Goal: Task Accomplishment & Management: Use online tool/utility

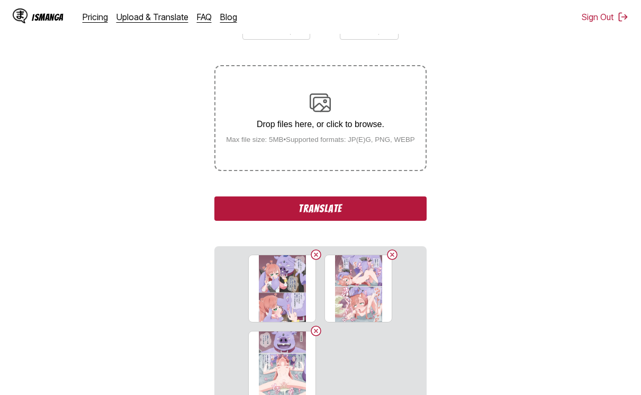
click at [307, 215] on button "Translate" at bounding box center [320, 208] width 212 height 24
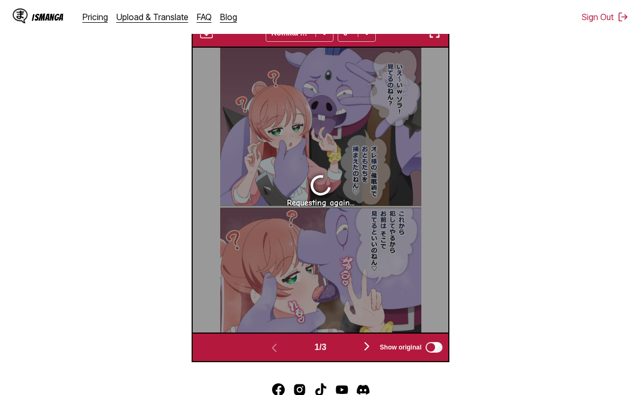
scroll to position [336, 0]
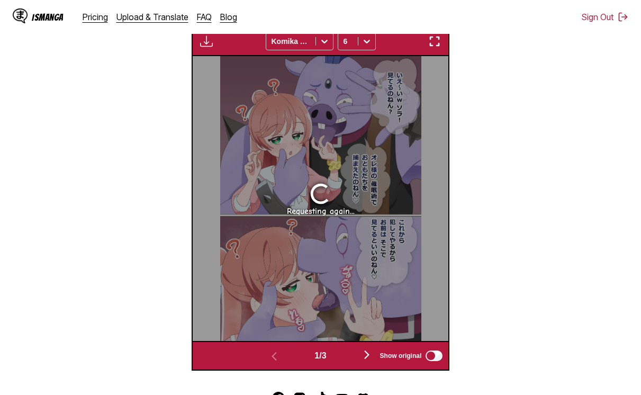
click at [484, 127] on section "From Japanese To English Drop files here, or click to browse. Max file size: 5M…" at bounding box center [320, 87] width 624 height 568
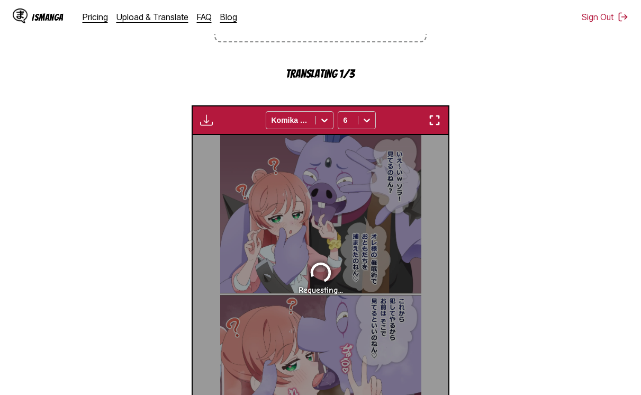
scroll to position [389, 0]
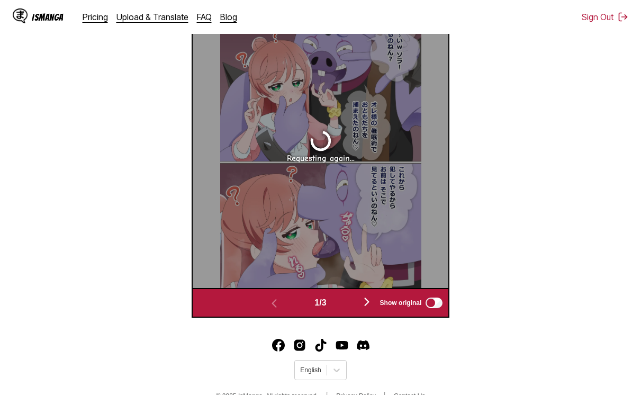
click at [368, 300] on img "button" at bounding box center [367, 301] width 13 height 13
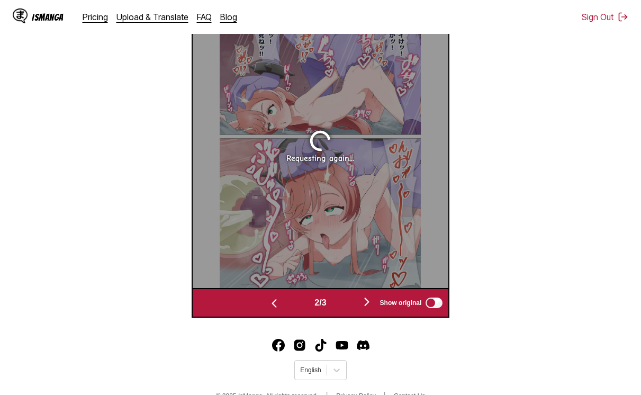
click at [368, 300] on img "button" at bounding box center [367, 301] width 13 height 13
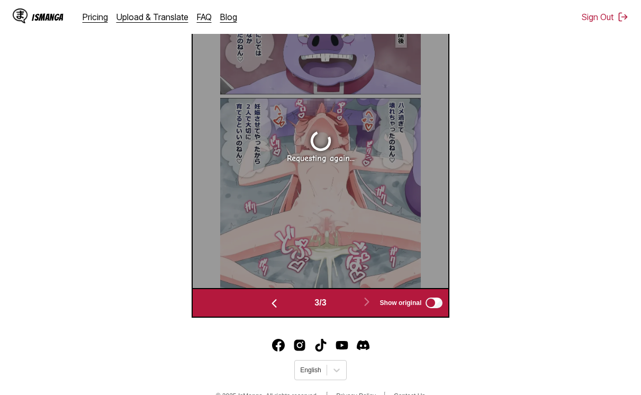
click at [274, 300] on img "button" at bounding box center [274, 303] width 13 height 13
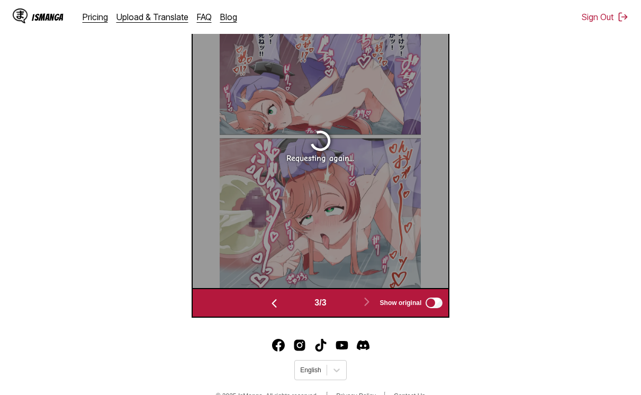
click at [274, 300] on img "button" at bounding box center [274, 303] width 13 height 13
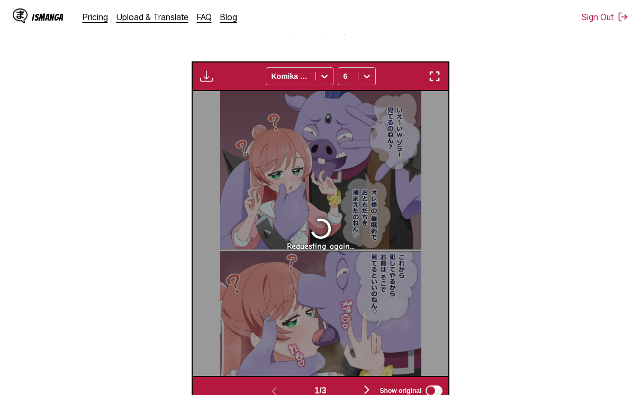
scroll to position [283, 0]
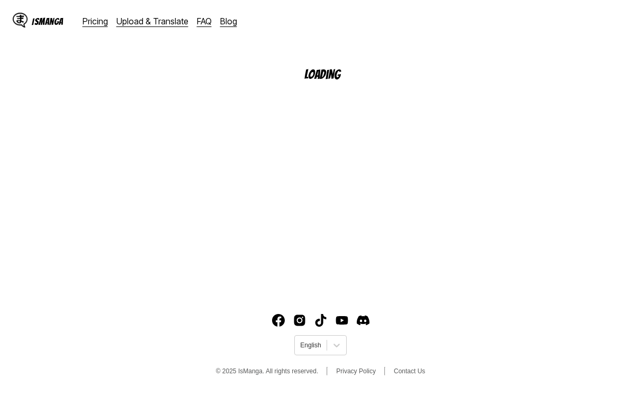
scroll to position [129, 0]
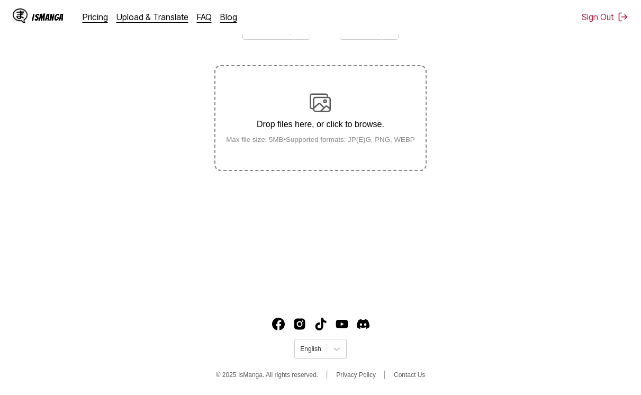
click at [379, 151] on label "Drop files here, or click to browse. Max file size: 5MB • Supported formats: JP…" at bounding box center [320, 118] width 210 height 104
click at [0, 0] on input "Drop files here, or click to browse. Max file size: 5MB • Supported formats: JP…" at bounding box center [0, 0] width 0 height 0
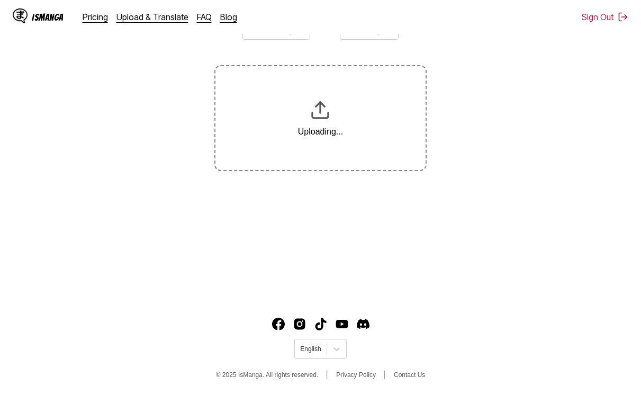
scroll to position [169, 0]
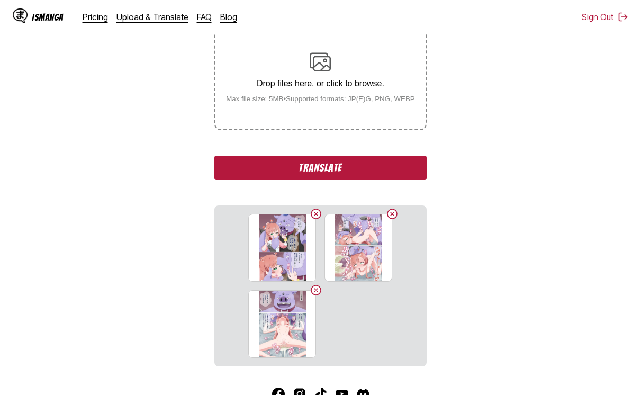
click at [365, 173] on button "Translate" at bounding box center [320, 168] width 212 height 24
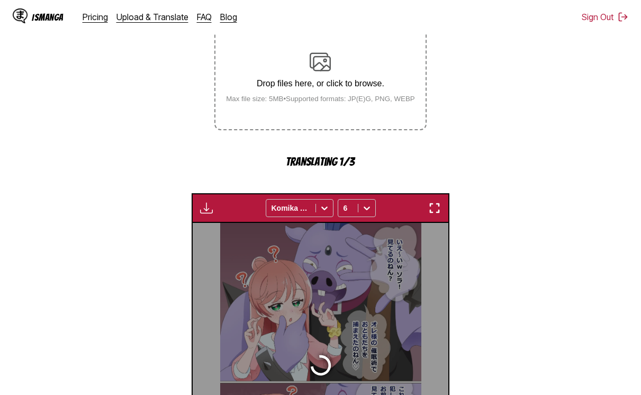
scroll to position [283, 0]
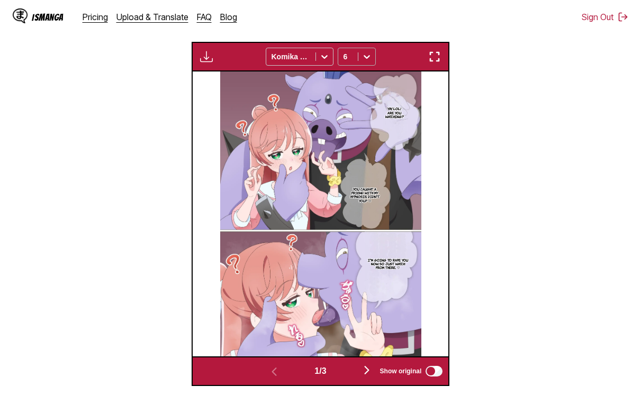
click at [362, 62] on icon at bounding box center [367, 56] width 11 height 11
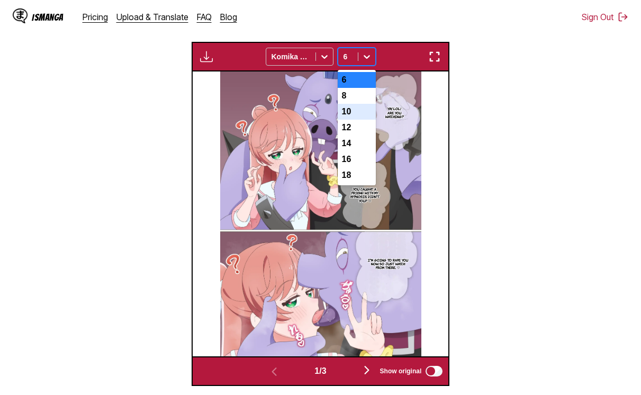
click at [341, 112] on div "10" at bounding box center [357, 112] width 38 height 16
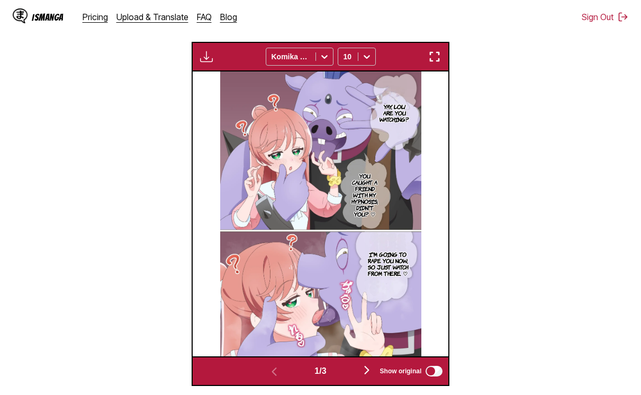
click at [357, 373] on button "button" at bounding box center [367, 370] width 64 height 15
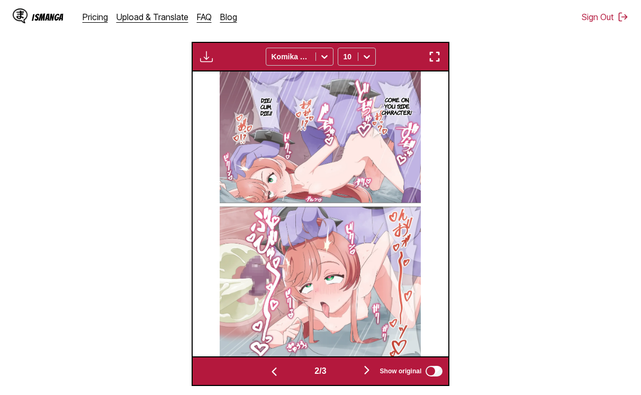
click at [357, 373] on button "button" at bounding box center [367, 370] width 64 height 15
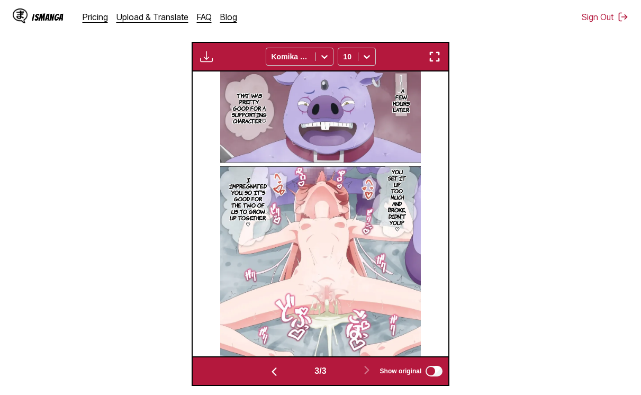
click at [263, 376] on button "button" at bounding box center [274, 370] width 64 height 15
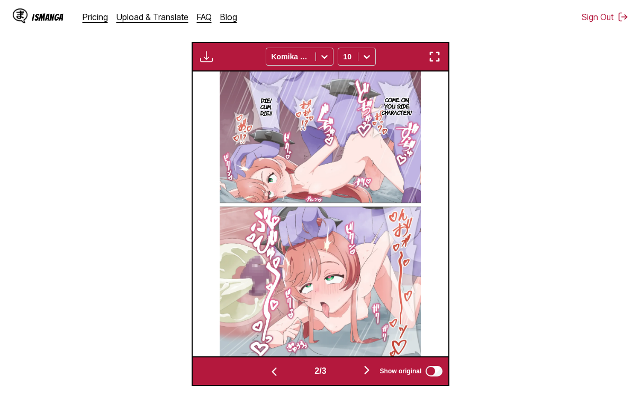
click at [262, 375] on button "button" at bounding box center [274, 370] width 64 height 15
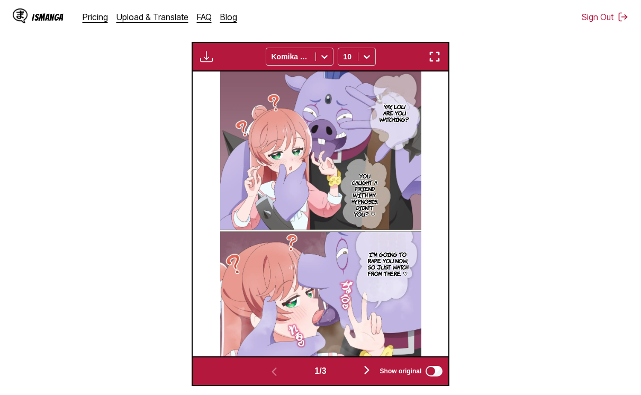
click at [431, 58] on img "button" at bounding box center [434, 56] width 13 height 13
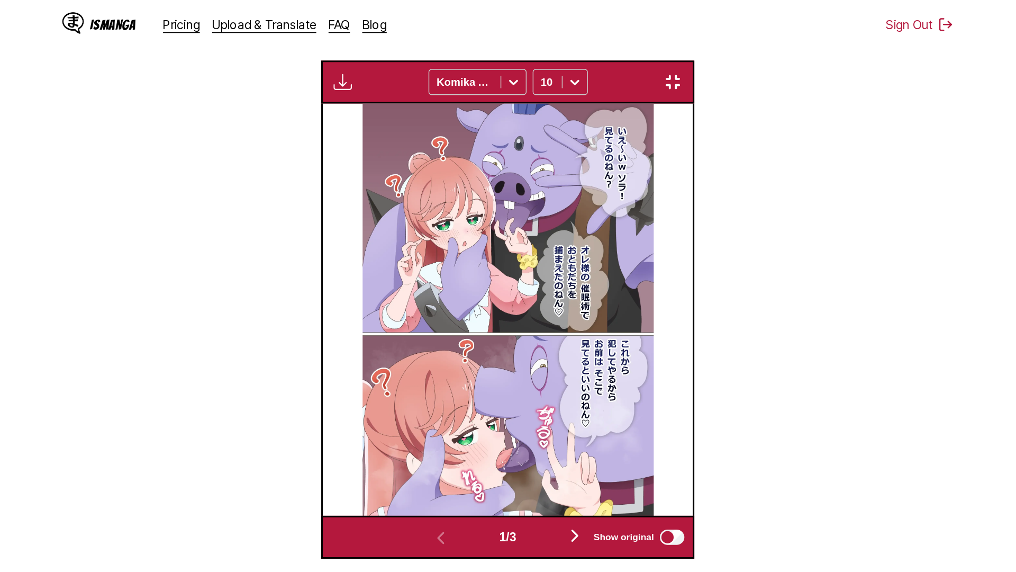
scroll to position [111, 0]
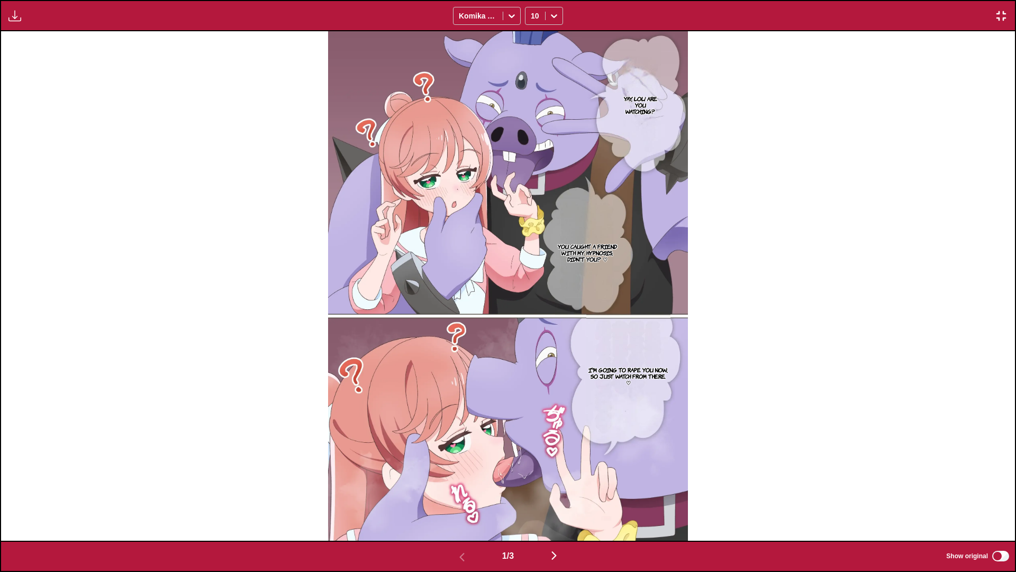
drag, startPoint x: 0, startPoint y: 0, endPoint x: 5, endPoint y: 7, distance: 8.4
click at [5, 6] on div "Download Panel Download All Komika Axis 10" at bounding box center [508, 15] width 1016 height 31
click at [12, 20] on img "button" at bounding box center [14, 16] width 13 height 13
click at [32, 30] on button "Download Panel" at bounding box center [44, 25] width 68 height 25
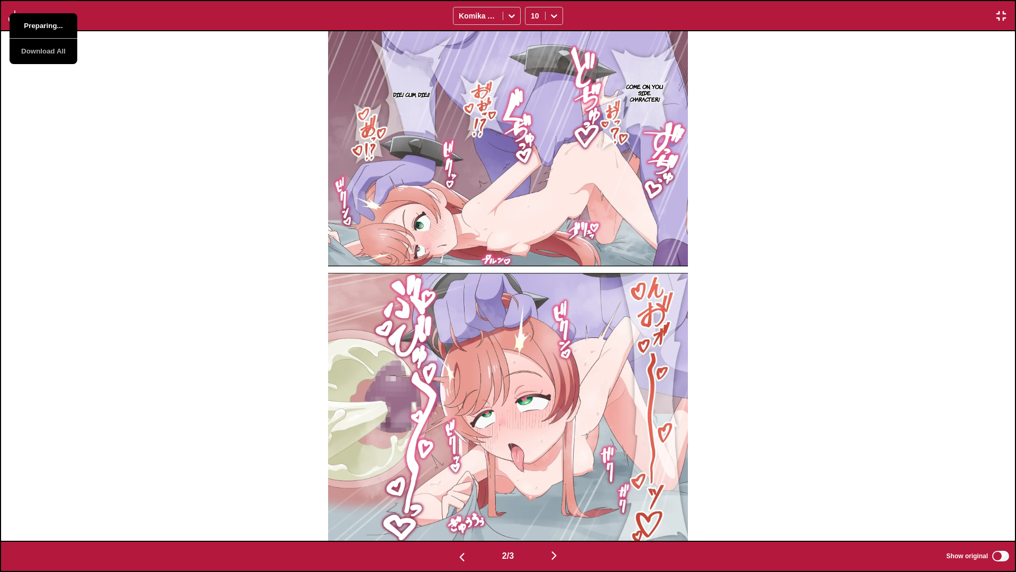
click at [32, 30] on button "Preparing..." at bounding box center [44, 25] width 68 height 25
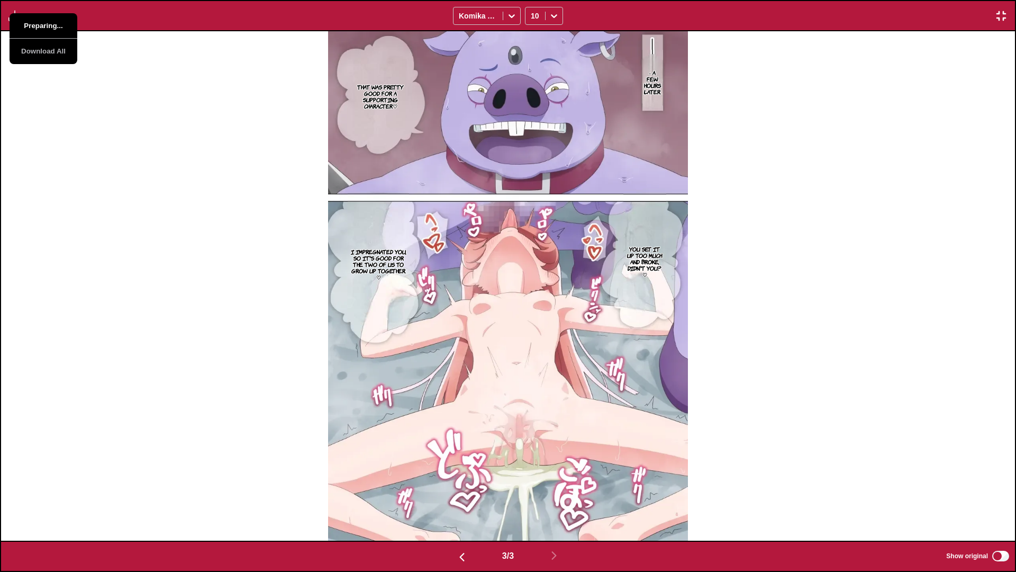
click at [32, 30] on button "Preparing..." at bounding box center [44, 25] width 68 height 25
click at [641, 17] on button "button" at bounding box center [1001, 16] width 19 height 14
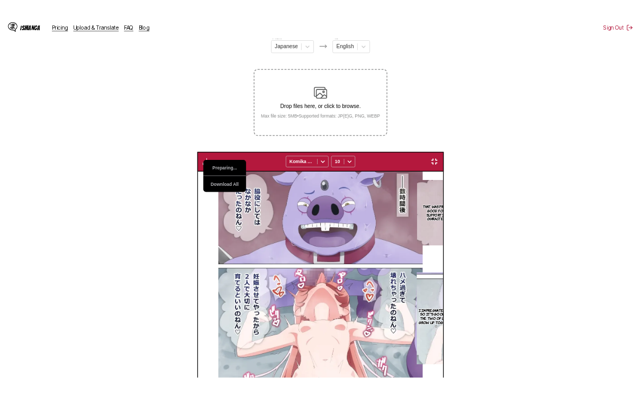
scroll to position [0, 512]
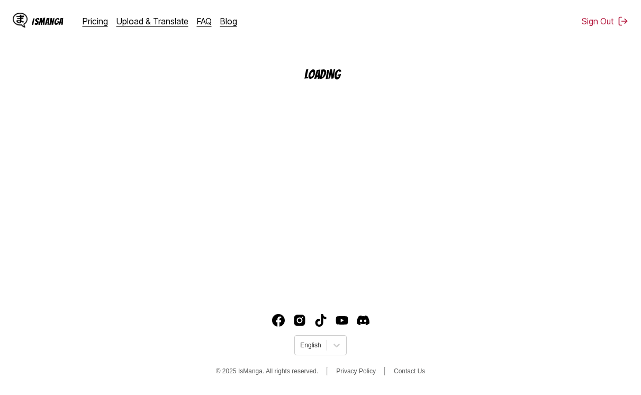
scroll to position [129, 0]
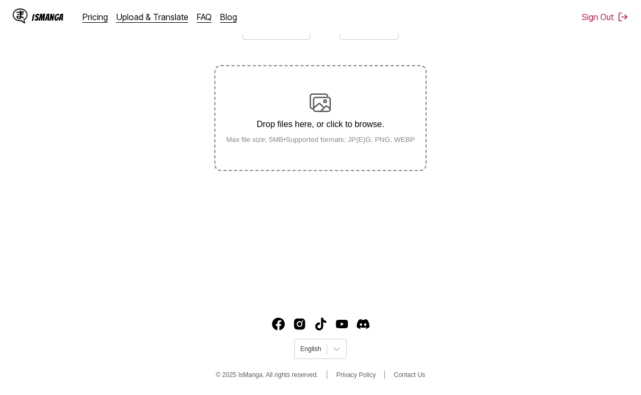
click at [271, 114] on div "Drop files here, or click to browse. Max file size: 5MB • Supported formats: JP…" at bounding box center [321, 117] width 206 height 51
click at [0, 0] on input "Drop files here, or click to browse. Max file size: 5MB • Supported formats: JP…" at bounding box center [0, 0] width 0 height 0
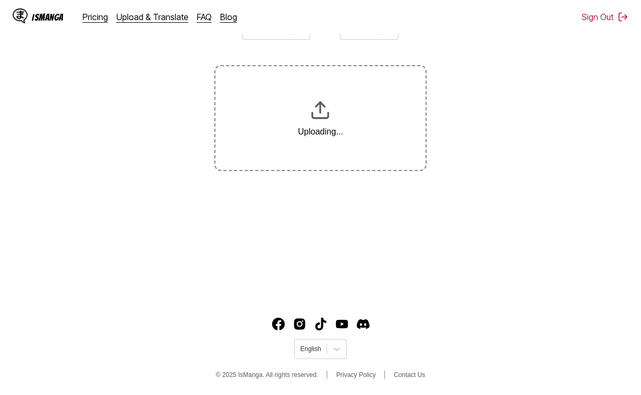
scroll to position [169, 0]
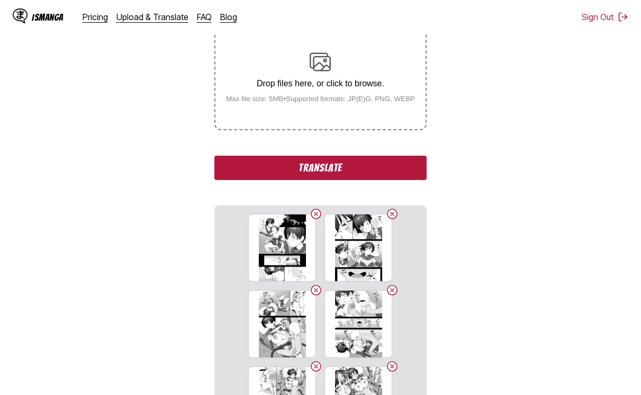
click at [445, 255] on section "From Japanese To English Drop files here, or click to browse. Max file size: 5M…" at bounding box center [320, 193] width 624 height 448
click at [348, 171] on button "Translate" at bounding box center [320, 168] width 212 height 24
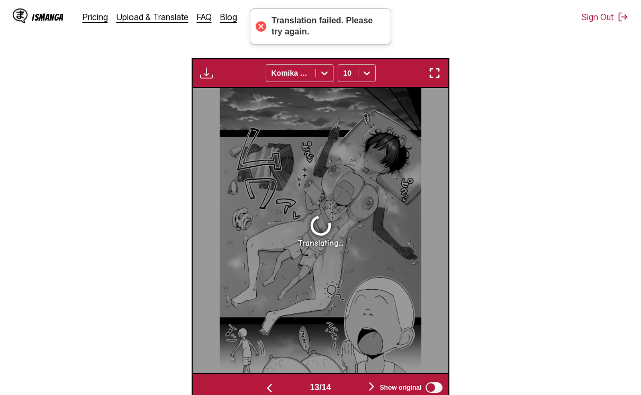
scroll to position [0, 3327]
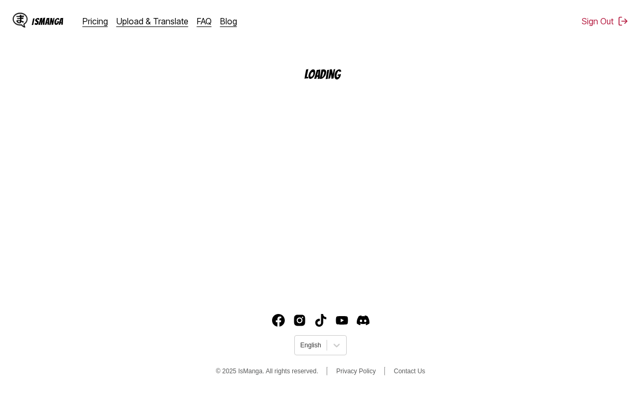
scroll to position [129, 0]
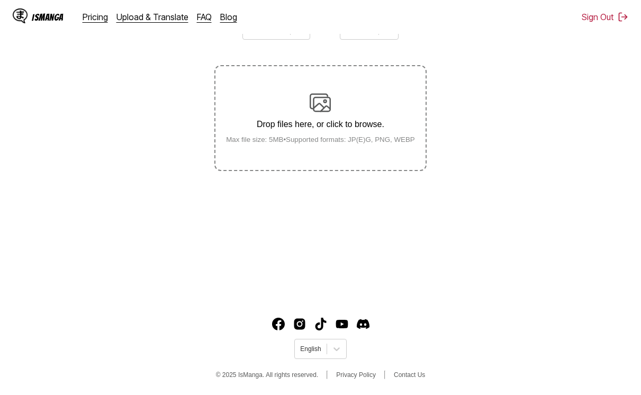
click at [340, 240] on main "AI-Powered Manga Translator Experience seamless manga translation with our cutt…" at bounding box center [320, 118] width 641 height 355
click at [294, 114] on div "Drop files here, or click to browse. Max file size: 5MB • Supported formats: JP…" at bounding box center [321, 117] width 206 height 51
click at [0, 0] on input "Drop files here, or click to browse. Max file size: 5MB • Supported formats: JP…" at bounding box center [0, 0] width 0 height 0
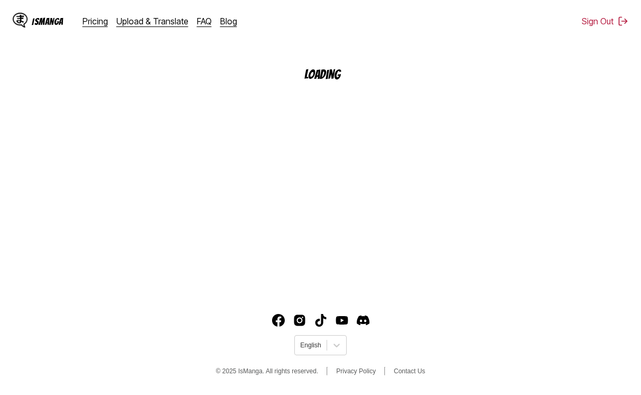
scroll to position [129, 0]
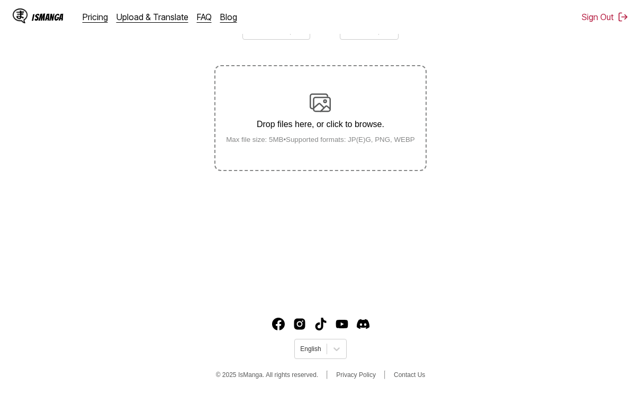
click at [322, 113] on img at bounding box center [320, 102] width 21 height 21
click at [0, 0] on input "Drop files here, or click to browse. Max file size: 5MB • Supported formats: JP…" at bounding box center [0, 0] width 0 height 0
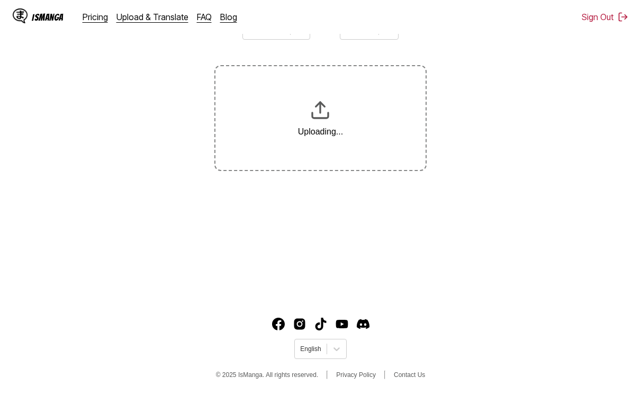
scroll to position [169, 0]
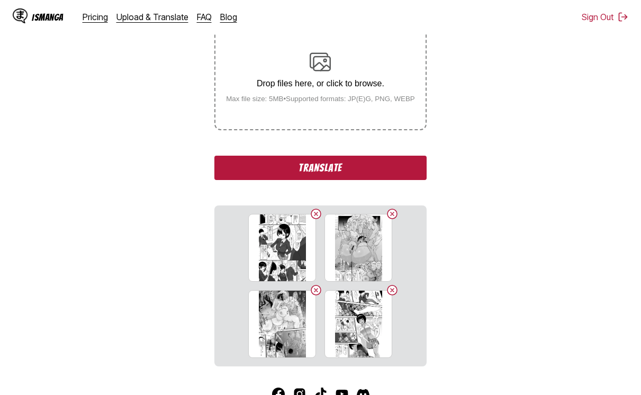
click at [320, 178] on button "Translate" at bounding box center [320, 168] width 212 height 24
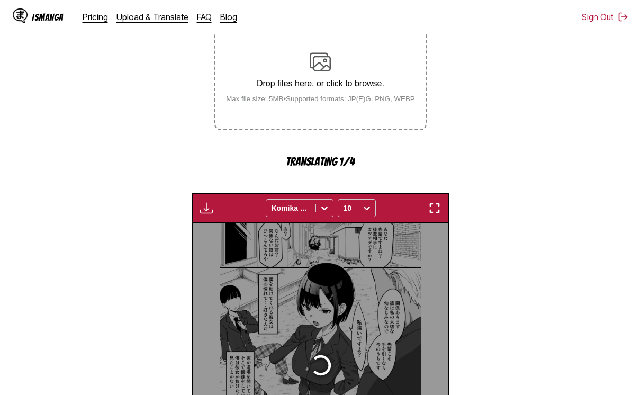
scroll to position [283, 0]
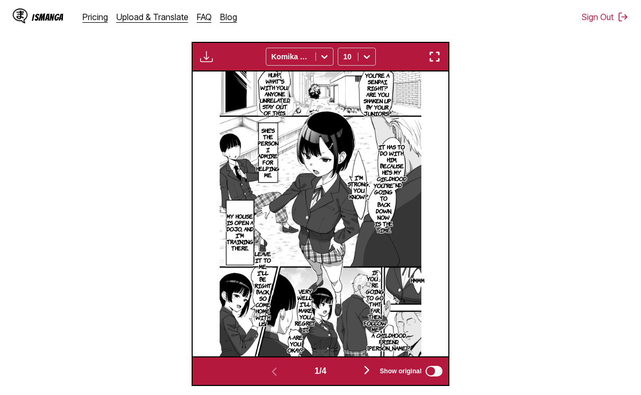
drag, startPoint x: 271, startPoint y: 10, endPoint x: 278, endPoint y: 44, distance: 35.8
click at [271, 10] on div "IsManga Pricing Upload & Translate FAQ Blog Sign Out Pricing Upload & Translate…" at bounding box center [320, 17] width 641 height 34
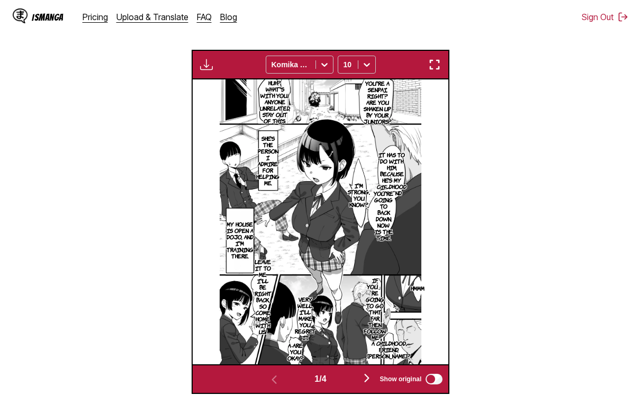
scroll to position [268, 0]
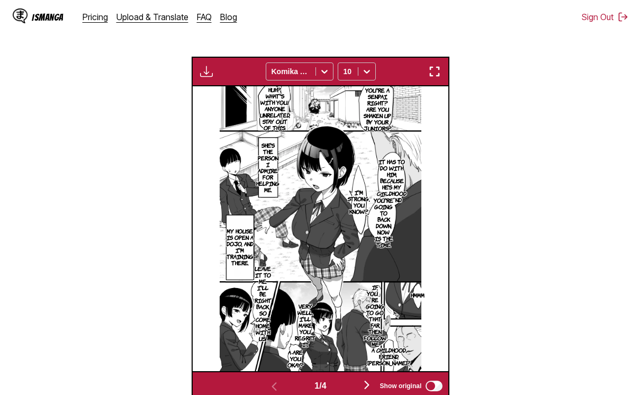
click at [439, 59] on div "Download Panel Download All Komika Axis 10" at bounding box center [321, 72] width 258 height 30
click at [437, 62] on div "Download Panel Download All Komika Axis 10" at bounding box center [321, 72] width 258 height 30
click at [435, 66] on div "Download Panel Download All Komika Axis 10" at bounding box center [321, 72] width 258 height 30
click at [430, 73] on img "button" at bounding box center [434, 71] width 13 height 13
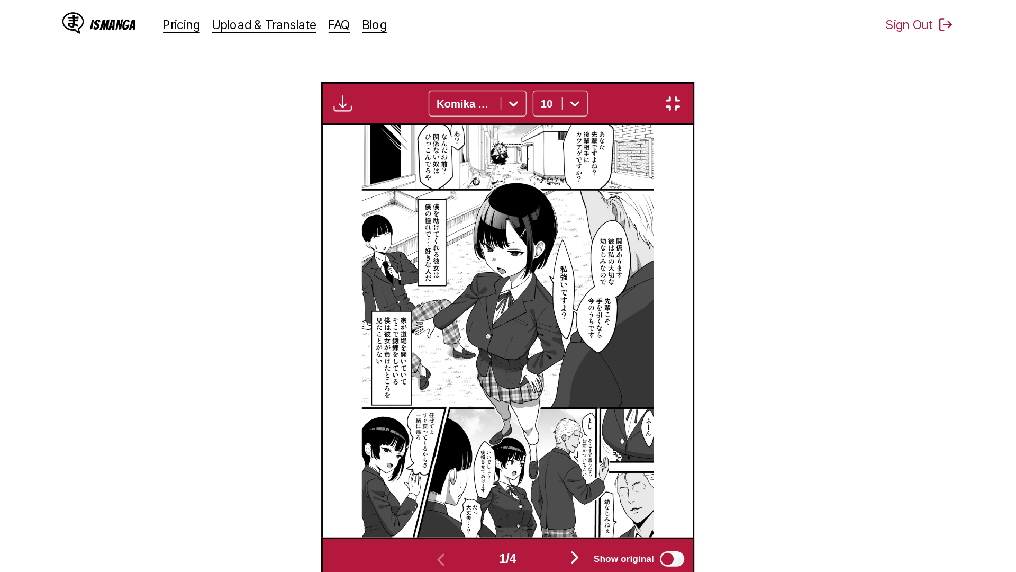
scroll to position [111, 0]
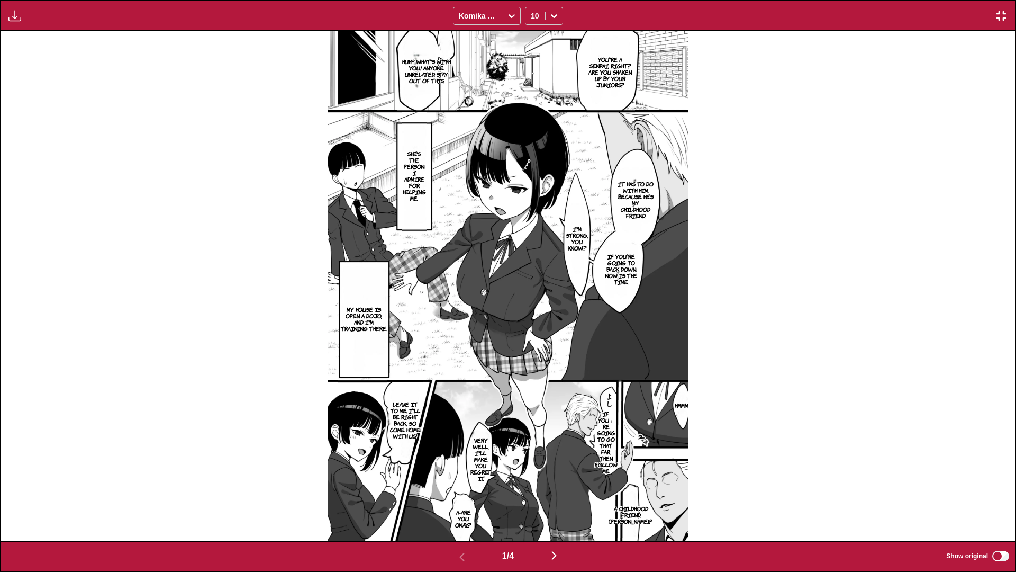
drag, startPoint x: 6, startPoint y: 10, endPoint x: 24, endPoint y: 10, distance: 18.0
click at [7, 10] on button "button" at bounding box center [14, 16] width 19 height 14
click at [30, 16] on button "Download Panel" at bounding box center [44, 25] width 68 height 25
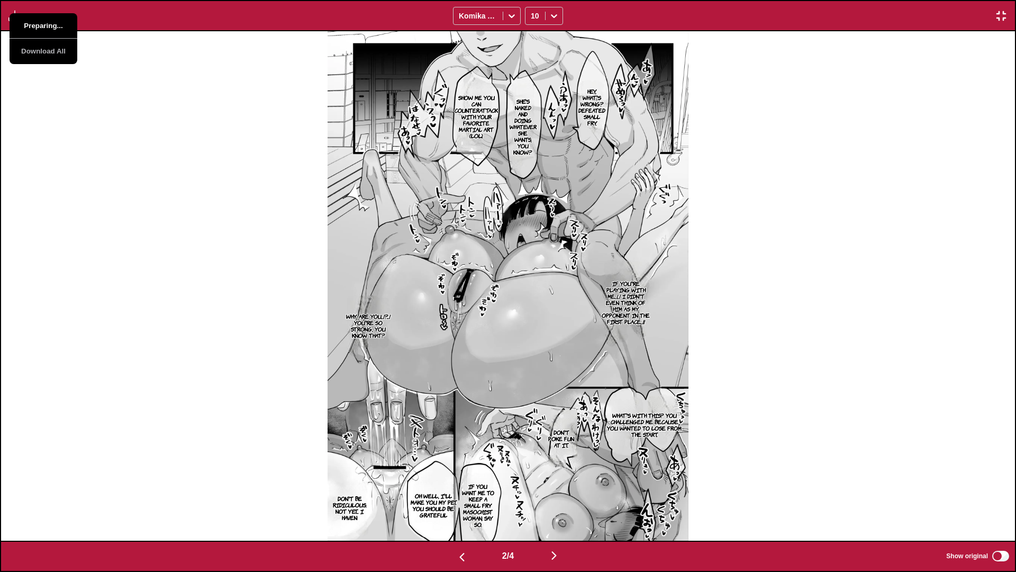
click at [30, 16] on button "Preparing..." at bounding box center [44, 25] width 68 height 25
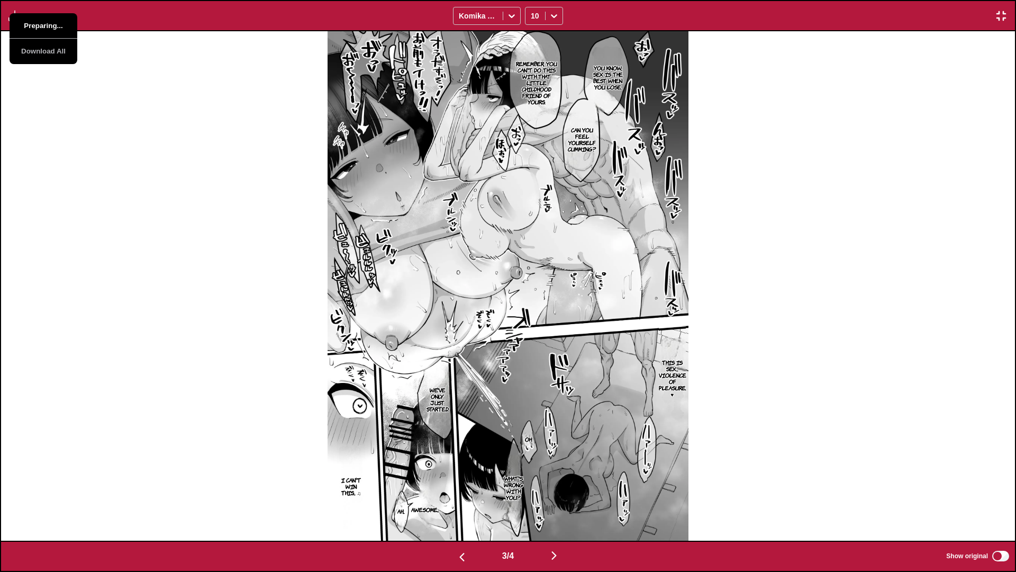
click at [31, 17] on button "Preparing..." at bounding box center [44, 25] width 68 height 25
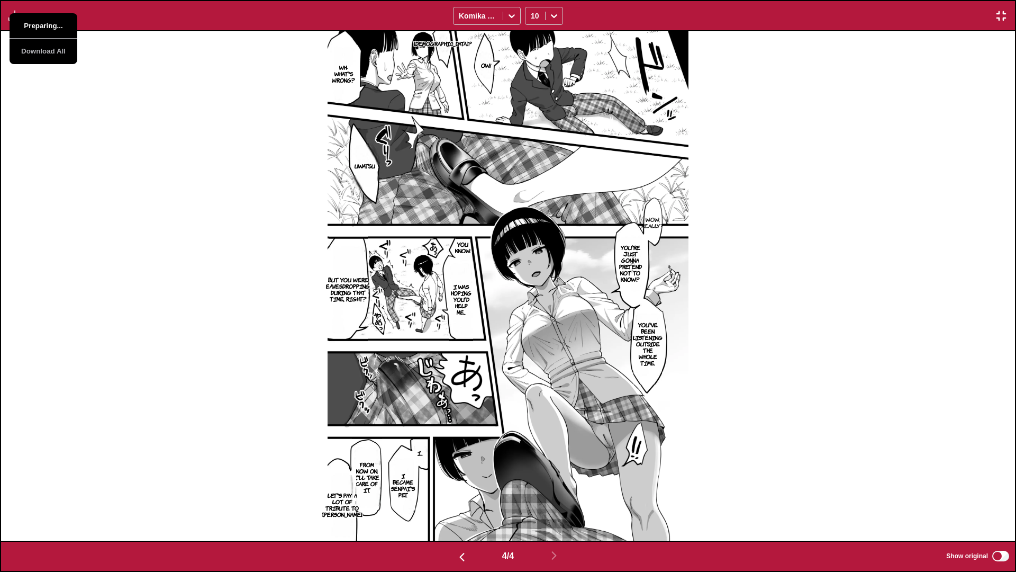
click at [31, 17] on button "Preparing..." at bounding box center [44, 25] width 68 height 25
click at [237, 184] on div "Eh? Ow! Wh-What's wrong? Uwatsu Wow, really? You know, I... You're just gonna p…" at bounding box center [508, 285] width 1014 height 509
click at [641, 13] on img "button" at bounding box center [1001, 16] width 13 height 13
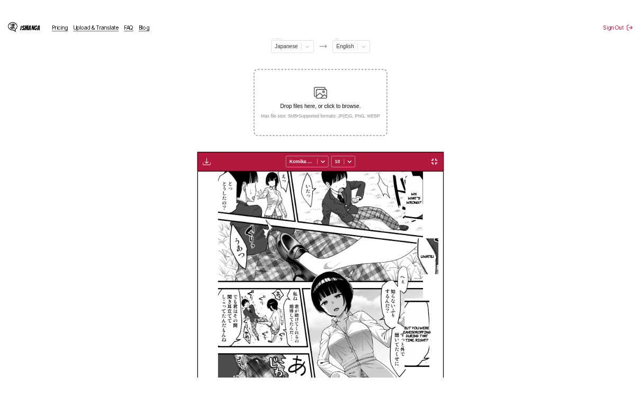
scroll to position [0, 768]
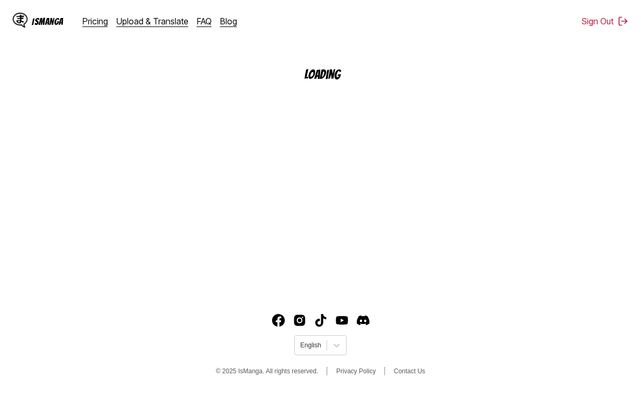
scroll to position [129, 0]
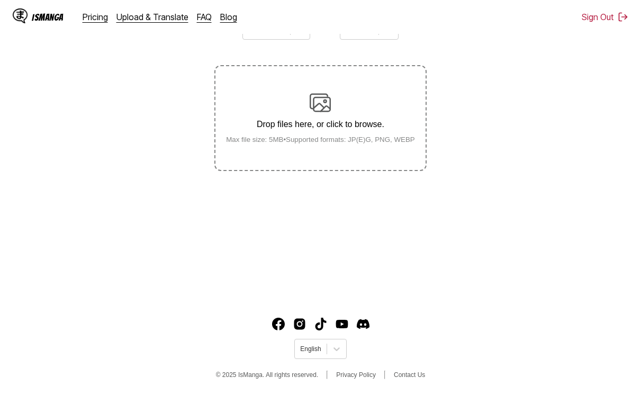
click at [475, 383] on footer "English © 2025 IsManga. All rights reserved. Privacy Policy Contact Us" at bounding box center [320, 350] width 641 height 90
click at [334, 163] on label "Drop files here, or click to browse. Max file size: 5MB • Supported formats: JP…" at bounding box center [320, 118] width 210 height 104
click at [337, 186] on main "AI-Powered Manga Translator Experience seamless manga translation with our cutt…" at bounding box center [320, 118] width 641 height 355
click at [341, 155] on label "Drop files here, or click to browse. Max file size: 5MB • Supported formats: JP…" at bounding box center [320, 118] width 210 height 104
click at [0, 0] on input "Drop files here, or click to browse. Max file size: 5MB • Supported formats: JP…" at bounding box center [0, 0] width 0 height 0
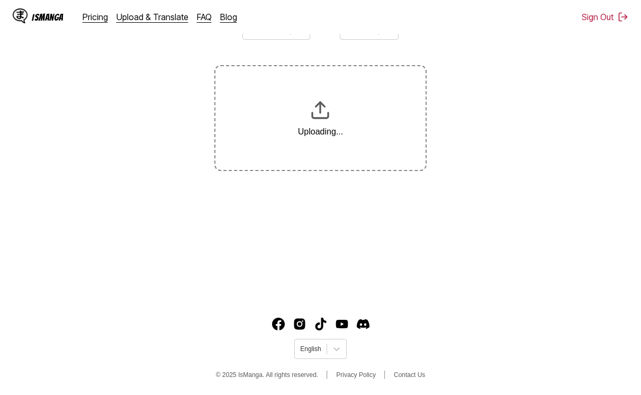
scroll to position [169, 0]
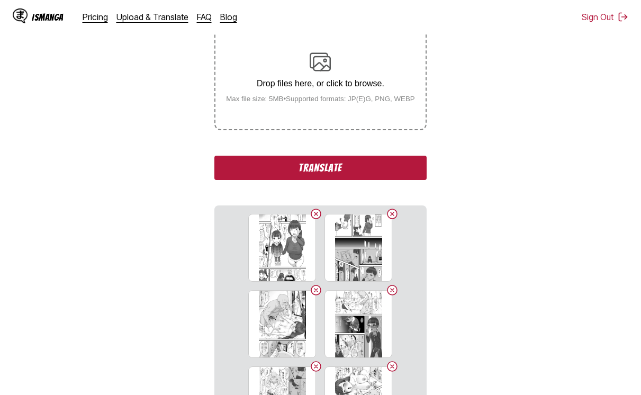
drag, startPoint x: 408, startPoint y: 167, endPoint x: 437, endPoint y: 159, distance: 29.8
click at [408, 167] on button "Translate" at bounding box center [320, 168] width 212 height 24
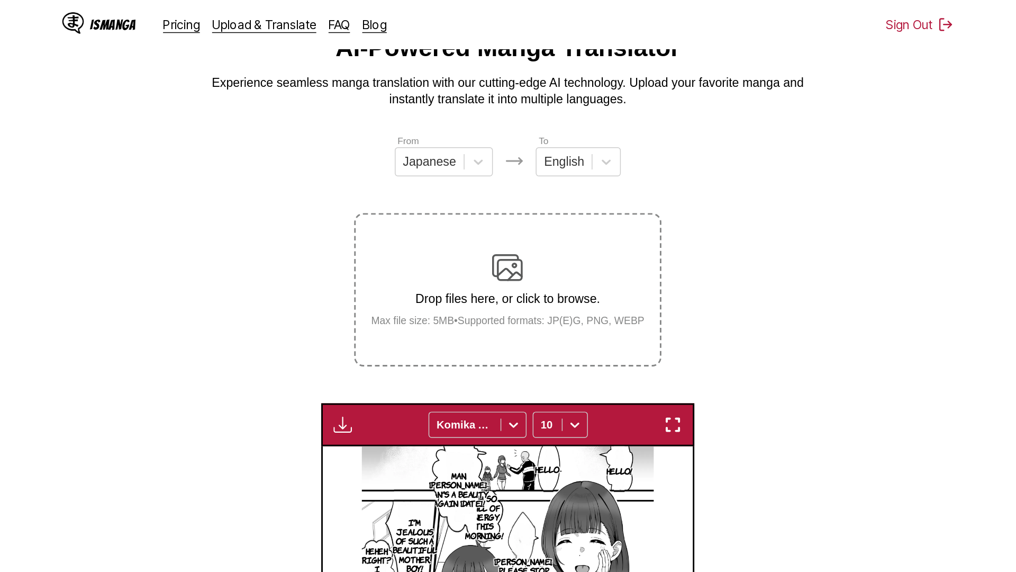
scroll to position [53, 0]
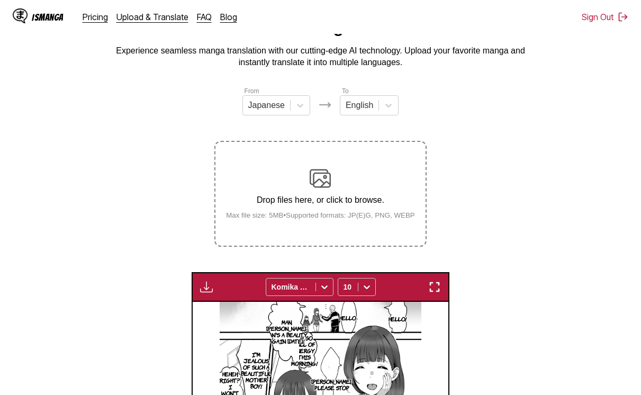
click at [432, 286] on img "button" at bounding box center [434, 287] width 13 height 13
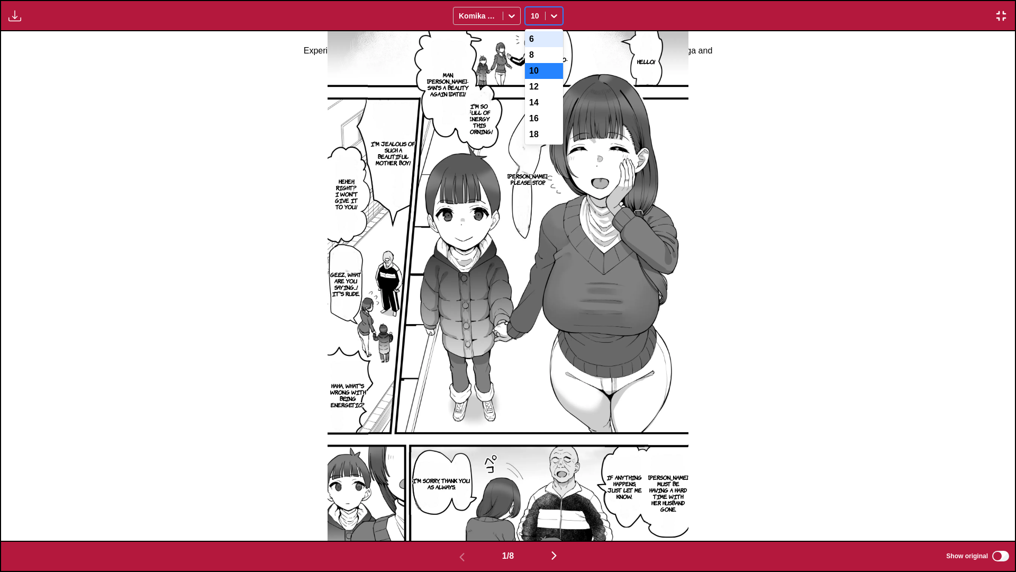
click at [543, 18] on div "10" at bounding box center [536, 15] width 20 height 15
click at [548, 54] on div "8" at bounding box center [544, 55] width 38 height 16
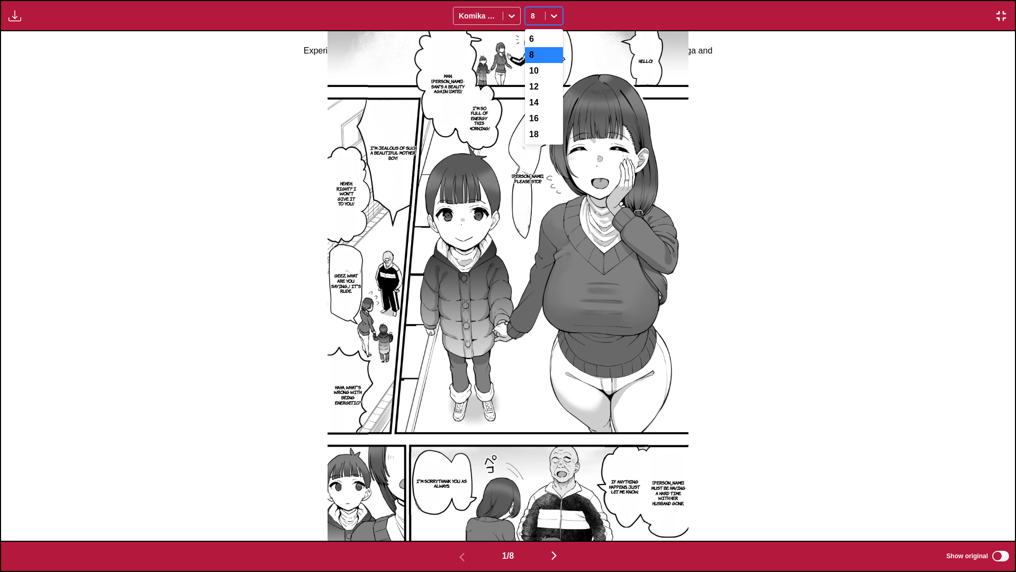
click at [554, 8] on div at bounding box center [554, 15] width 17 height 17
click at [545, 34] on div "6" at bounding box center [544, 39] width 38 height 16
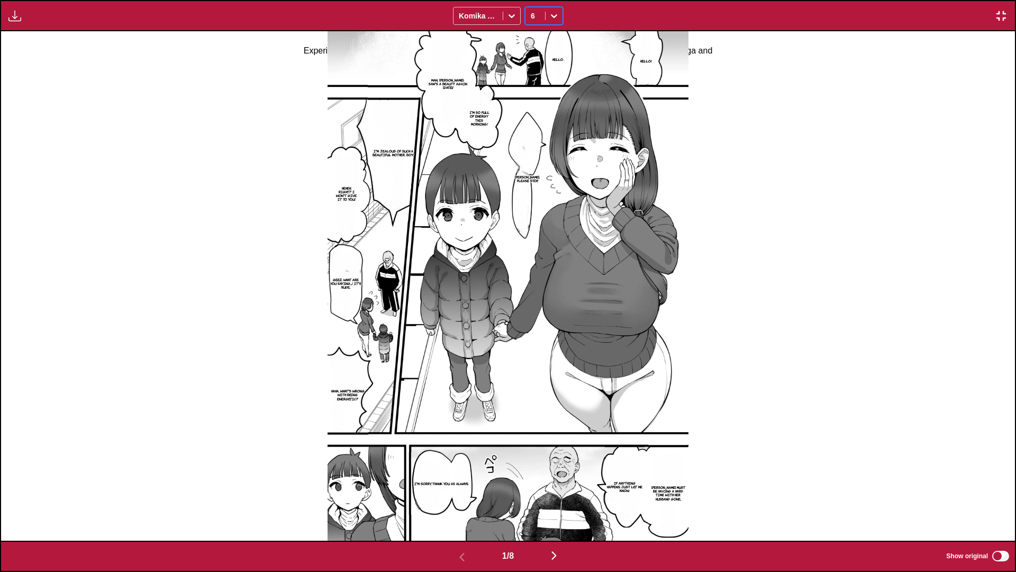
click at [545, 11] on div "6" at bounding box center [536, 15] width 20 height 15
click at [553, 56] on div "8" at bounding box center [544, 55] width 38 height 16
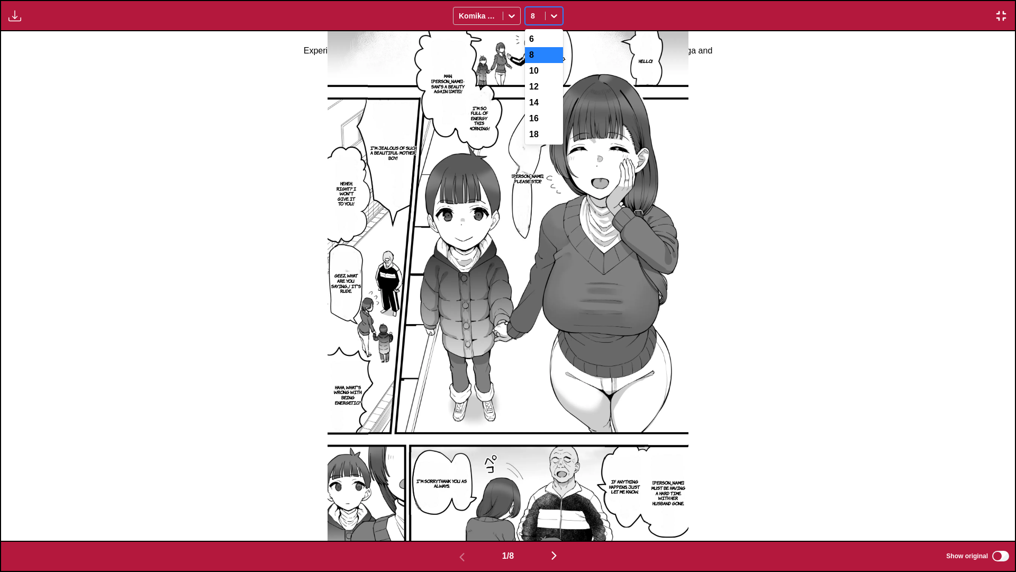
click at [555, 21] on div at bounding box center [554, 15] width 17 height 17
click at [554, 46] on div "6" at bounding box center [544, 39] width 38 height 16
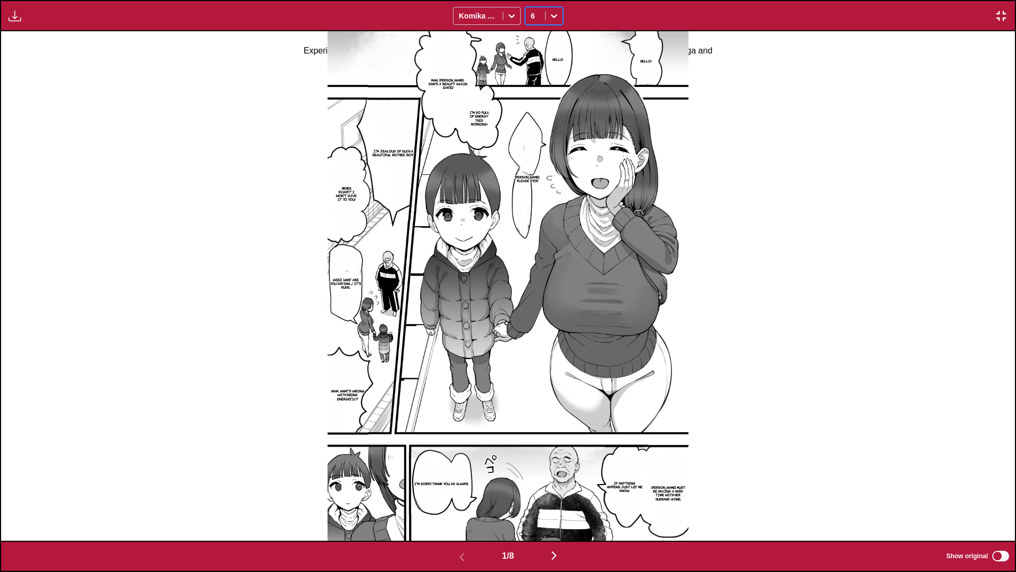
click at [11, 17] on img "button" at bounding box center [14, 16] width 13 height 13
click at [61, 20] on button "Download Panel" at bounding box center [44, 25] width 68 height 25
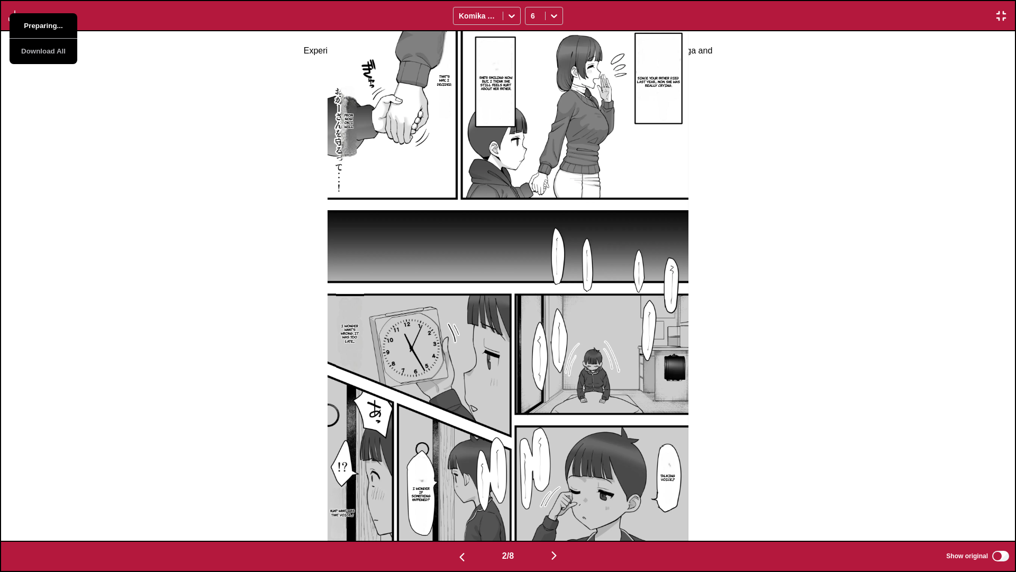
click at [61, 20] on button "Preparing..." at bounding box center [44, 25] width 68 height 25
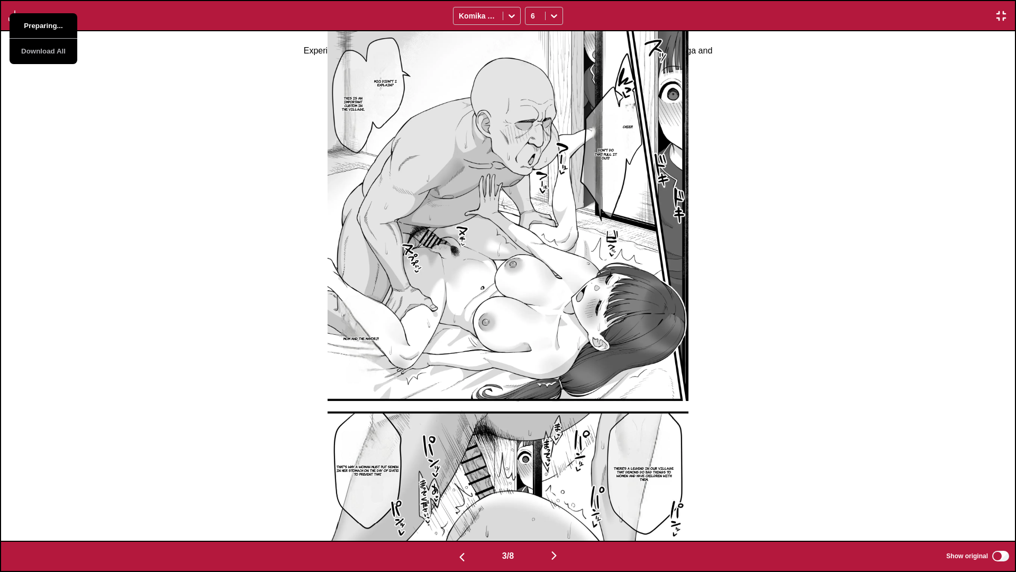
click at [61, 20] on button "Preparing..." at bounding box center [44, 25] width 68 height 25
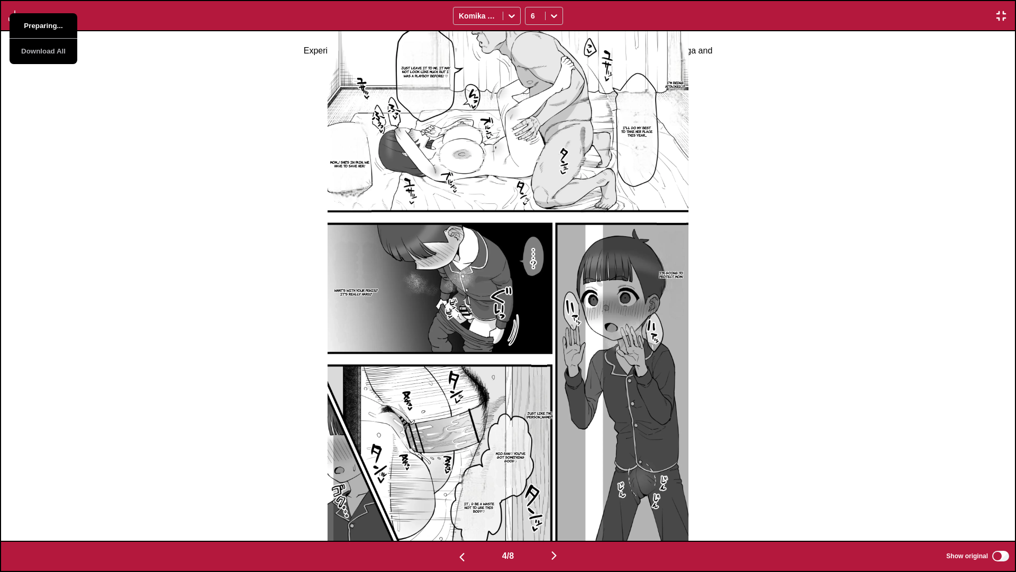
click at [61, 20] on button "Preparing..." at bounding box center [44, 25] width 68 height 25
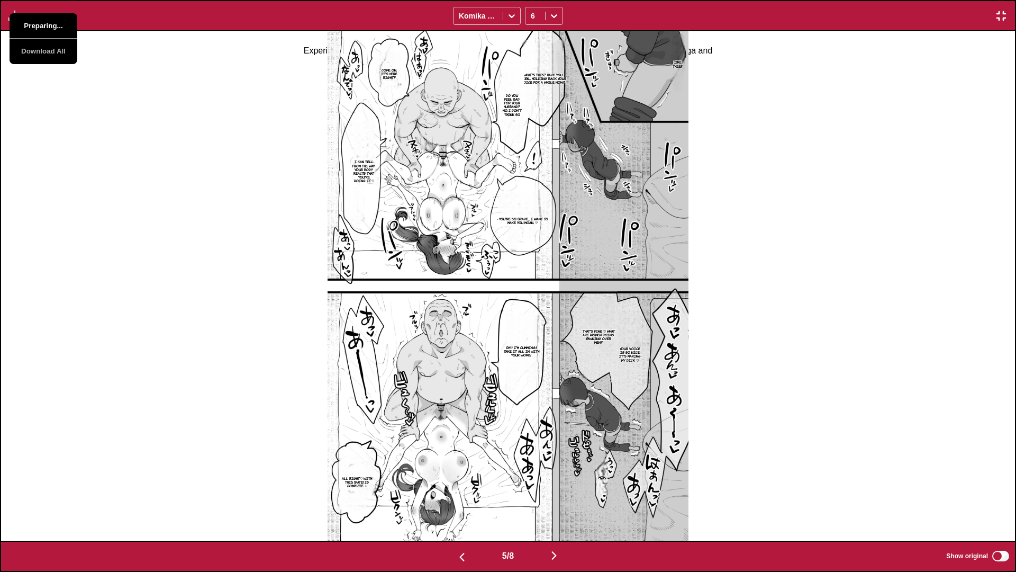
click at [61, 20] on button "Preparing..." at bounding box center [44, 25] width 68 height 25
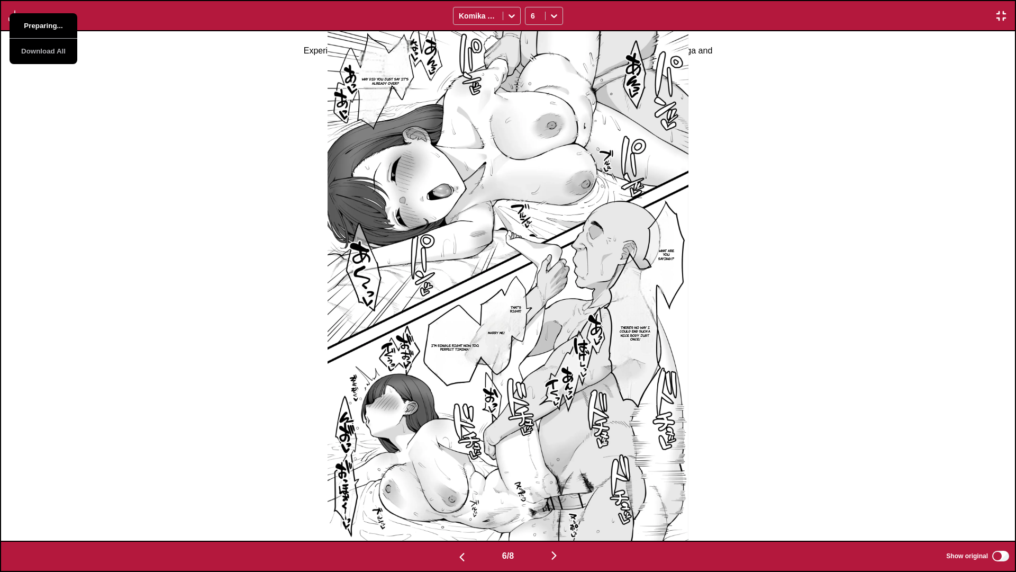
click at [61, 20] on button "Preparing..." at bounding box center [44, 25] width 68 height 25
click at [139, 130] on div "Why did you just say it's already over? What are you saying!? That's right! The…" at bounding box center [508, 285] width 1014 height 509
click at [139, 129] on div "Why did you just say it's already over? What are you saying!? That's right! The…" at bounding box center [508, 285] width 1014 height 509
click at [161, 139] on div "Why did you just say it's already over? What are you saying!? That's right! The…" at bounding box center [508, 285] width 1014 height 509
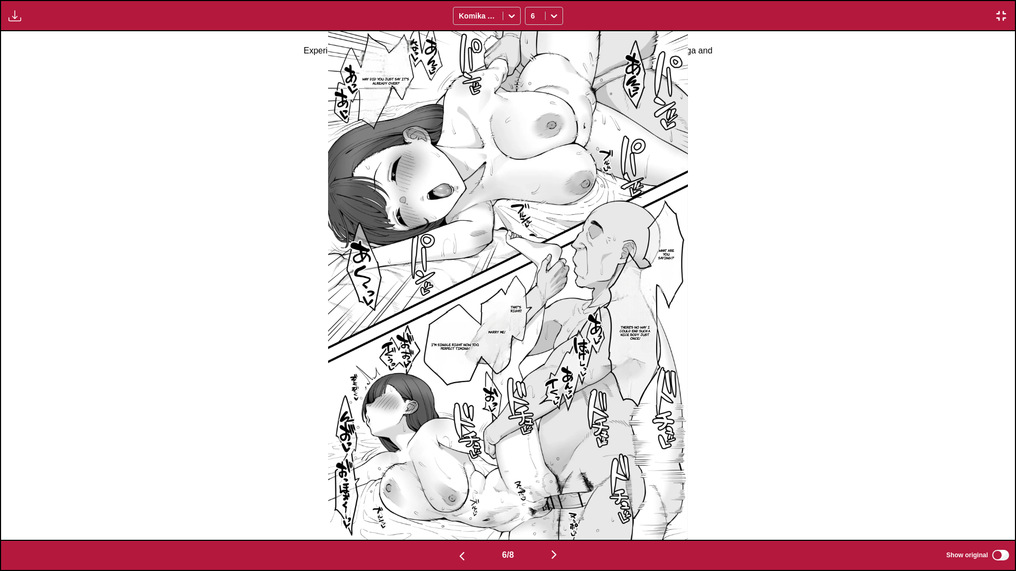
drag, startPoint x: 151, startPoint y: 136, endPoint x: 143, endPoint y: 136, distance: 7.9
click at [151, 136] on div "Why did you just say it's already over? What are you saying!? That's right! The…" at bounding box center [508, 285] width 1014 height 509
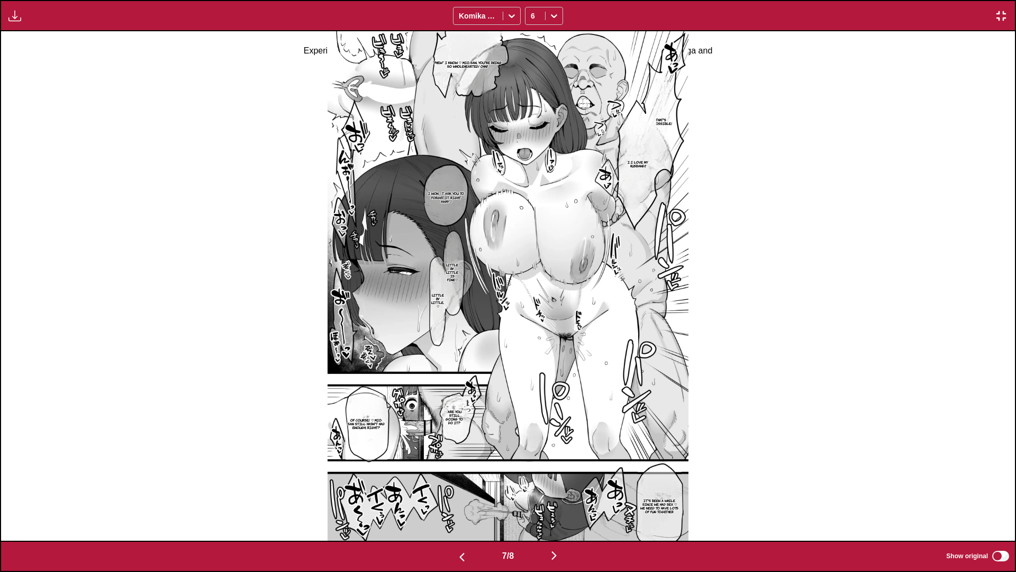
click at [13, 13] on img "button" at bounding box center [14, 16] width 13 height 13
click at [31, 22] on button "Download Panel" at bounding box center [44, 25] width 68 height 25
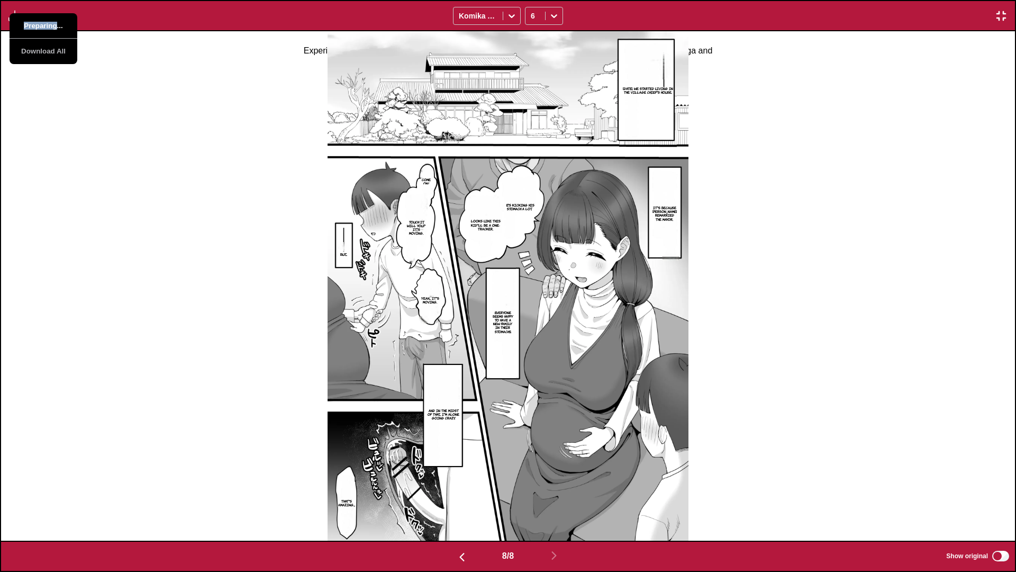
click at [31, 22] on button "Preparing..." at bounding box center [44, 25] width 68 height 25
click at [211, 241] on div "One year later, we started living in the village chief's house. Come on! It's b…" at bounding box center [508, 285] width 1014 height 509
click at [641, 15] on img "button" at bounding box center [1001, 16] width 13 height 13
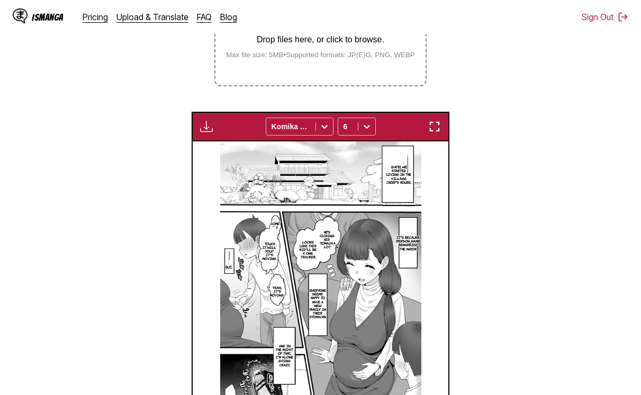
scroll to position [34, 0]
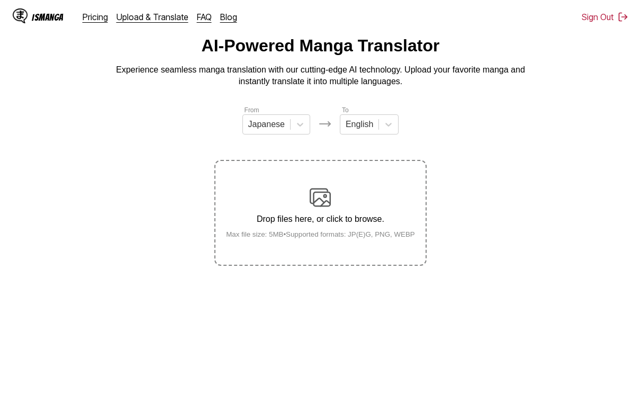
click at [419, 358] on main "AI-Powered Manga Translator Experience seamless manga translation with our cutt…" at bounding box center [320, 213] width 641 height 355
click at [286, 172] on label "Drop files here, or click to browse. Max file size: 5MB • Supported formats: JP…" at bounding box center [320, 213] width 210 height 104
click at [0, 0] on input "Drop files here, or click to browse. Max file size: 5MB • Supported formats: JP…" at bounding box center [0, 0] width 0 height 0
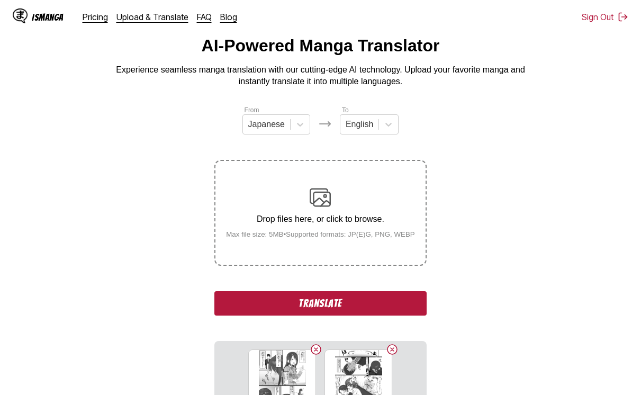
click at [373, 298] on button "Translate" at bounding box center [320, 303] width 212 height 24
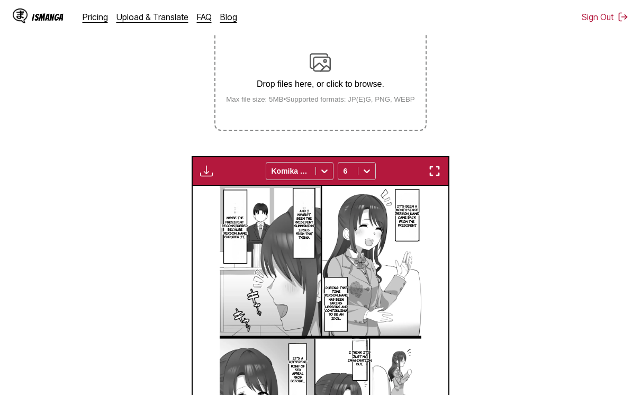
scroll to position [212, 0]
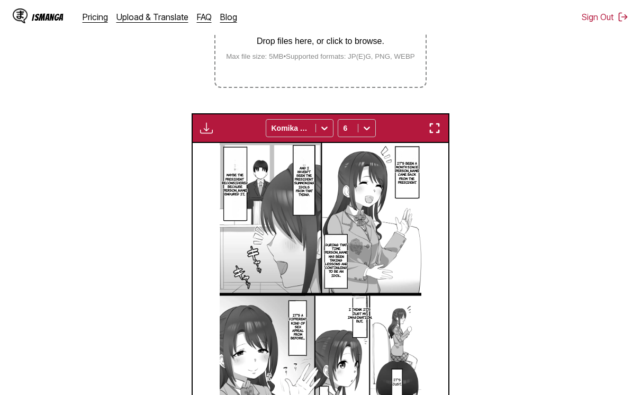
click at [442, 139] on div "Download Panel Download All Komika Axis 6" at bounding box center [321, 128] width 258 height 30
click at [438, 124] on img "button" at bounding box center [434, 128] width 13 height 13
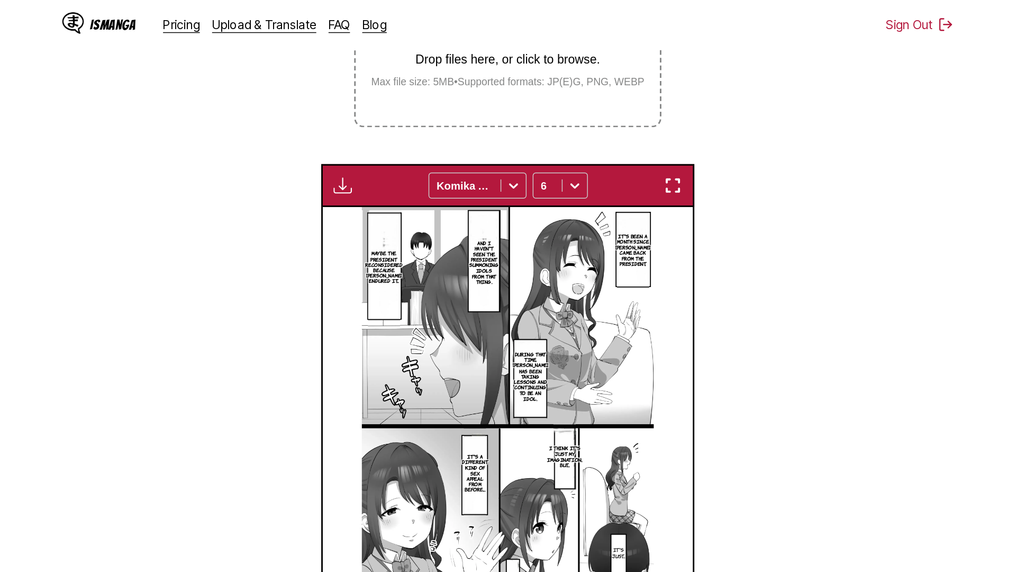
scroll to position [111, 0]
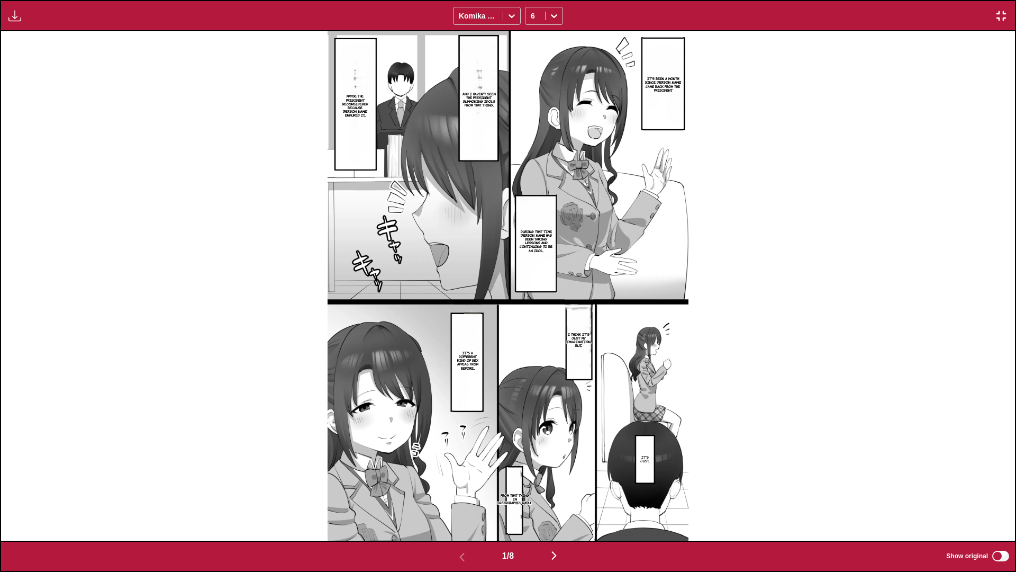
click at [20, 14] on img "button" at bounding box center [14, 16] width 13 height 13
click at [23, 24] on button "Download Panel" at bounding box center [44, 25] width 68 height 25
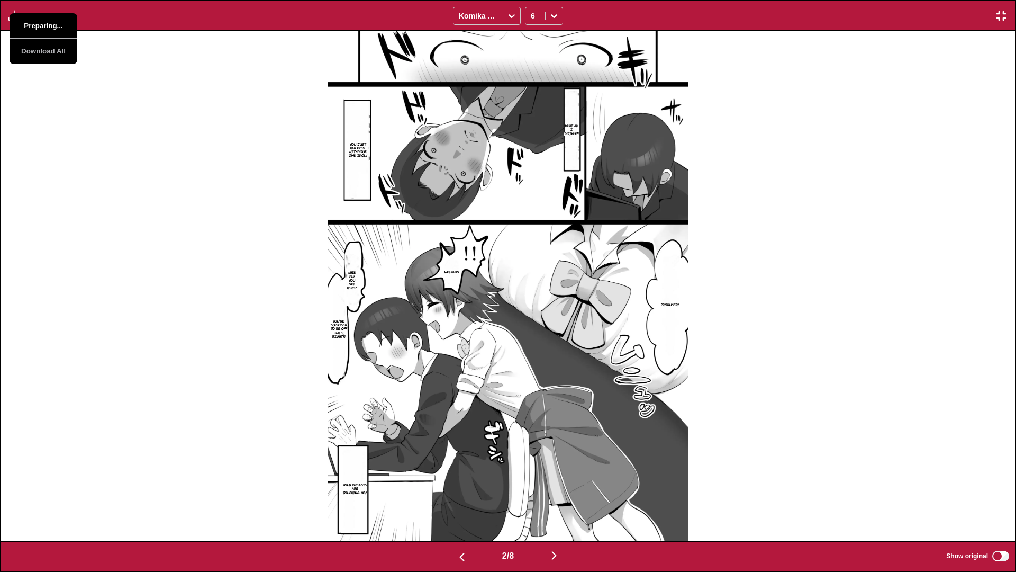
click at [23, 24] on button "Preparing..." at bounding box center [44, 25] width 68 height 25
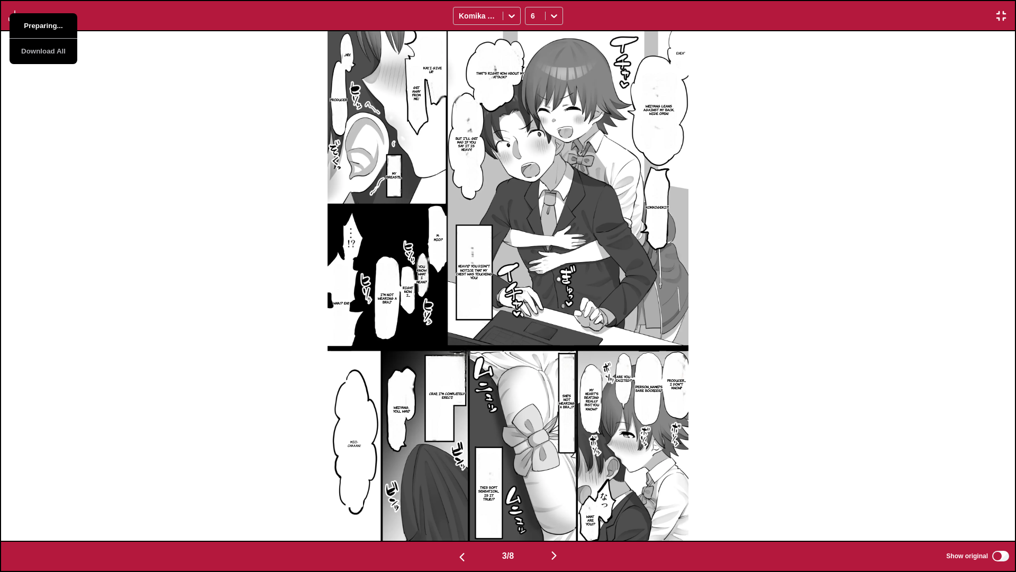
click at [23, 24] on button "Preparing..." at bounding box center [44, 25] width 68 height 25
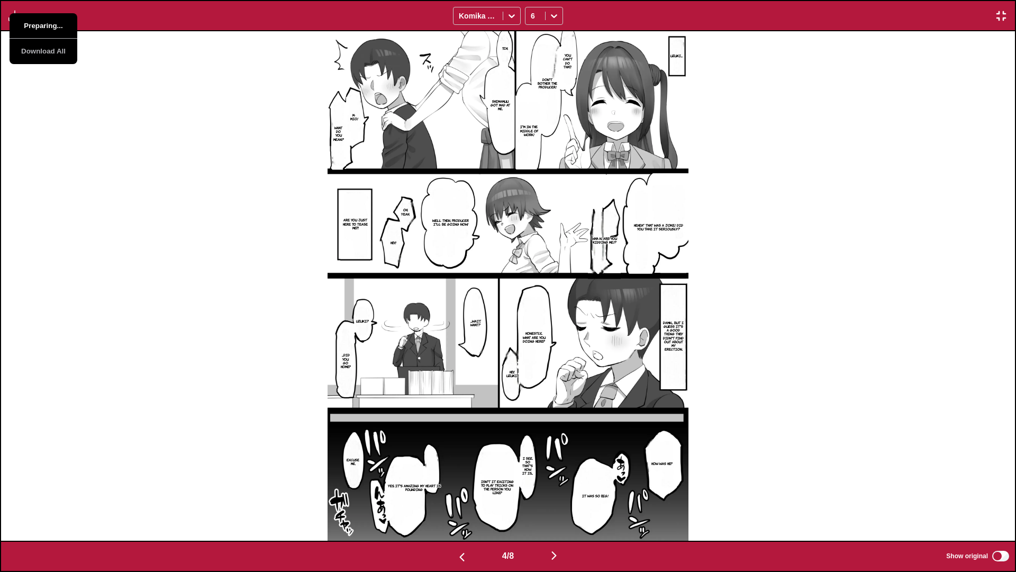
click at [23, 24] on button "Preparing..." at bounding box center [44, 25] width 68 height 25
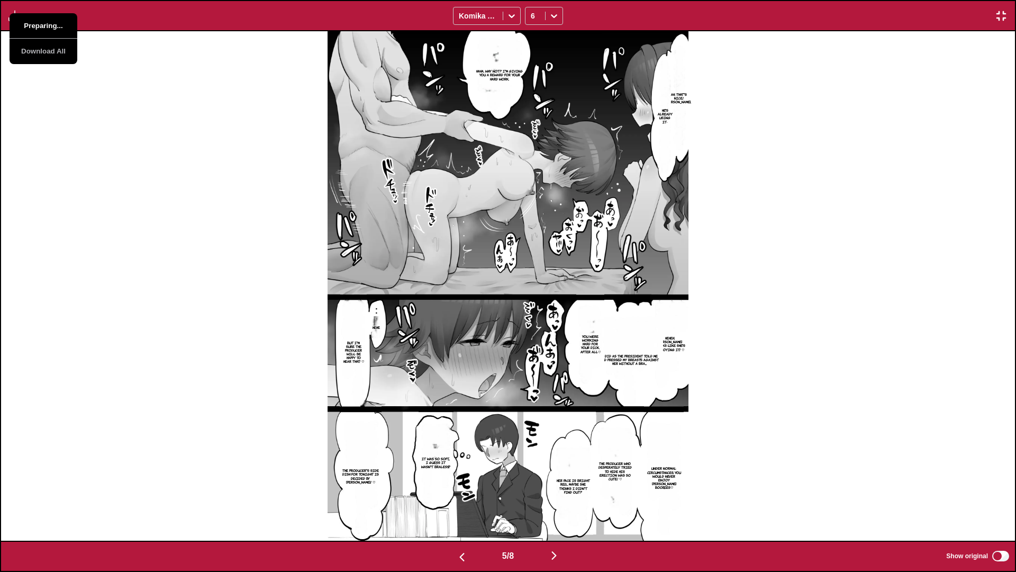
click at [23, 24] on button "Preparing..." at bounding box center [44, 25] width 68 height 25
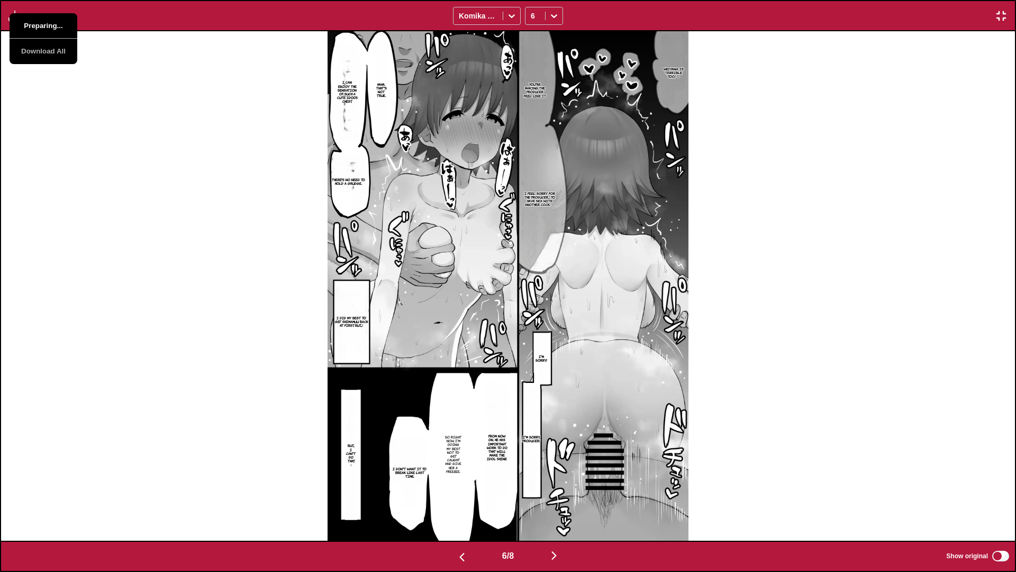
click at [23, 24] on button "Preparing..." at bounding box center [44, 25] width 68 height 25
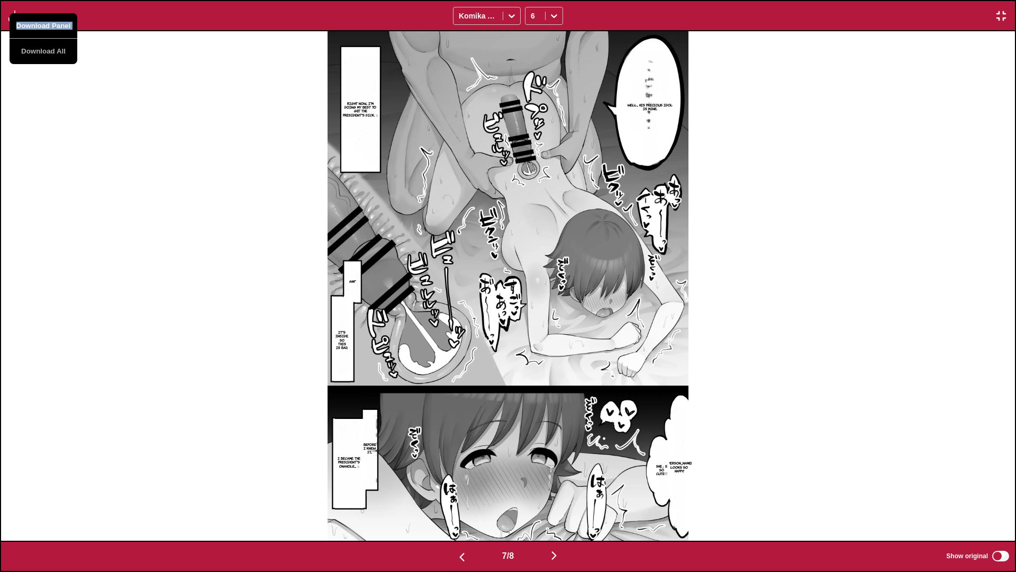
click at [23, 24] on button "Download Panel" at bounding box center [44, 25] width 68 height 25
click at [66, 100] on div "Well... His precious idol is mine. Right now... I'm doing my best to get the pr…" at bounding box center [508, 285] width 1014 height 509
click at [20, 14] on img "button" at bounding box center [14, 16] width 13 height 13
click at [55, 95] on div "Well... His precious idol is mine. Right now... I'm doing my best to get the pr…" at bounding box center [508, 285] width 1014 height 509
click at [16, 21] on img "button" at bounding box center [14, 16] width 13 height 13
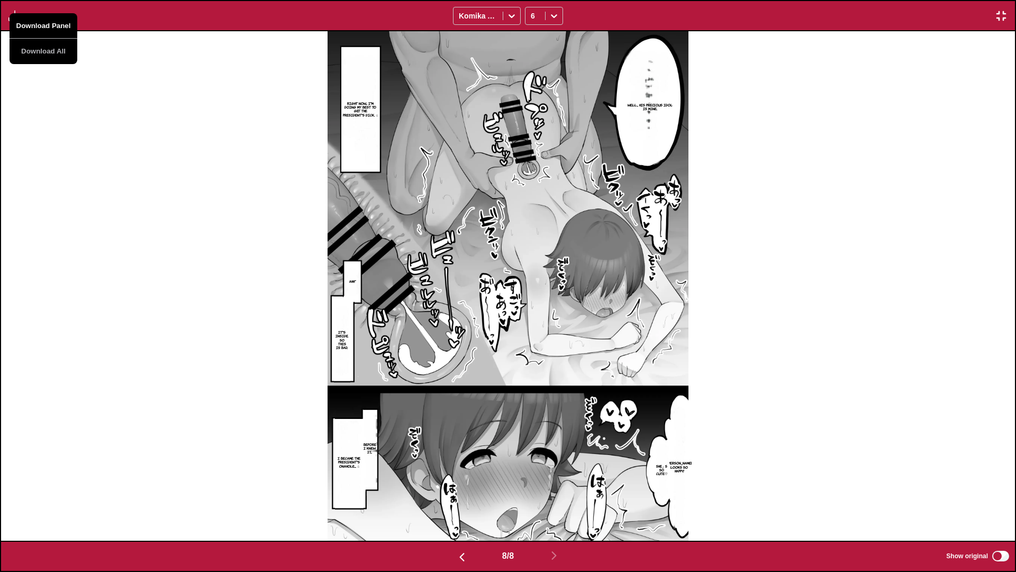
scroll to position [0, 7100]
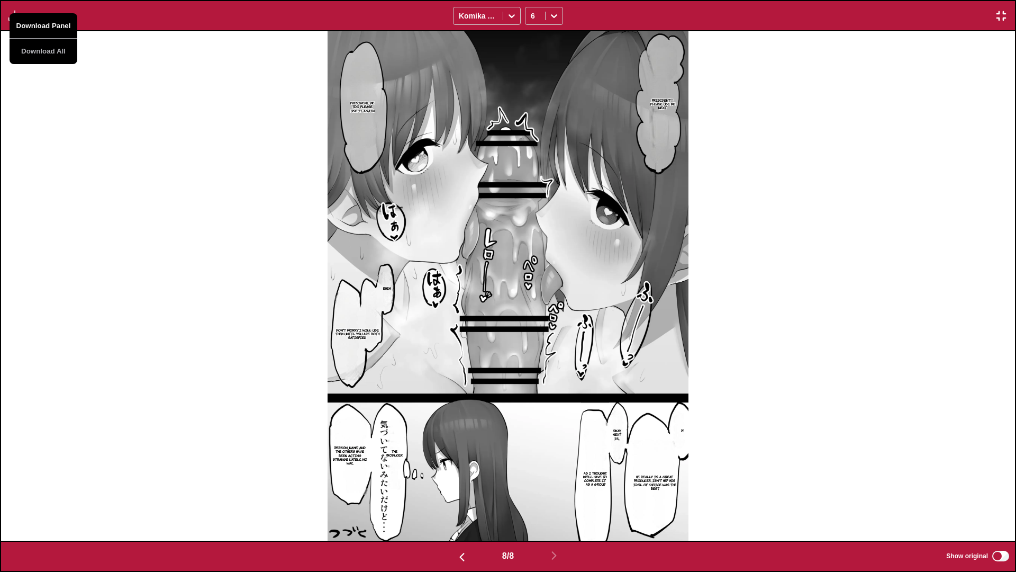
click at [41, 25] on button "Download Panel" at bounding box center [44, 25] width 68 height 25
click at [41, 25] on button "Preparing..." at bounding box center [44, 25] width 68 height 25
click at [125, 147] on div "President♡ Please use me next President... Me too please use it again Heheh Don…" at bounding box center [508, 285] width 1014 height 509
click at [641, 19] on img "button" at bounding box center [1001, 16] width 13 height 13
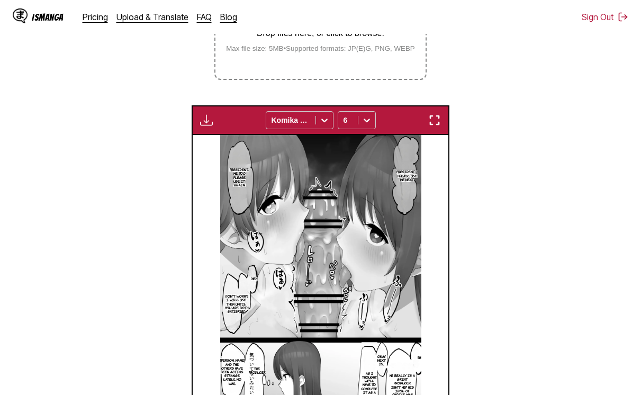
scroll to position [87, 0]
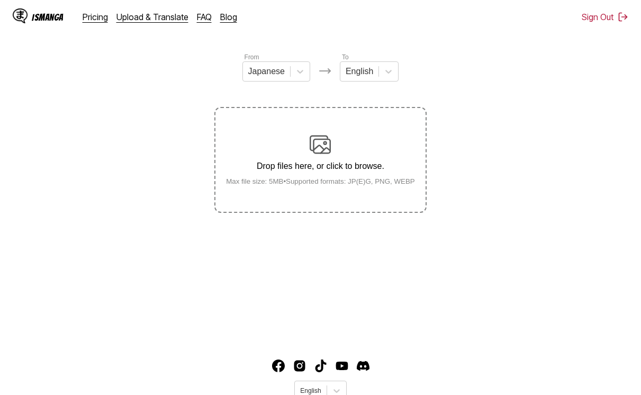
click at [251, 158] on div "Drop files here, or click to browse. Max file size: 5MB • Supported formats: JP…" at bounding box center [321, 159] width 206 height 51
click at [0, 0] on input "Drop files here, or click to browse. Max file size: 5MB • Supported formats: JP…" at bounding box center [0, 0] width 0 height 0
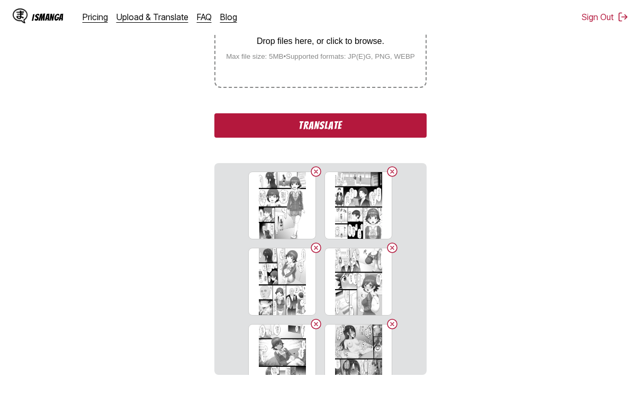
click at [392, 119] on button "Translate" at bounding box center [320, 125] width 212 height 24
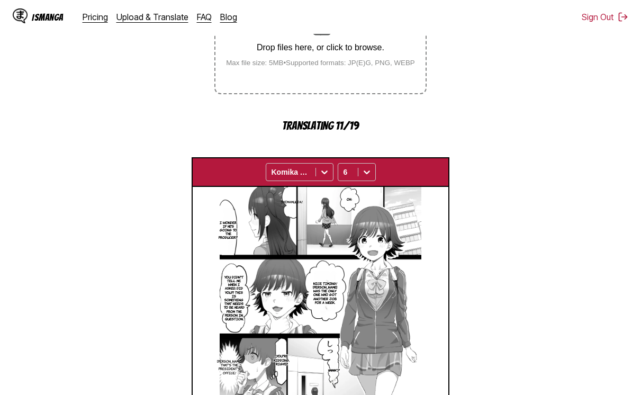
scroll to position [212, 0]
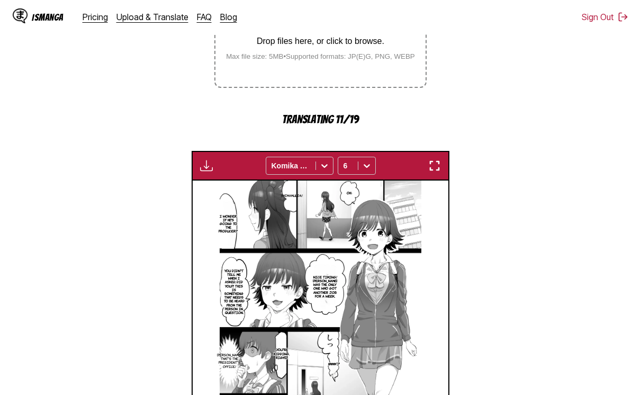
click at [438, 159] on div "Waiting for translations to be done... Komika Axis 6" at bounding box center [321, 166] width 258 height 30
click at [432, 166] on img "button" at bounding box center [434, 165] width 13 height 13
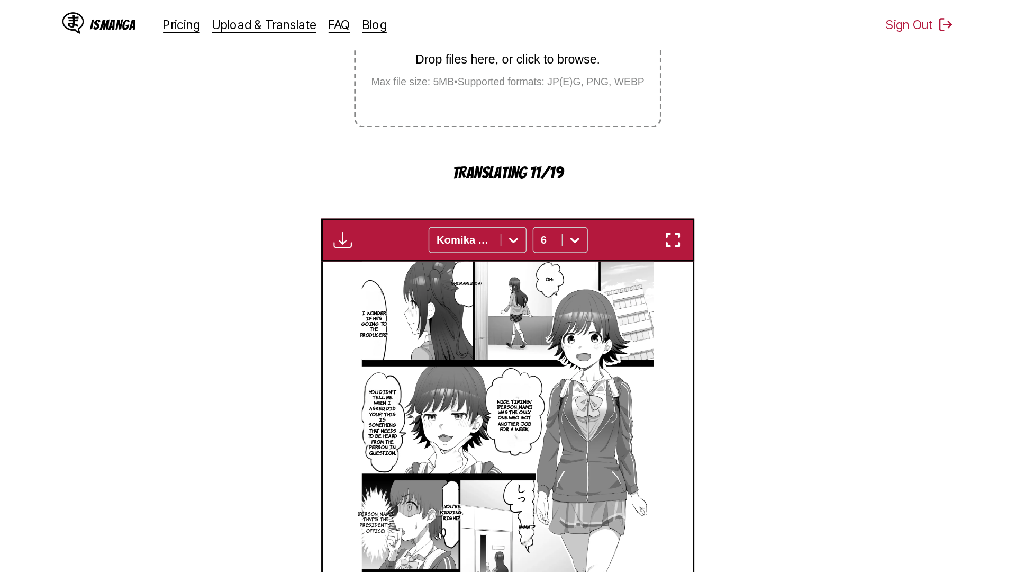
scroll to position [111, 0]
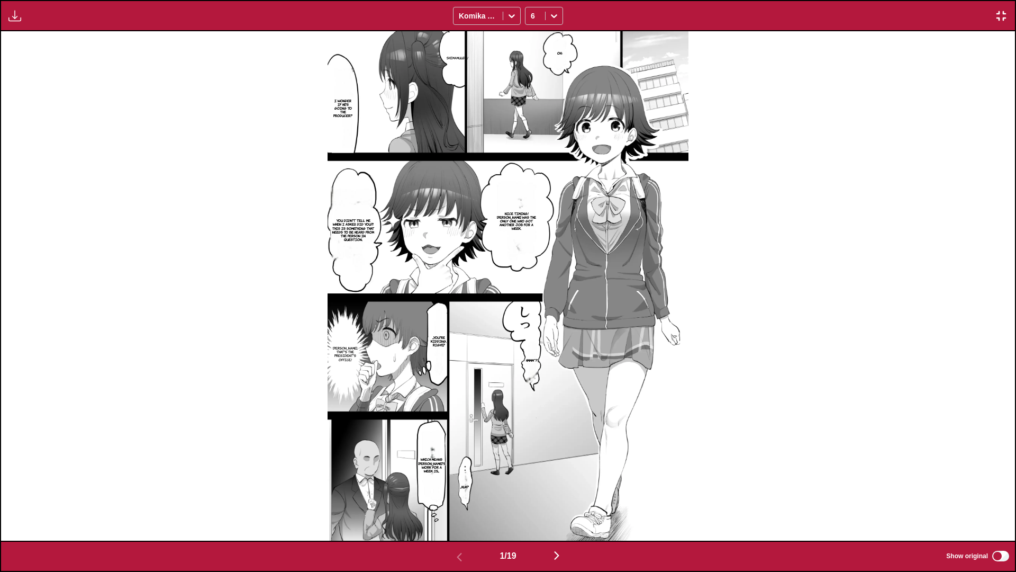
click at [9, 15] on img "button" at bounding box center [14, 16] width 13 height 13
click at [29, 23] on div "Waiting for translations to be done..." at bounding box center [44, 42] width 68 height 59
click at [154, 100] on div "Oh♪ Shimamuuda! I wonder if he's going to the producer? Nice timing! Shimamuu w…" at bounding box center [508, 285] width 1014 height 509
click at [641, 13] on img "button" at bounding box center [1001, 16] width 13 height 13
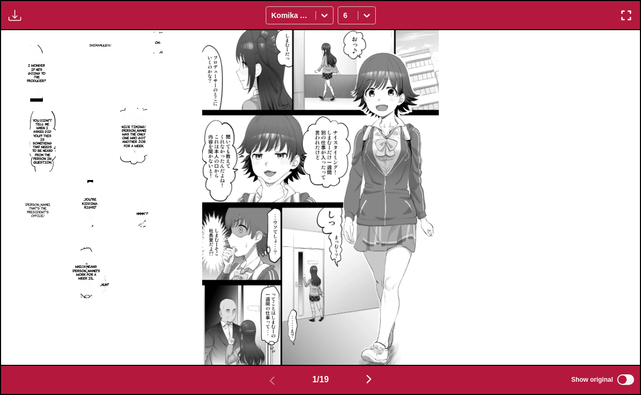
scroll to position [177, 0]
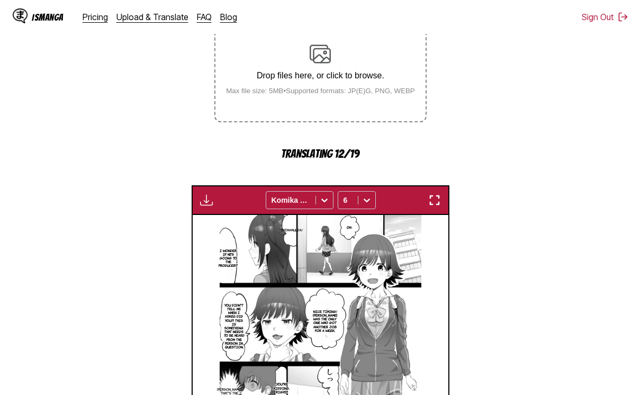
click at [472, 131] on section "From Japanese To English Drop files here, or click to browse. Max file size: 5M…" at bounding box center [320, 245] width 624 height 568
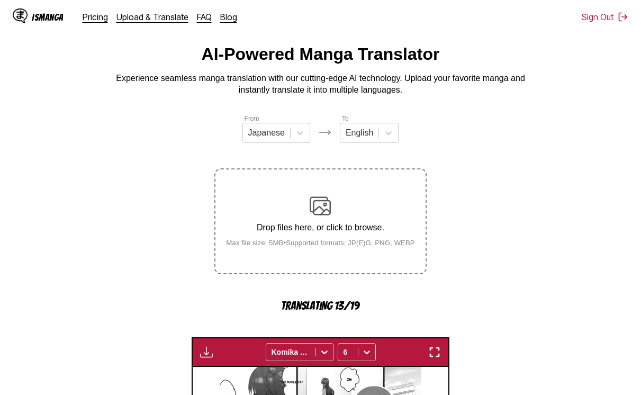
scroll to position [0, 0]
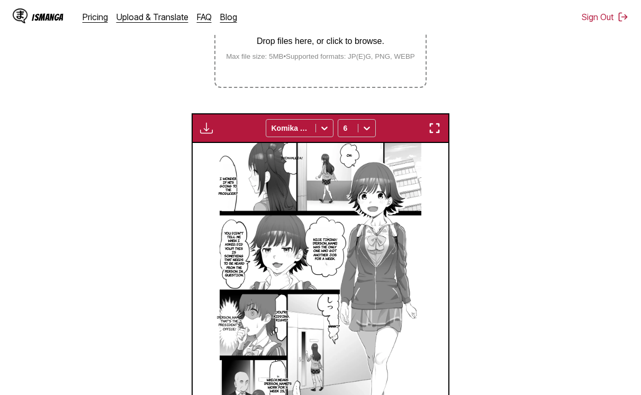
click at [444, 124] on button "button" at bounding box center [434, 128] width 19 height 14
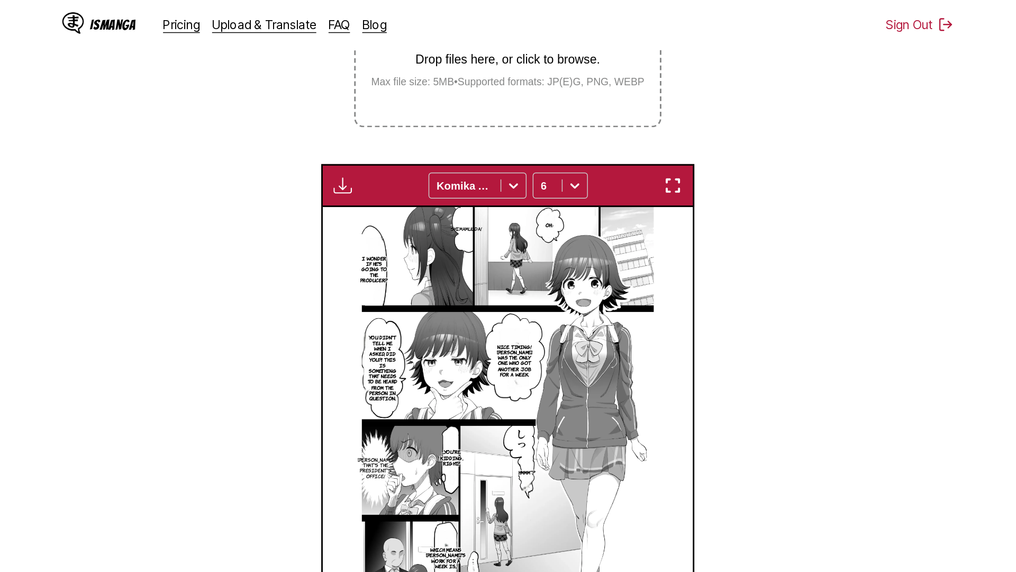
scroll to position [111, 0]
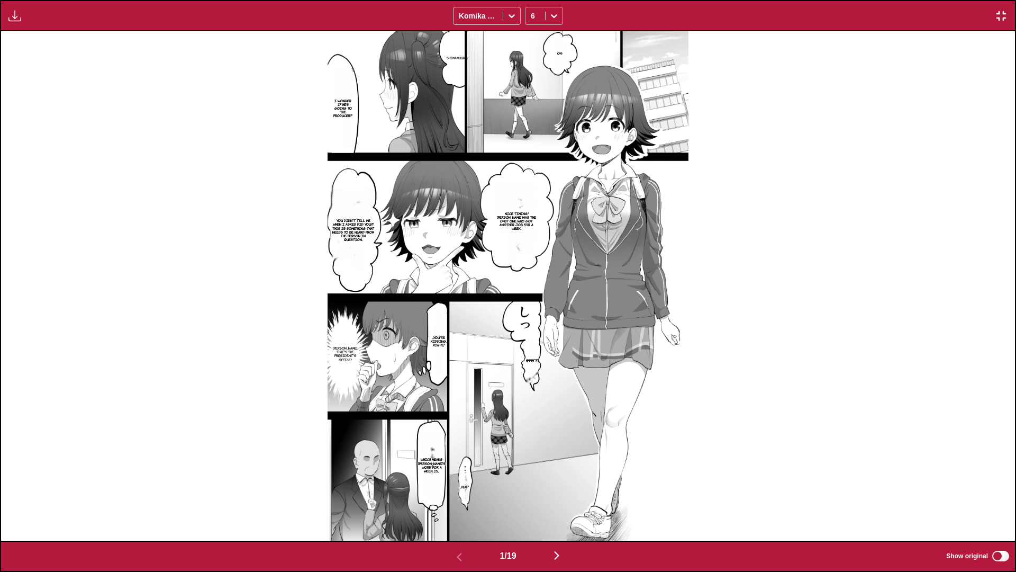
click at [553, 9] on div at bounding box center [554, 15] width 17 height 17
click at [537, 59] on div "8" at bounding box center [544, 55] width 38 height 16
click at [7, 16] on button "button" at bounding box center [14, 16] width 19 height 14
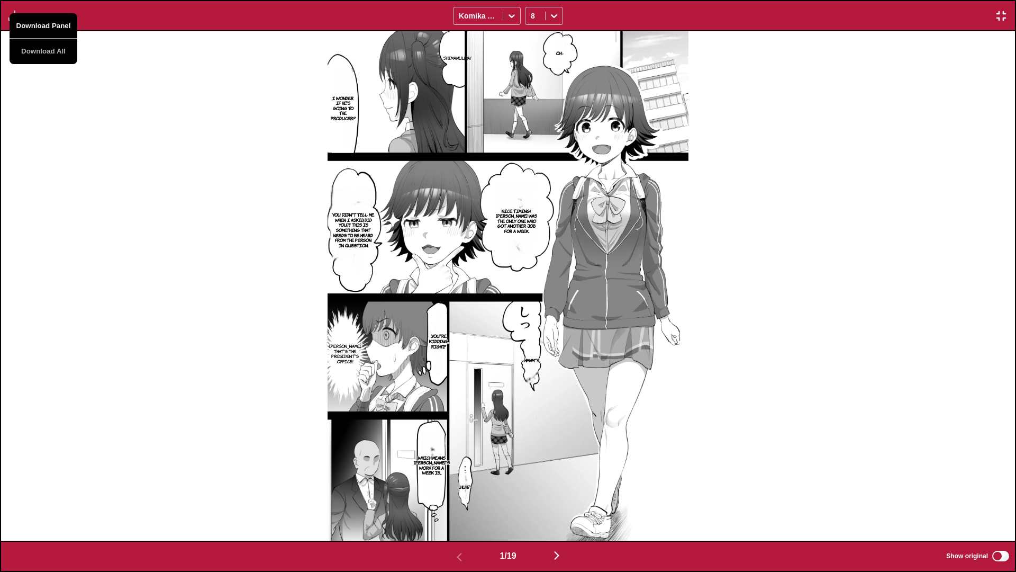
click at [14, 16] on button "Download Panel" at bounding box center [44, 25] width 68 height 25
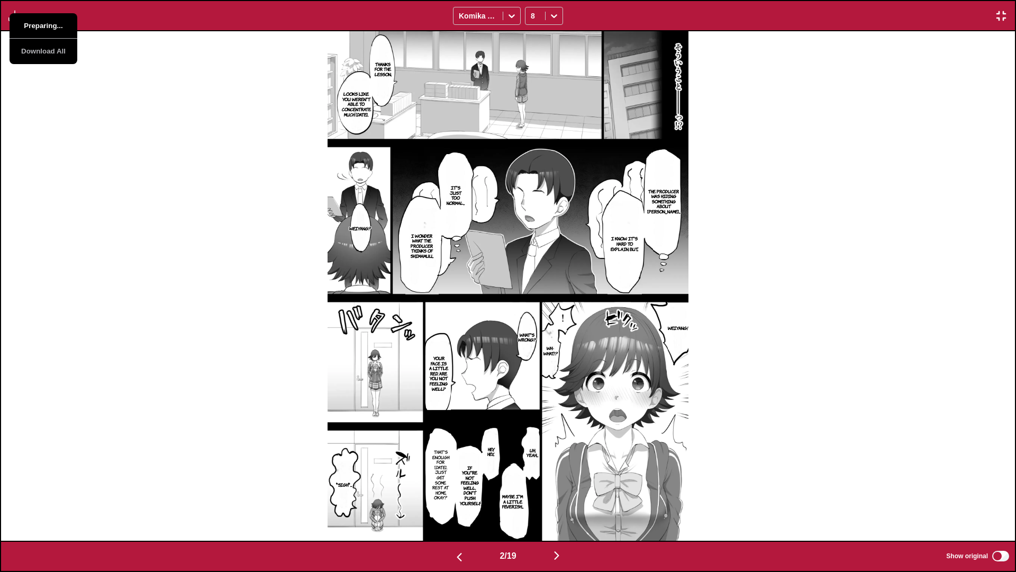
click at [14, 16] on button "Preparing..." at bounding box center [44, 25] width 68 height 25
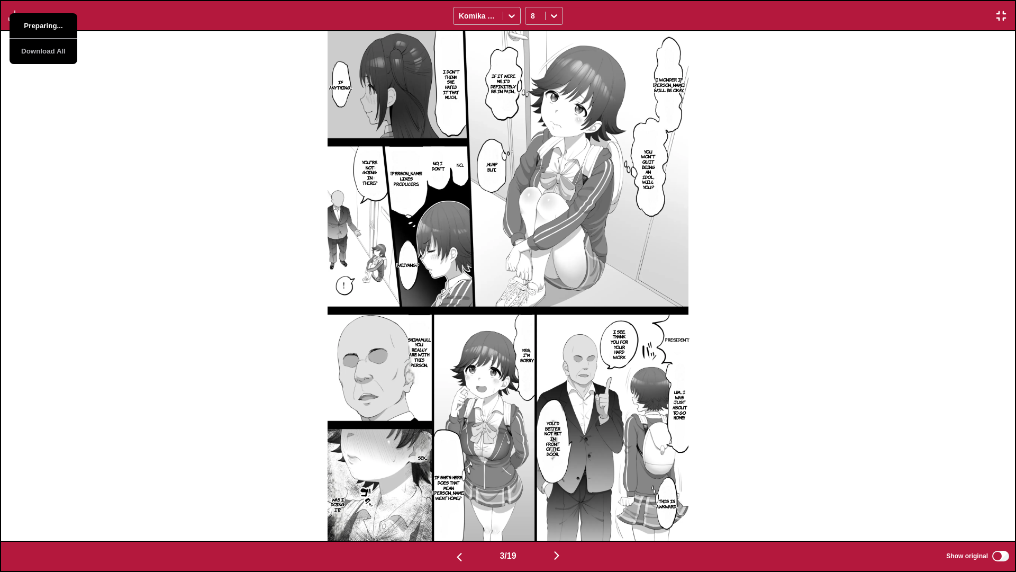
click at [14, 16] on button "Preparing..." at bounding box center [44, 25] width 68 height 25
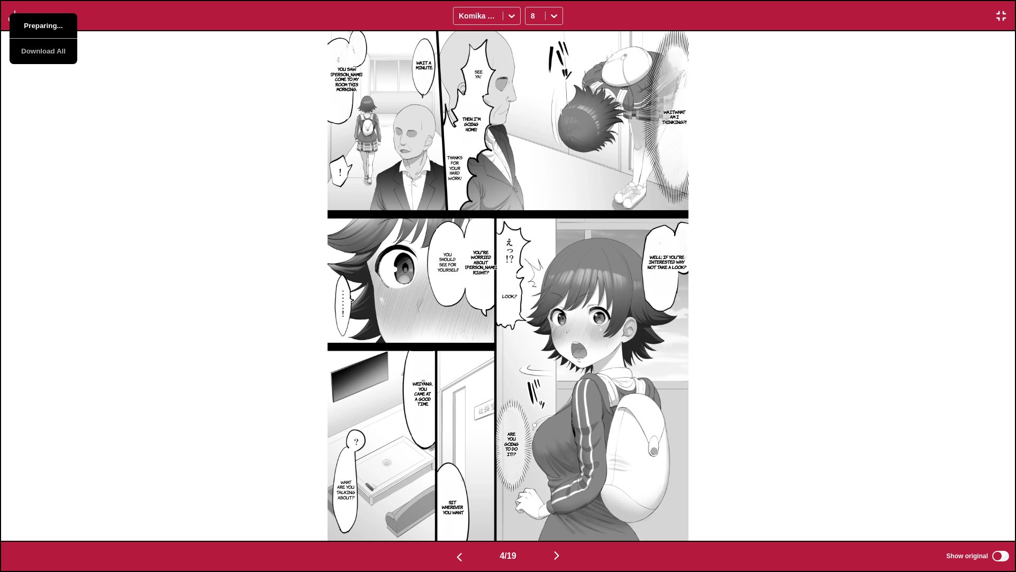
click at [14, 16] on button "Preparing..." at bounding box center [44, 25] width 68 height 25
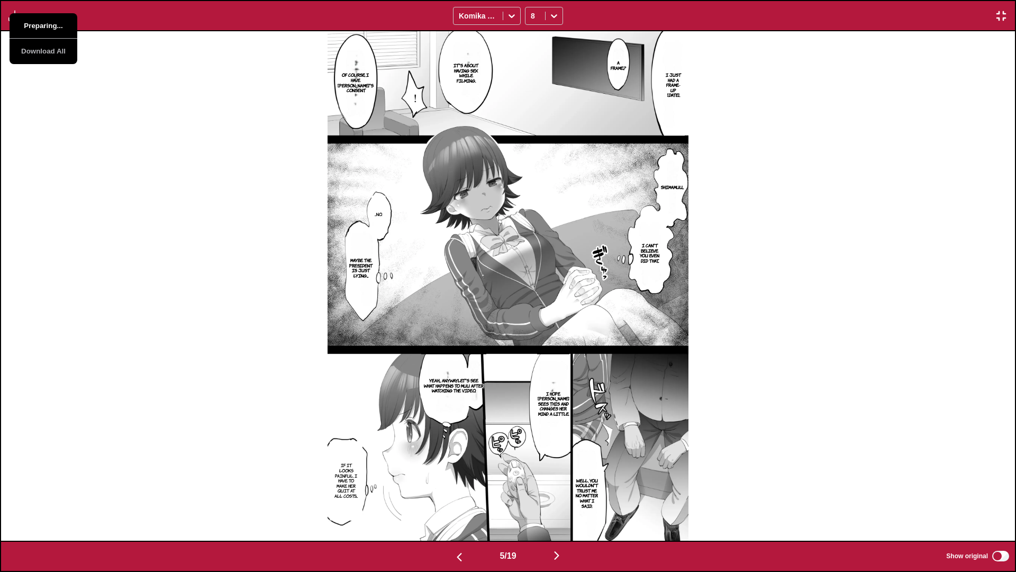
click at [14, 16] on button "Preparing..." at bounding box center [44, 25] width 68 height 25
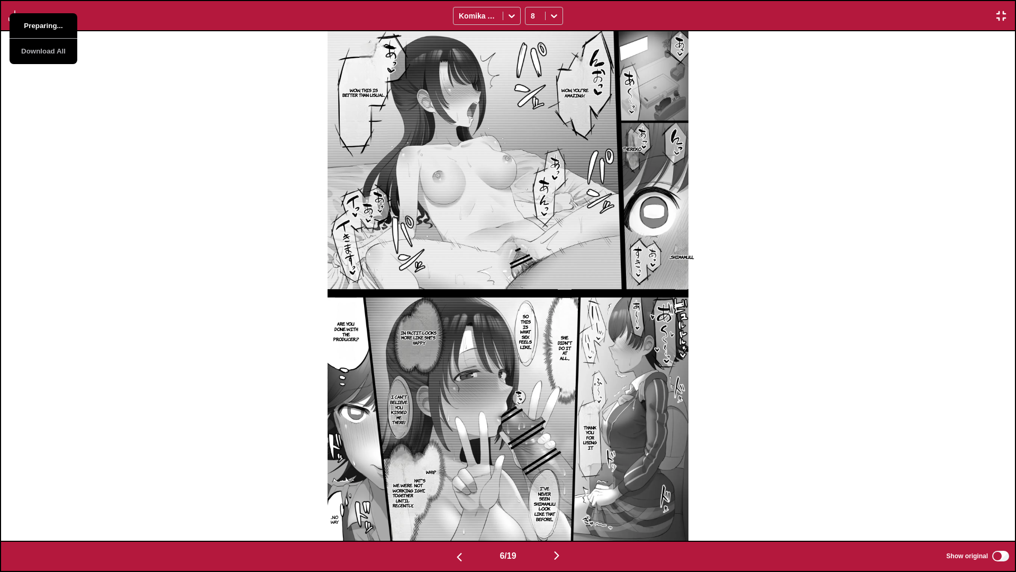
click at [14, 16] on button "Preparing..." at bounding box center [44, 25] width 68 height 25
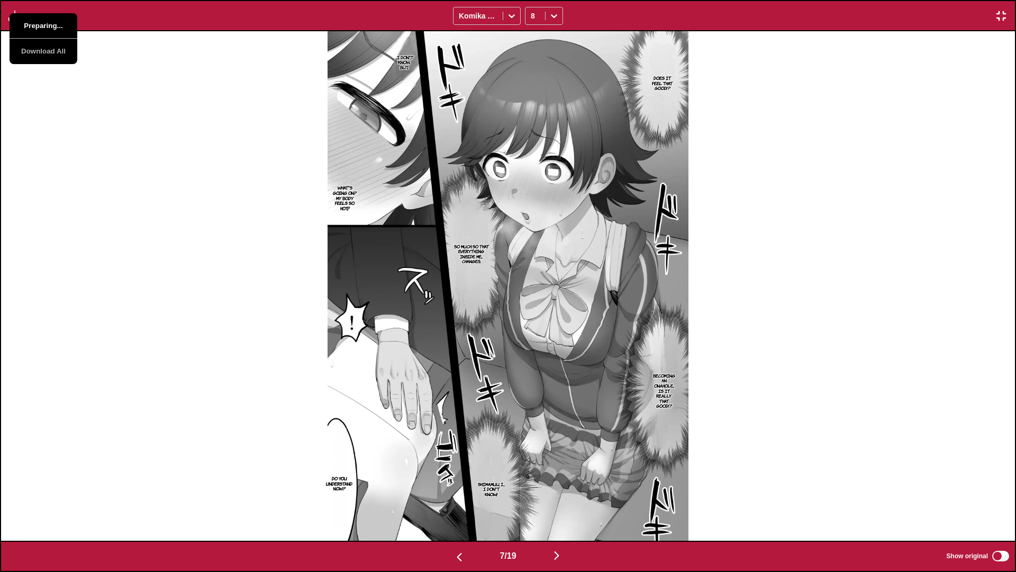
click at [14, 16] on button "Preparing..." at bounding box center [44, 25] width 68 height 25
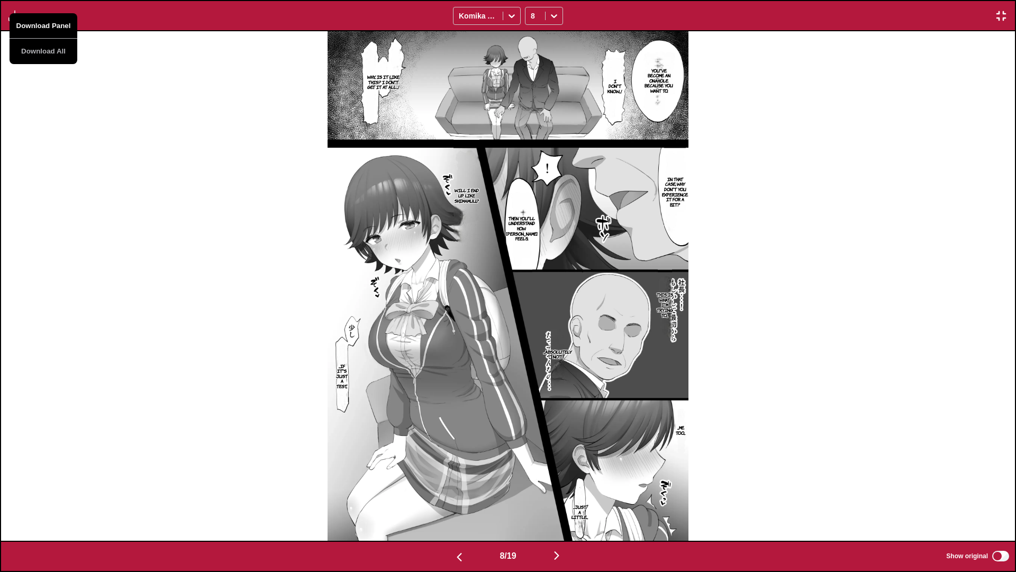
click at [14, 16] on button "Download Panel" at bounding box center [44, 25] width 68 height 25
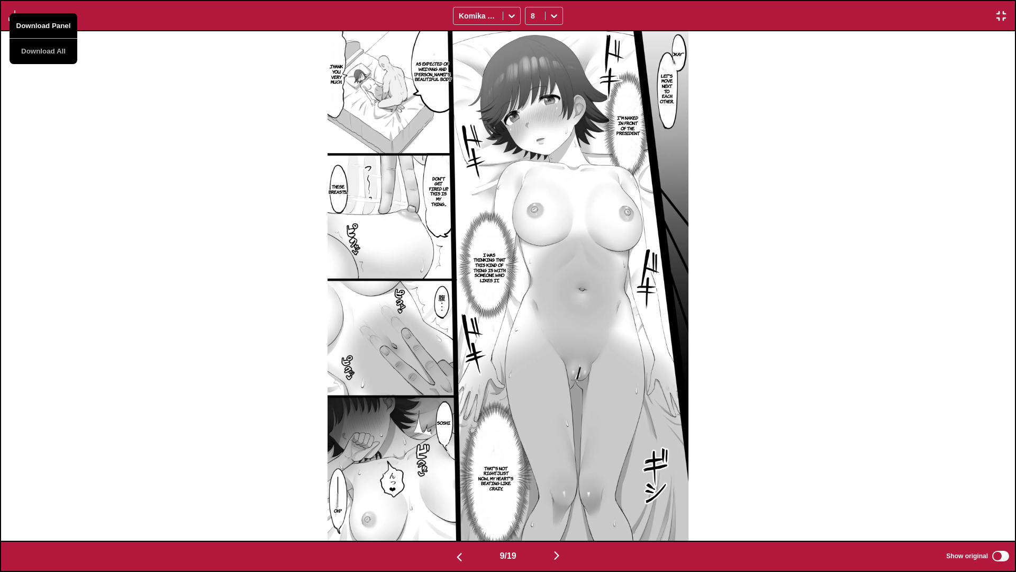
click at [14, 16] on button "Download Panel" at bounding box center [44, 25] width 68 height 25
click at [49, 133] on div "Okay~ Let's move next to each other. As expected of Weiyang and Uzuki-kun's bea…" at bounding box center [508, 285] width 1014 height 509
click at [15, 19] on img "button" at bounding box center [14, 16] width 13 height 13
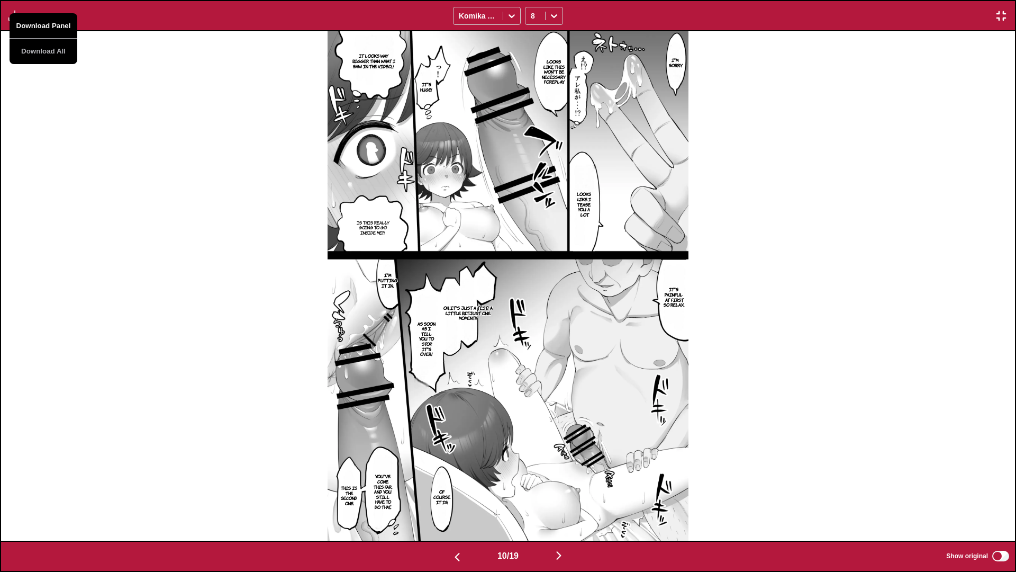
click at [26, 22] on button "Download Panel" at bounding box center [44, 25] width 68 height 25
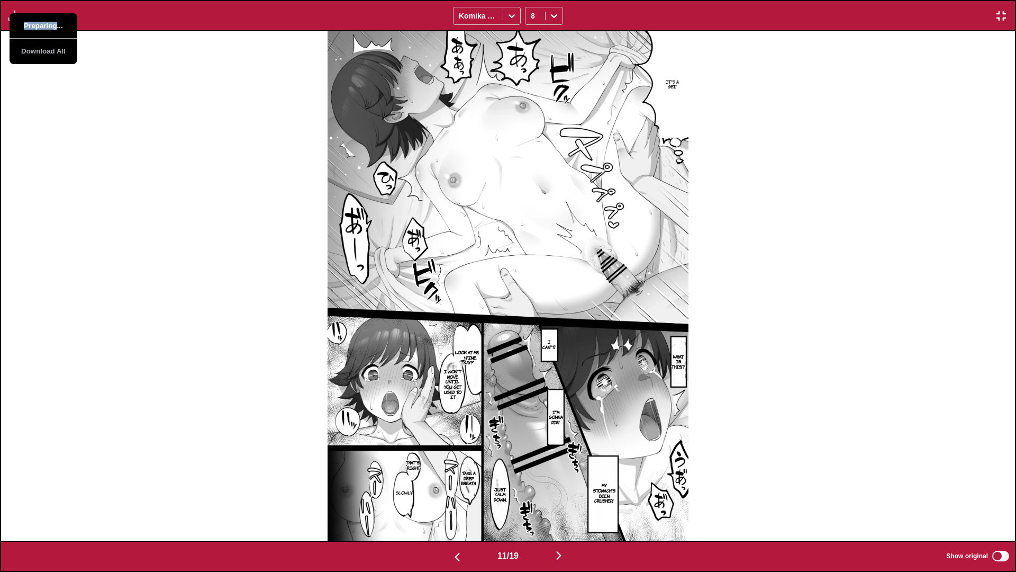
click at [26, 22] on button "Preparing..." at bounding box center [44, 25] width 68 height 25
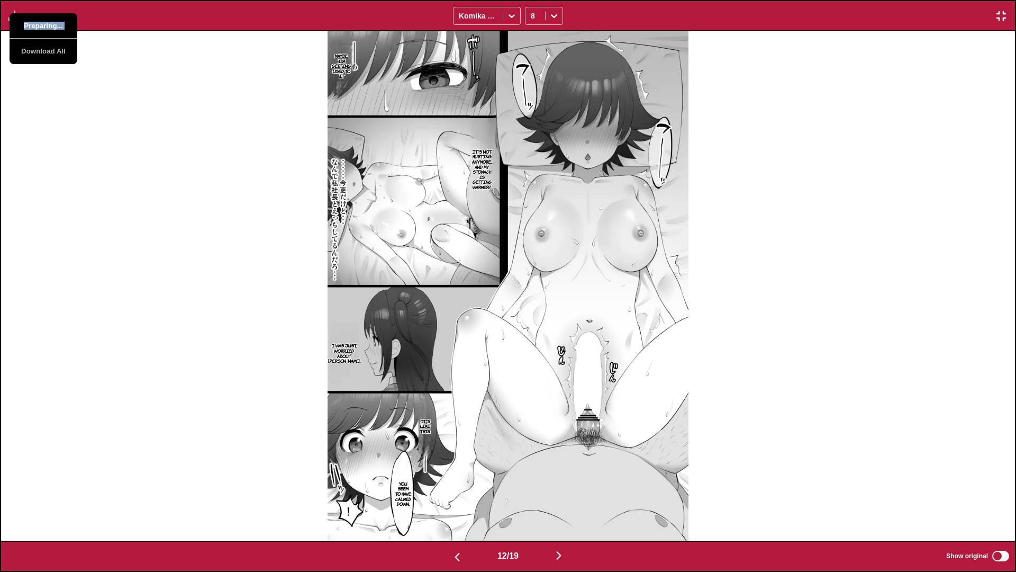
click at [26, 22] on button "Preparing..." at bounding box center [44, 25] width 68 height 25
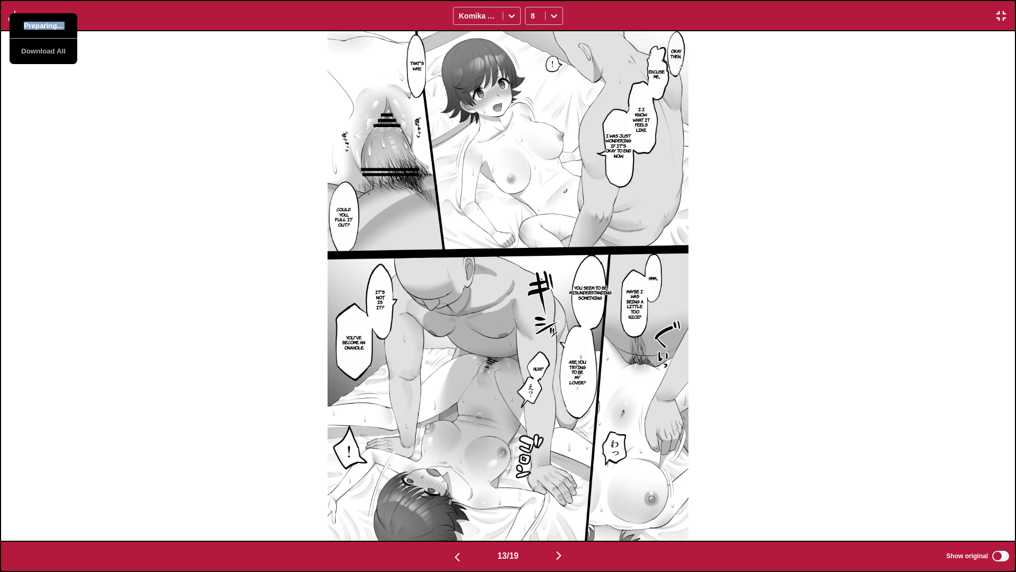
click at [26, 22] on button "Preparing..." at bounding box center [44, 25] width 68 height 25
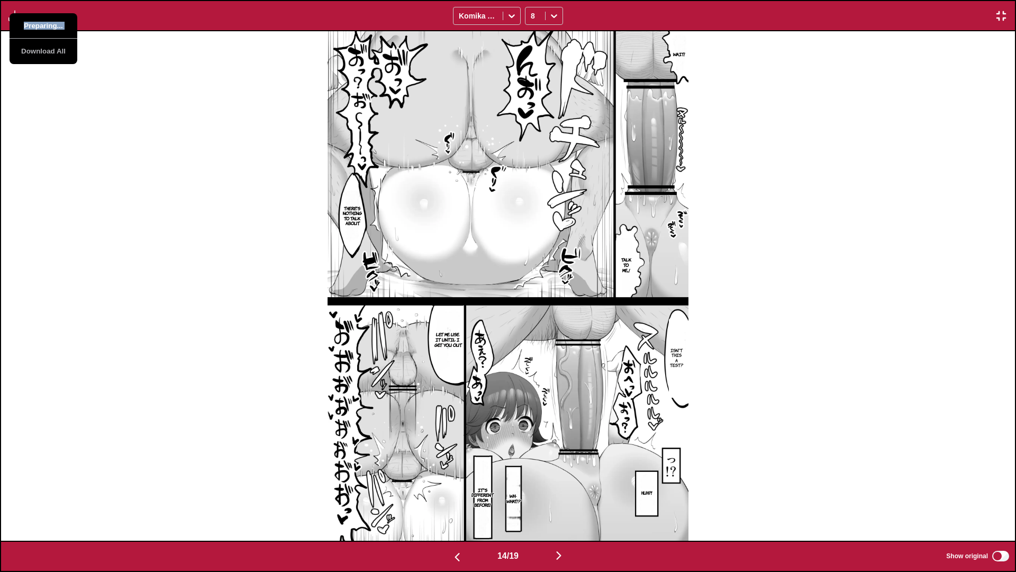
click at [26, 22] on button "Preparing..." at bounding box center [44, 25] width 68 height 25
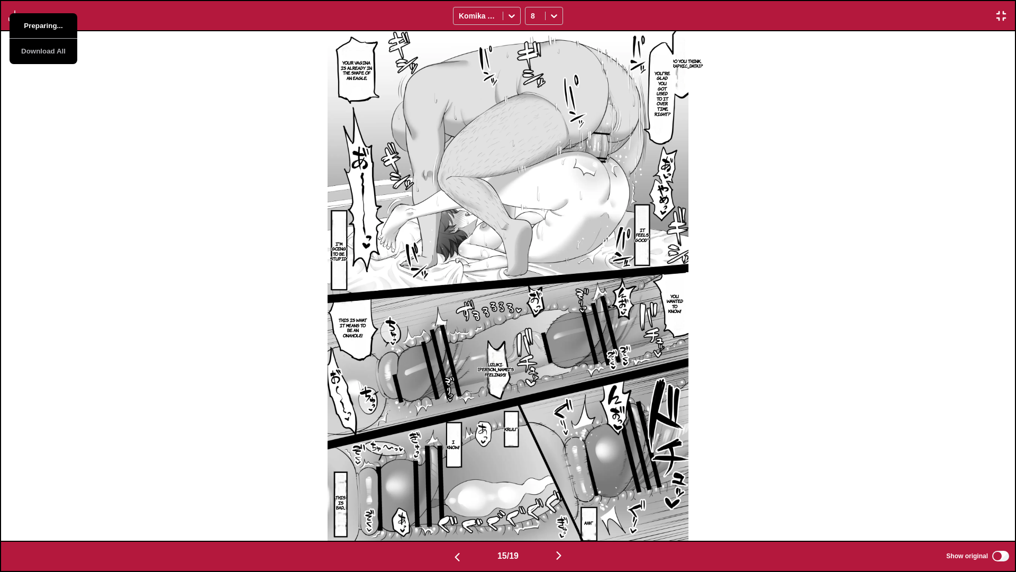
click at [26, 22] on button "Preparing..." at bounding box center [44, 25] width 68 height 25
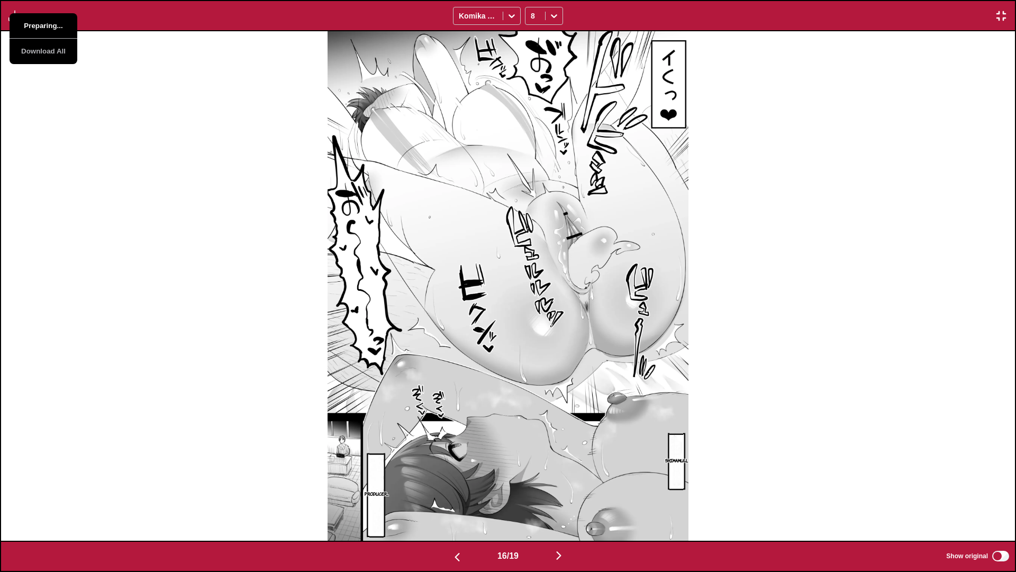
click at [26, 22] on button "Preparing..." at bounding box center [44, 25] width 68 height 25
click at [26, 22] on button "Download Panel" at bounding box center [44, 25] width 68 height 25
click at [44, 92] on div "Shimamuu... Producer..." at bounding box center [508, 285] width 1014 height 509
click at [36, 67] on div "Shimamuu... Producer..." at bounding box center [508, 285] width 1014 height 509
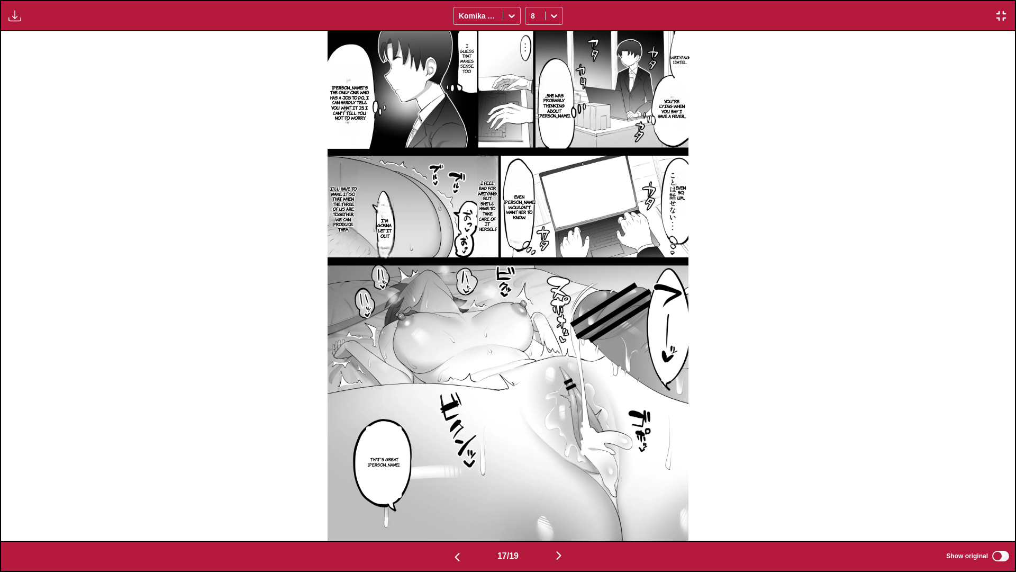
click at [19, 19] on img "button" at bounding box center [14, 16] width 13 height 13
click at [34, 29] on button "Download Panel" at bounding box center [44, 25] width 68 height 25
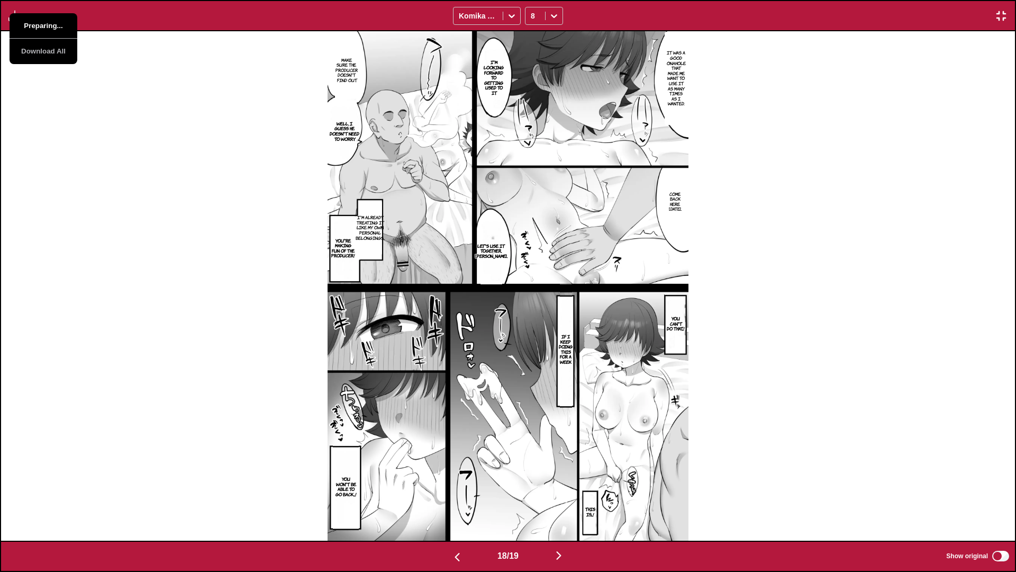
click at [34, 29] on button "Preparing..." at bounding box center [44, 25] width 68 height 25
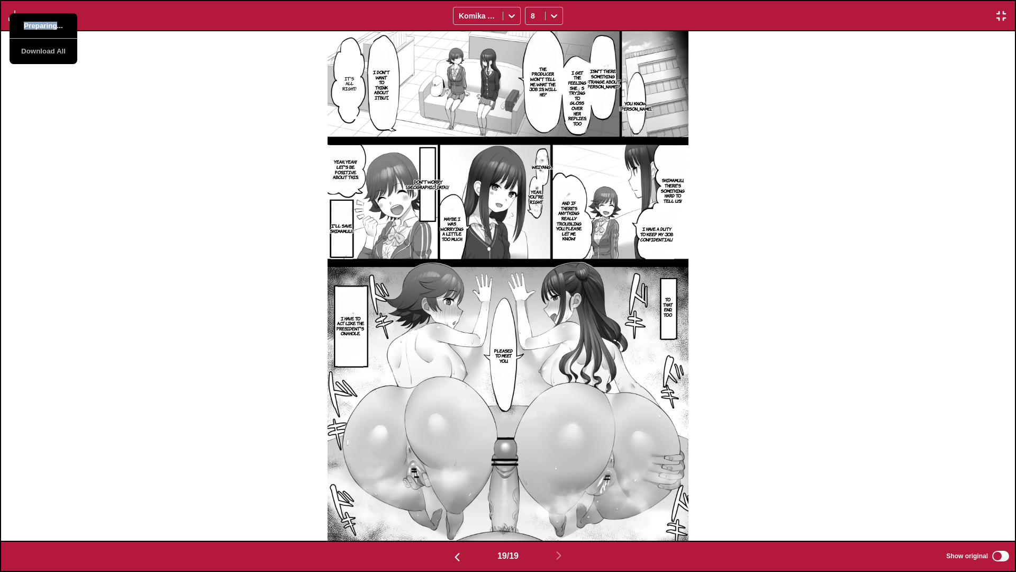
click at [34, 29] on button "Preparing..." at bounding box center [44, 25] width 68 height 25
click at [57, 150] on div "You know... Mimi. Isn't there something strange about Uzuki? I get the feeling …" at bounding box center [508, 285] width 1014 height 509
click at [641, 16] on img "button" at bounding box center [1001, 16] width 13 height 13
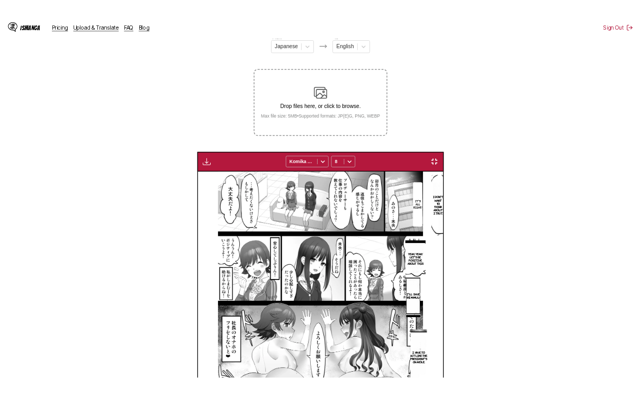
scroll to position [0, 4607]
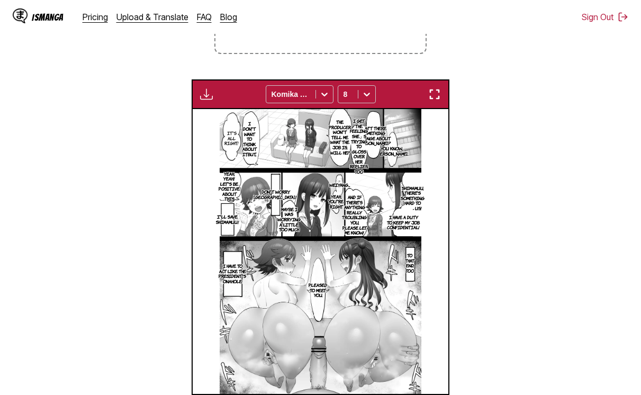
click at [490, 100] on section "From Japanese To English Drop files here, or click to browse. Max file size: 5M…" at bounding box center [320, 158] width 624 height 530
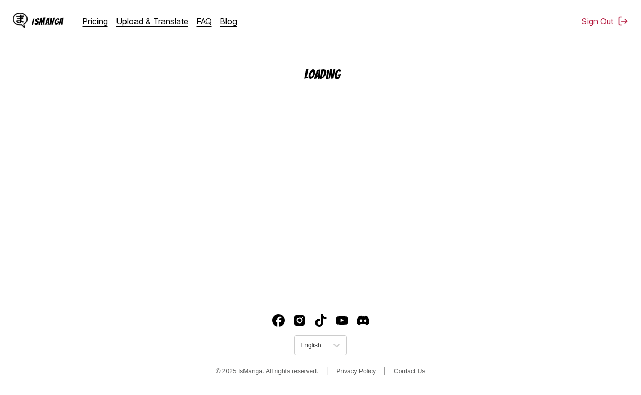
scroll to position [129, 0]
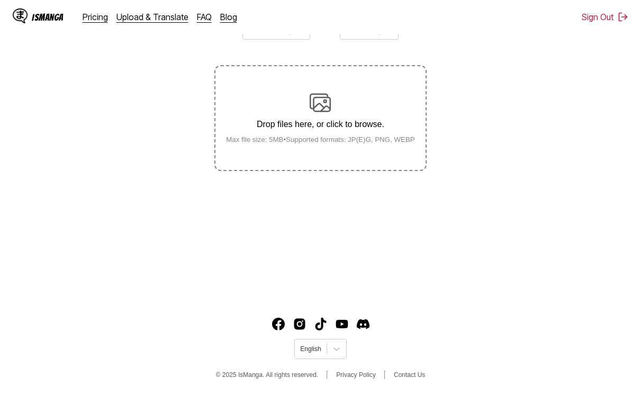
click at [465, 359] on footer "English © 2025 IsManga. All rights reserved. Privacy Policy Contact Us" at bounding box center [320, 350] width 641 height 90
click at [363, 155] on label "Drop files here, or click to browse. Max file size: 5MB • Supported formats: JP…" at bounding box center [320, 118] width 210 height 104
click at [0, 0] on input "Drop files here, or click to browse. Max file size: 5MB • Supported formats: JP…" at bounding box center [0, 0] width 0 height 0
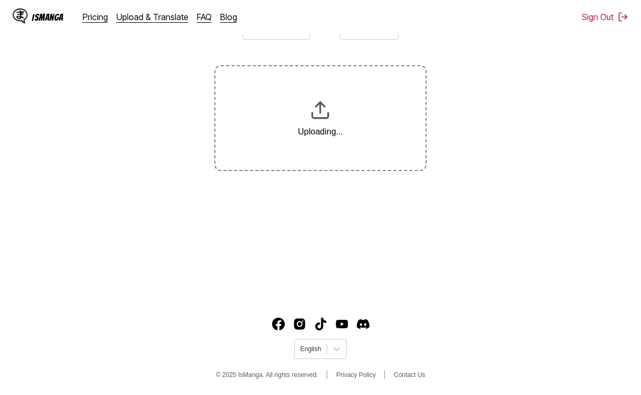
scroll to position [169, 0]
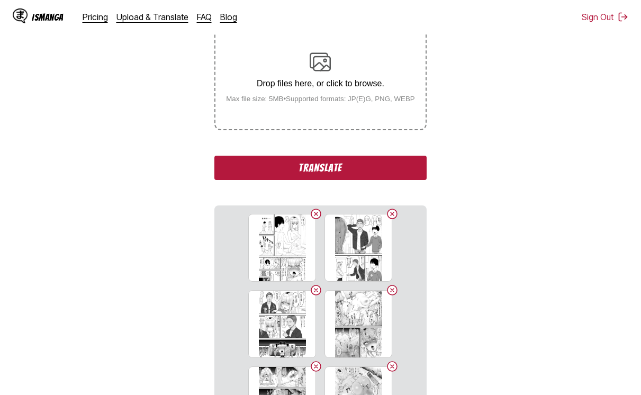
click at [379, 162] on button "Translate" at bounding box center [320, 168] width 212 height 24
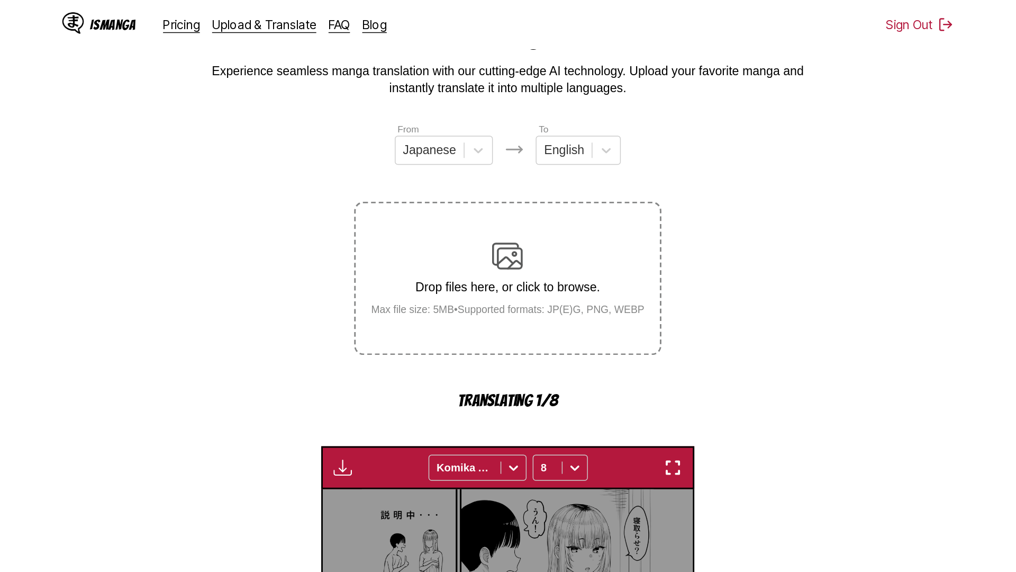
scroll to position [0, 0]
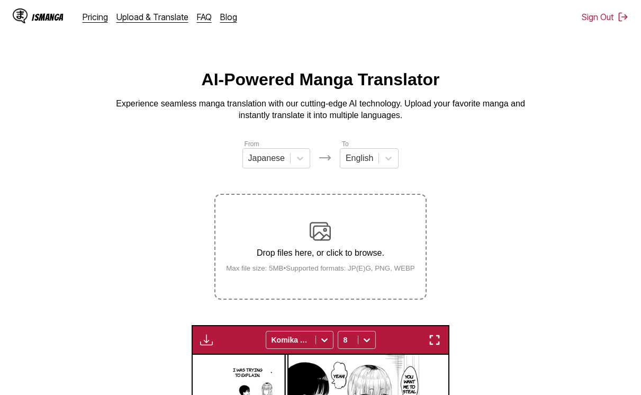
drag, startPoint x: 431, startPoint y: 338, endPoint x: 474, endPoint y: 421, distance: 93.3
click at [431, 338] on img "button" at bounding box center [434, 340] width 13 height 13
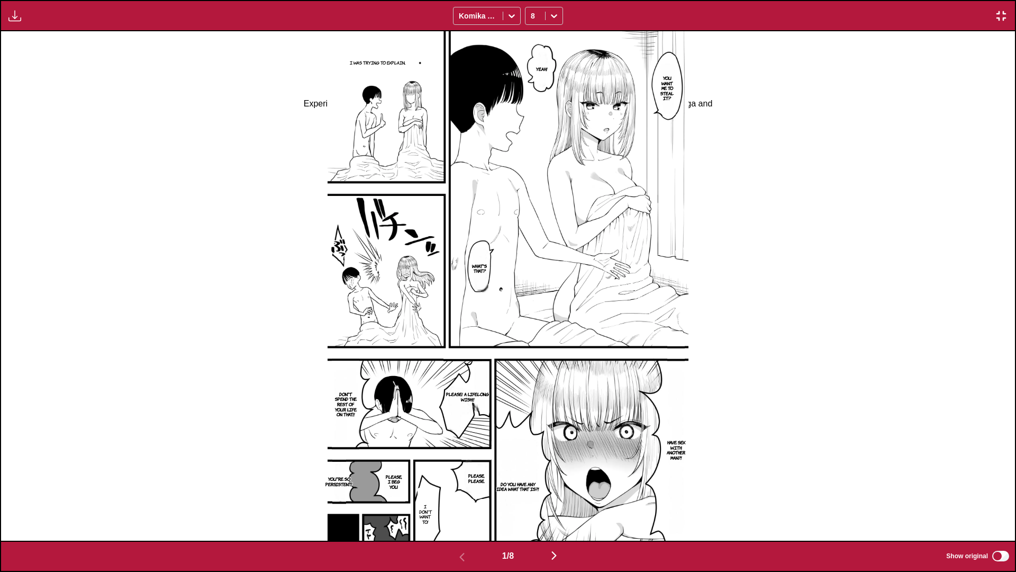
click at [17, 16] on img "button" at bounding box center [14, 16] width 13 height 13
click at [17, 16] on button "Download Panel" at bounding box center [44, 25] width 68 height 25
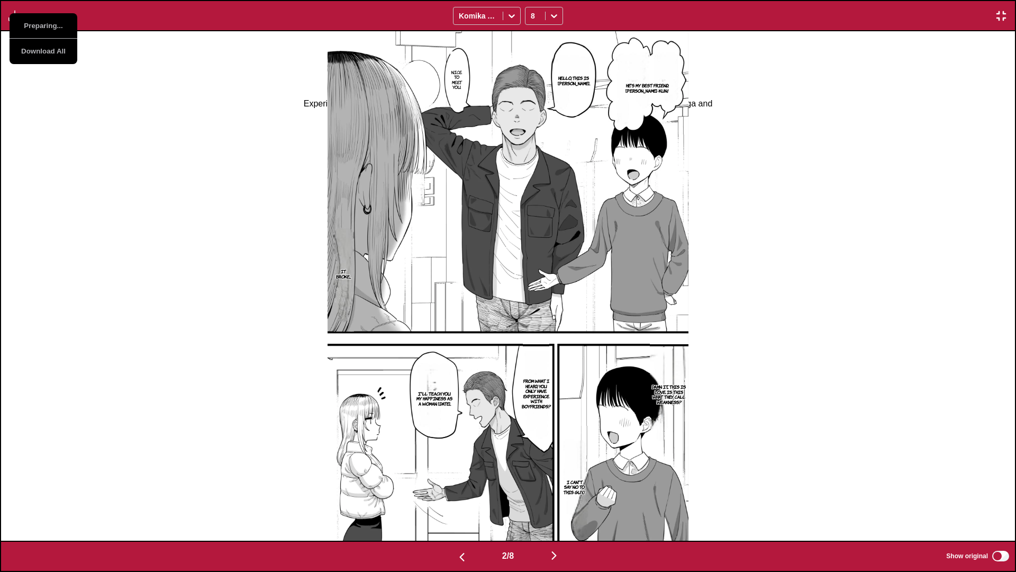
click at [17, 16] on button "Preparing..." at bounding box center [44, 25] width 68 height 25
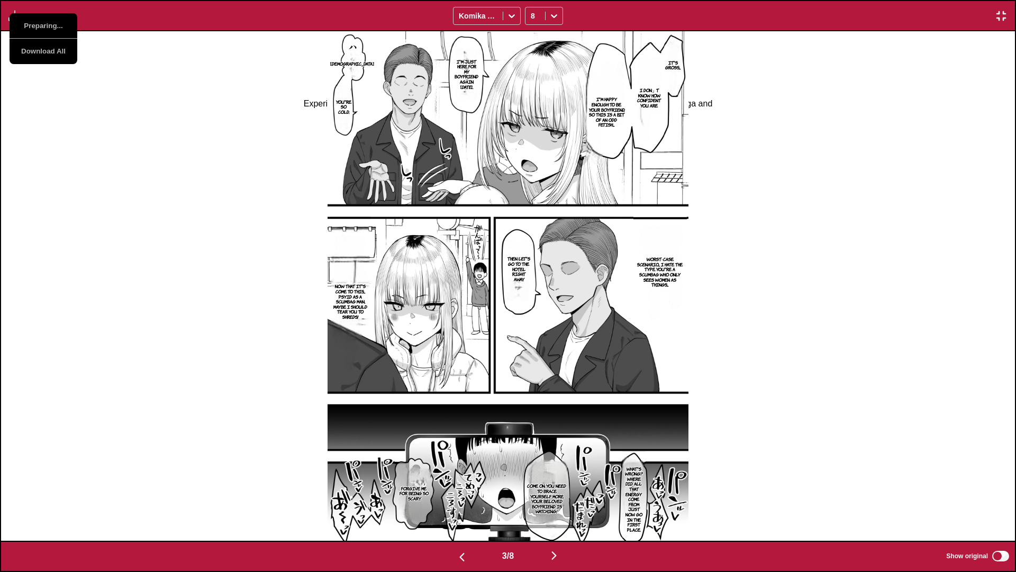
click at [17, 16] on button "Preparing..." at bounding box center [44, 25] width 68 height 25
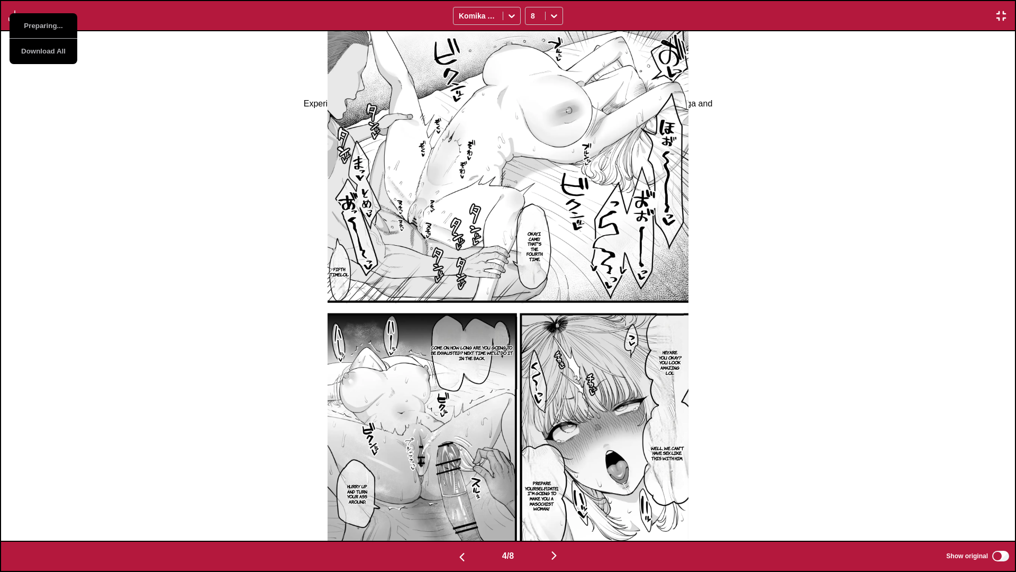
click at [17, 16] on button "Preparing..." at bounding box center [44, 25] width 68 height 25
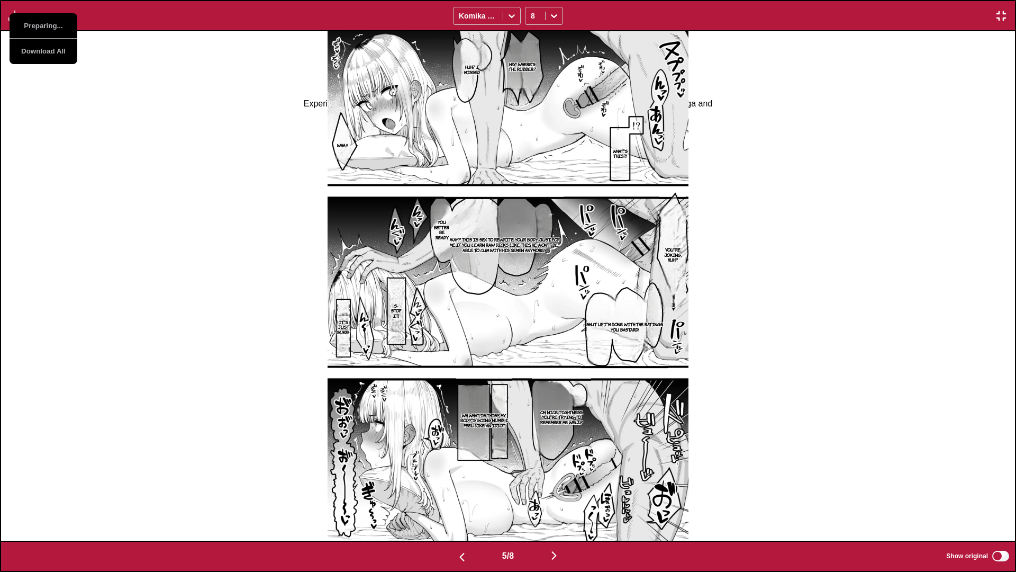
click at [17, 16] on button "Preparing..." at bounding box center [44, 25] width 68 height 25
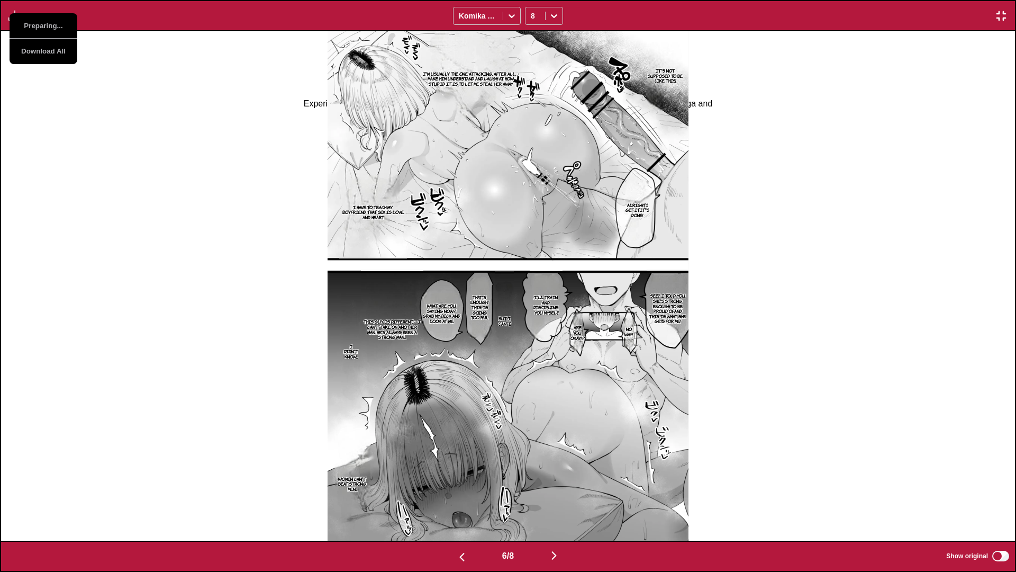
click at [17, 16] on button "Preparing..." at bounding box center [44, 25] width 68 height 25
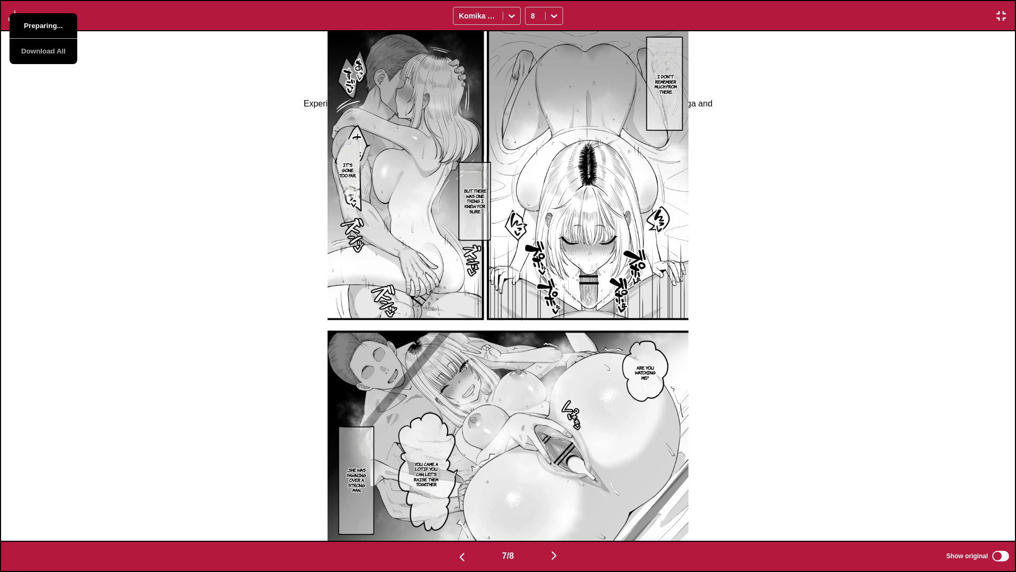
click at [17, 16] on button "Preparing..." at bounding box center [44, 25] width 68 height 25
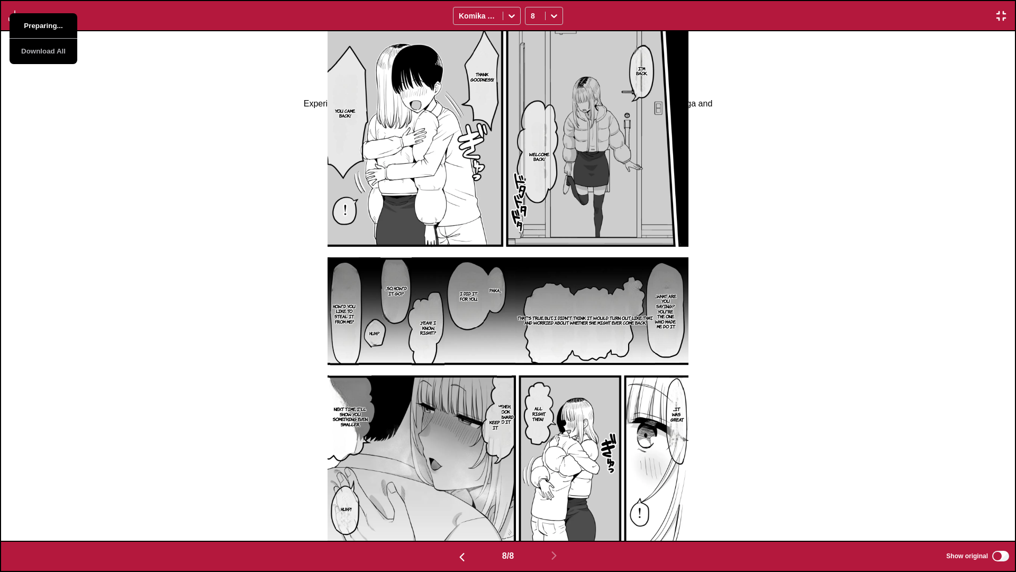
click at [17, 16] on button "Preparing..." at bounding box center [44, 25] width 68 height 25
click at [17, 16] on button "Download Panel" at bounding box center [44, 25] width 68 height 25
click at [4, 140] on div "I'm back. Thank goodness! You came back! Welcome back! Paka... ...What are you …" at bounding box center [508, 285] width 1014 height 509
click at [641, 14] on img "button" at bounding box center [1001, 16] width 13 height 13
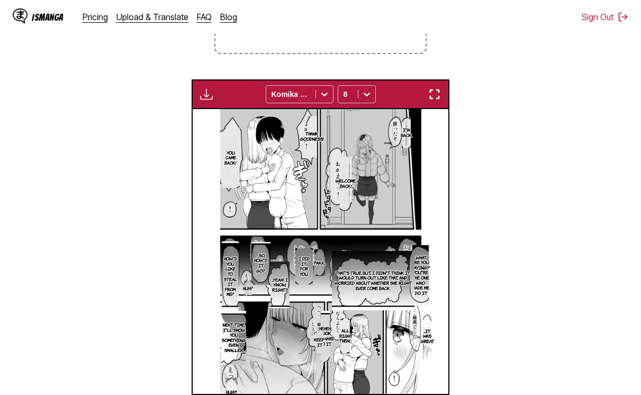
scroll to position [0, 1791]
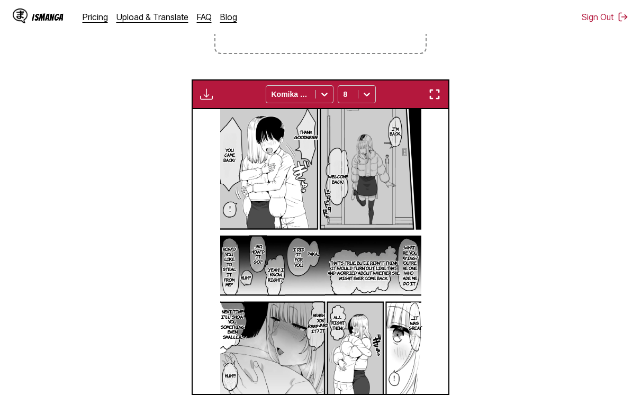
click at [523, 98] on section "From Japanese To English Drop files here, or click to browse. Max file size: 5M…" at bounding box center [320, 158] width 624 height 530
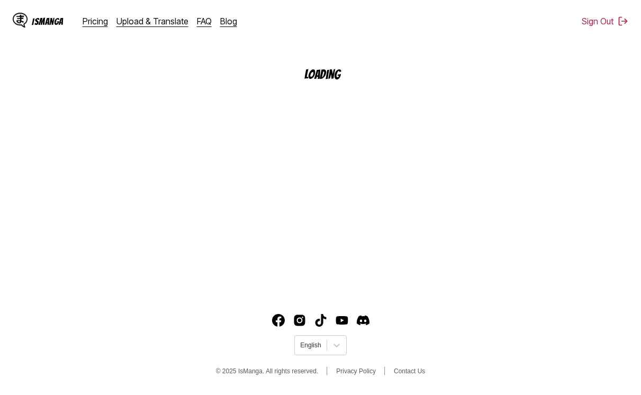
scroll to position [129, 0]
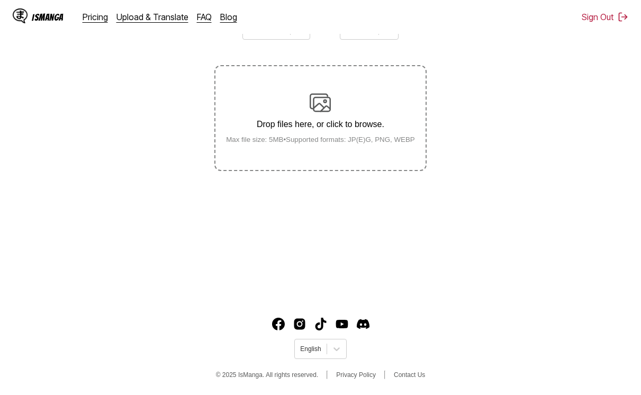
drag, startPoint x: 484, startPoint y: 349, endPoint x: 461, endPoint y: 332, distance: 28.8
click at [485, 350] on footer "English © 2025 IsManga. All rights reserved. Privacy Policy Contact Us" at bounding box center [320, 350] width 641 height 90
click at [353, 95] on div "Drop files here, or click to browse. Max file size: 5MB • Supported formats: JP…" at bounding box center [321, 117] width 206 height 51
click at [0, 0] on input "Drop files here, or click to browse. Max file size: 5MB • Supported formats: JP…" at bounding box center [0, 0] width 0 height 0
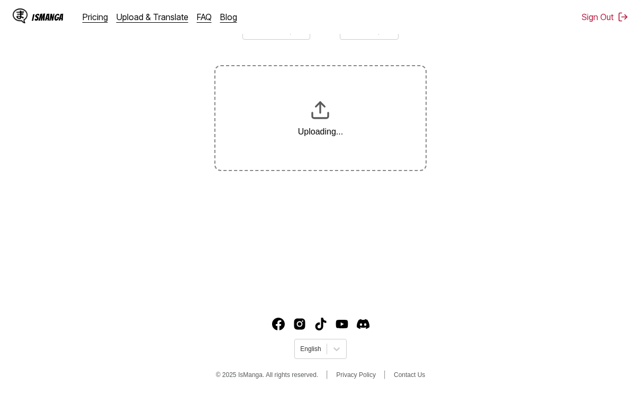
scroll to position [169, 0]
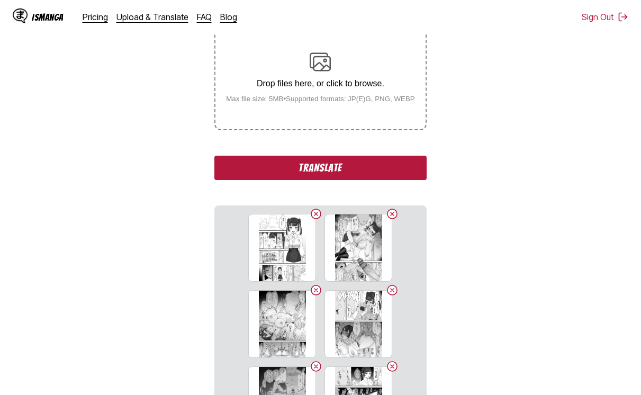
click at [301, 167] on button "Translate" at bounding box center [320, 168] width 212 height 24
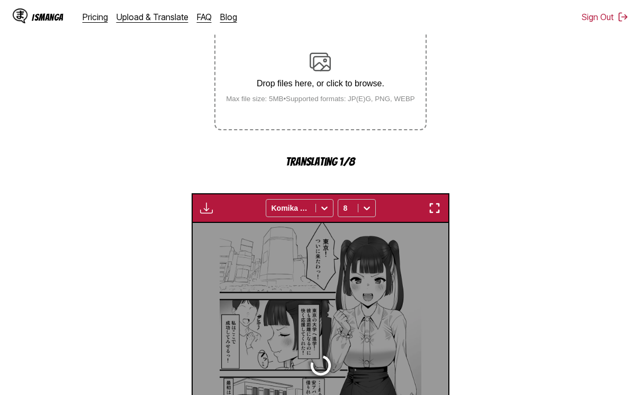
scroll to position [283, 0]
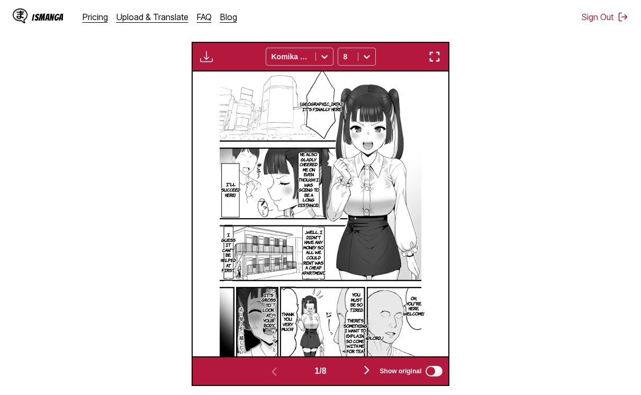
click at [530, 357] on section "From Japanese To English Drop files here, or click to browse. Max file size: 5M…" at bounding box center [320, 120] width 624 height 530
click at [206, 60] on img "button" at bounding box center [206, 56] width 13 height 13
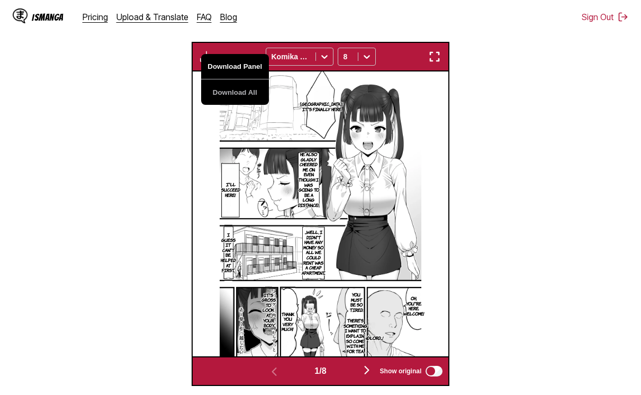
click at [224, 67] on button "Download Panel" at bounding box center [235, 66] width 68 height 25
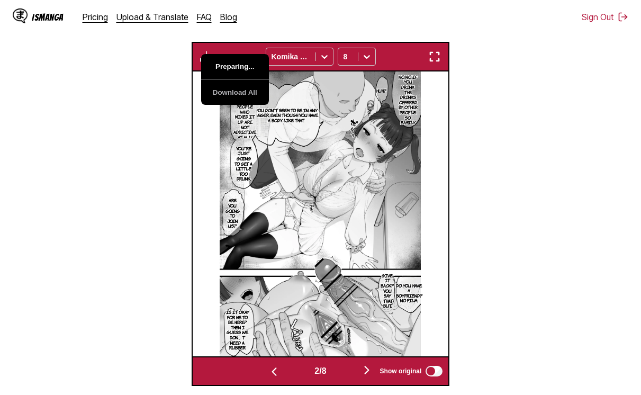
click at [224, 67] on button "Preparing..." at bounding box center [235, 66] width 68 height 25
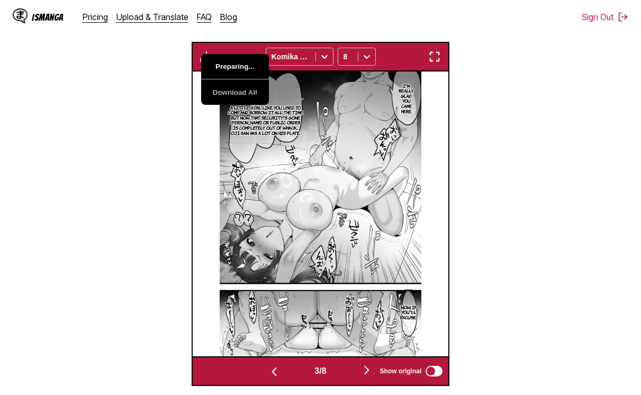
click at [224, 67] on button "Preparing..." at bounding box center [235, 66] width 68 height 25
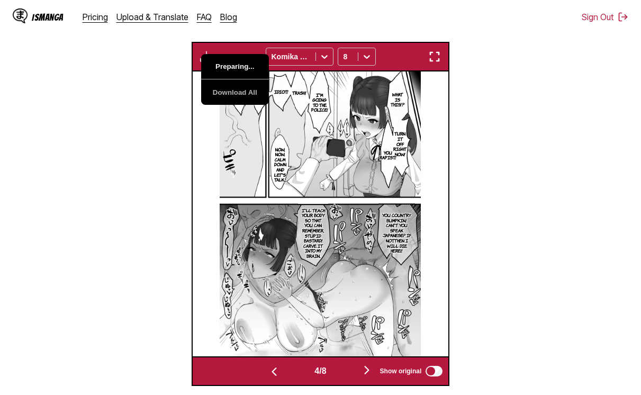
click at [224, 67] on button "Preparing..." at bounding box center [235, 66] width 68 height 25
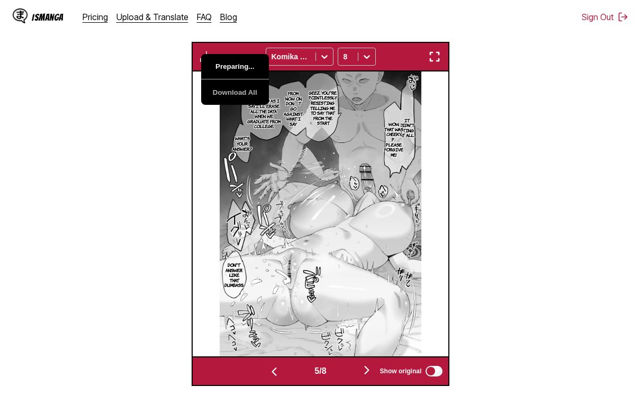
click at [224, 67] on button "Preparing..." at bounding box center [235, 66] width 68 height 25
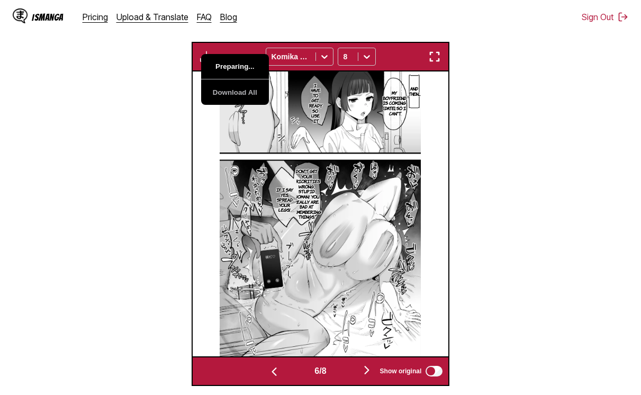
click at [224, 67] on button "Preparing..." at bounding box center [235, 66] width 68 height 25
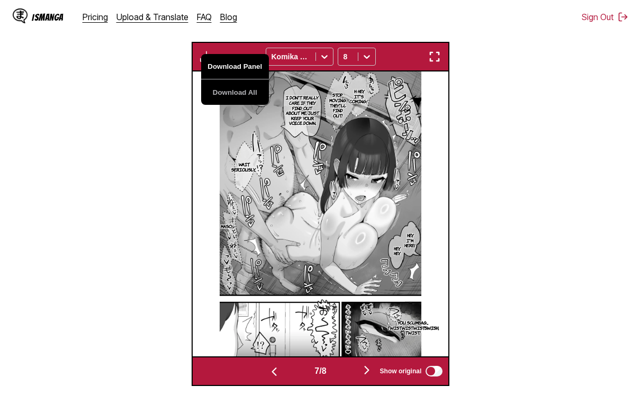
click at [224, 67] on button "Download Panel" at bounding box center [235, 66] width 68 height 25
click at [146, 95] on section "From Japanese To English Drop files here, or click to browse. Max file size: 5M…" at bounding box center [320, 120] width 624 height 530
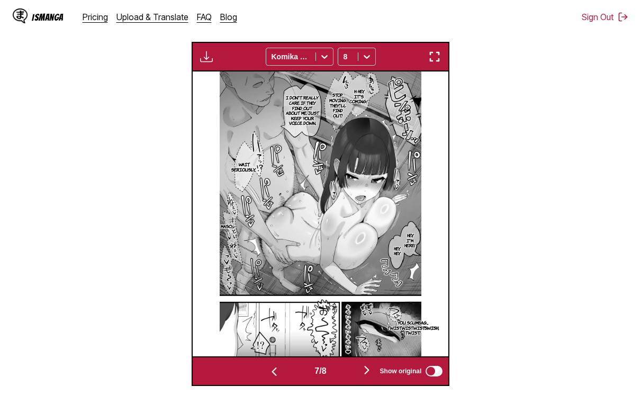
scroll to position [0, 1791]
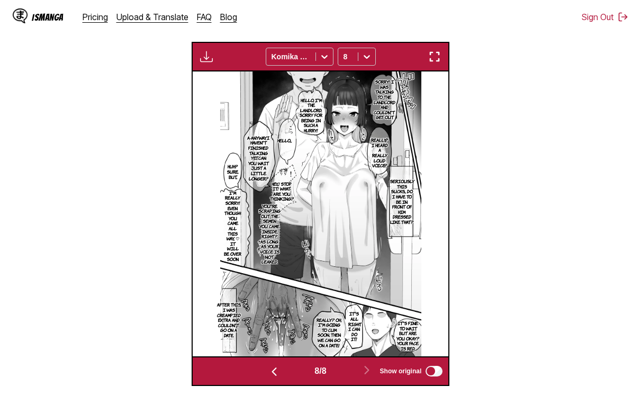
click at [206, 52] on img "button" at bounding box center [206, 56] width 13 height 13
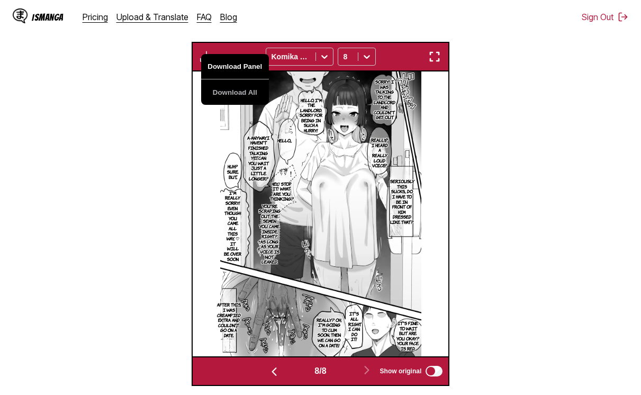
click at [216, 59] on button "Download Panel" at bounding box center [235, 66] width 68 height 25
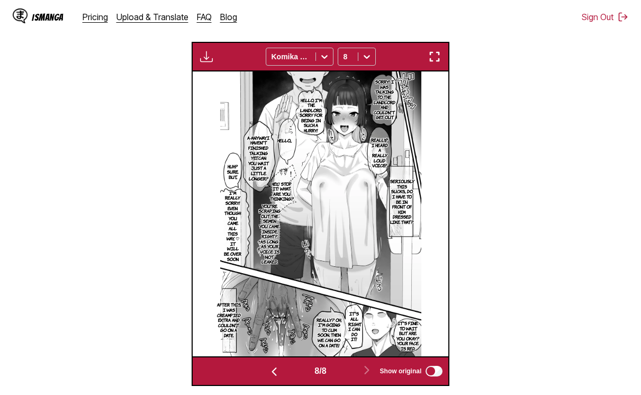
click at [146, 88] on section "From Japanese To English Drop files here, or click to browse. Max file size: 5M…" at bounding box center [320, 120] width 624 height 530
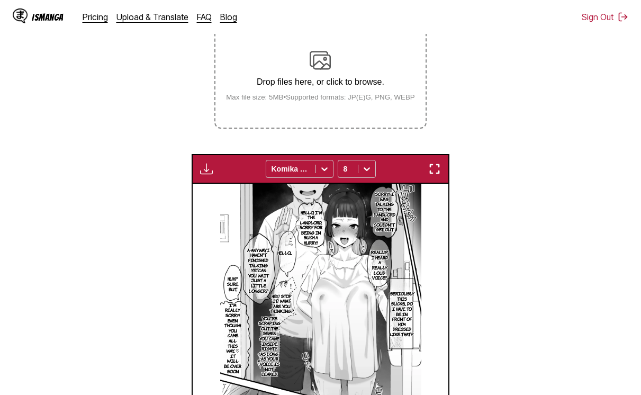
scroll to position [124, 0]
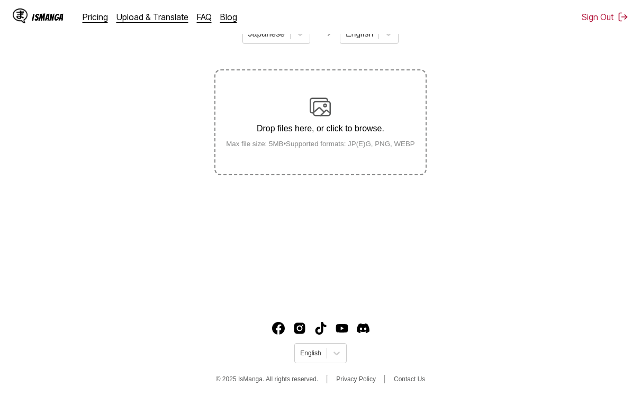
drag, startPoint x: 450, startPoint y: 367, endPoint x: 433, endPoint y: 347, distance: 26.3
click at [448, 365] on footer "English © 2025 IsManga. All rights reserved. Privacy Policy Contact Us" at bounding box center [320, 354] width 641 height 90
click at [313, 166] on label "Drop files here, or click to browse. Max file size: 5MB • Supported formats: JP…" at bounding box center [320, 122] width 210 height 104
click at [0, 0] on input "Drop files here, or click to browse. Max file size: 5MB • Supported formats: JP…" at bounding box center [0, 0] width 0 height 0
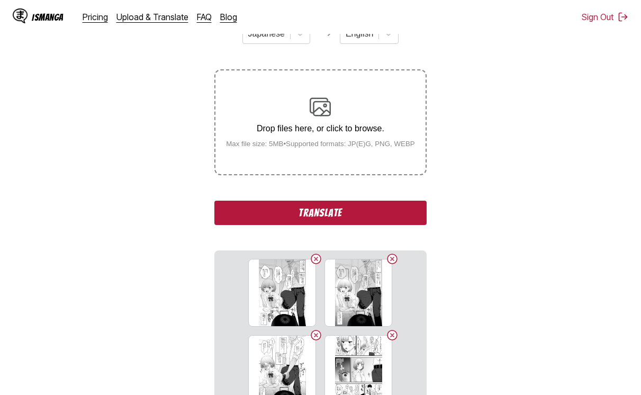
click at [500, 16] on div "IsManga Pricing Upload & Translate FAQ Blog Sign Out Pricing Upload & Translate…" at bounding box center [320, 17] width 641 height 34
click at [389, 204] on button "Translate" at bounding box center [320, 213] width 212 height 24
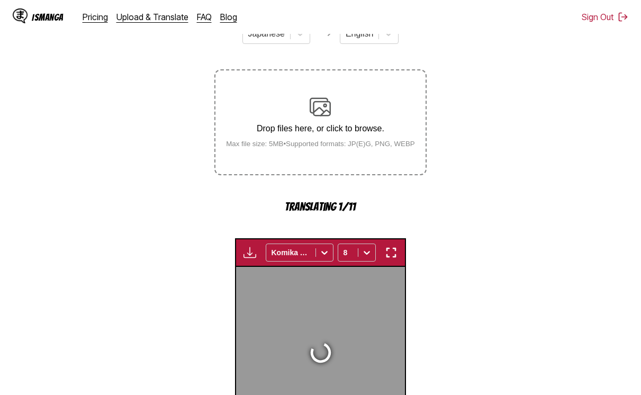
scroll to position [285, 0]
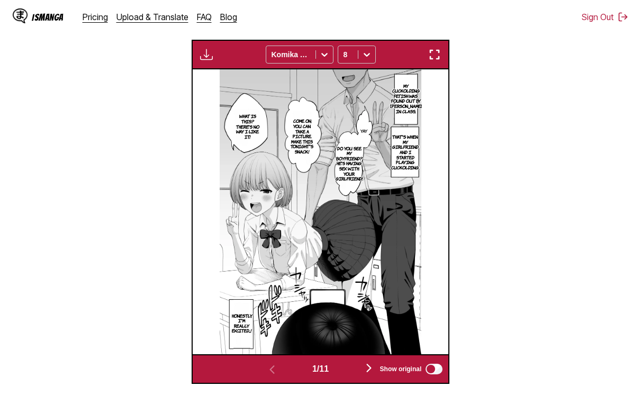
click at [406, 2] on div "IsManga Pricing Upload & Translate FAQ Blog Sign Out Pricing Upload & Translate…" at bounding box center [320, 17] width 641 height 34
click at [211, 60] on img "button" at bounding box center [206, 54] width 13 height 13
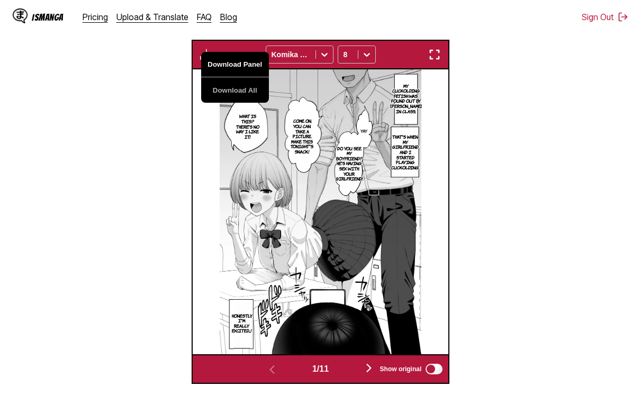
click at [233, 66] on button "Download Panel" at bounding box center [235, 64] width 68 height 25
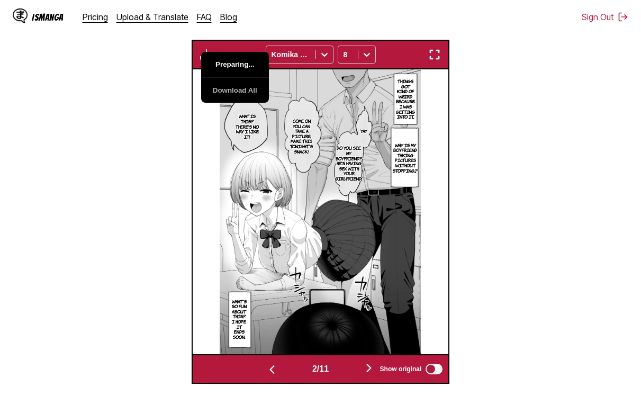
click at [233, 66] on button "Preparing..." at bounding box center [235, 64] width 68 height 25
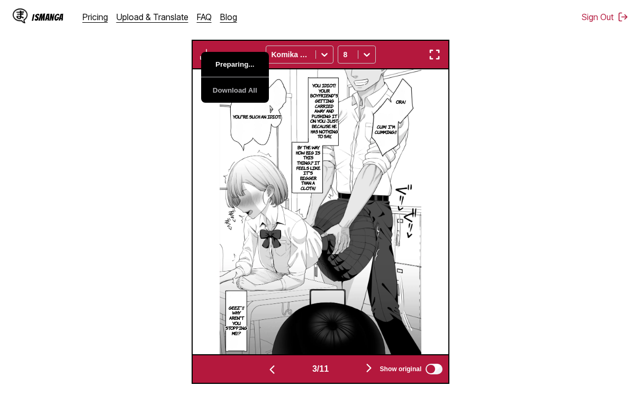
click at [233, 66] on button "Preparing..." at bounding box center [235, 64] width 68 height 25
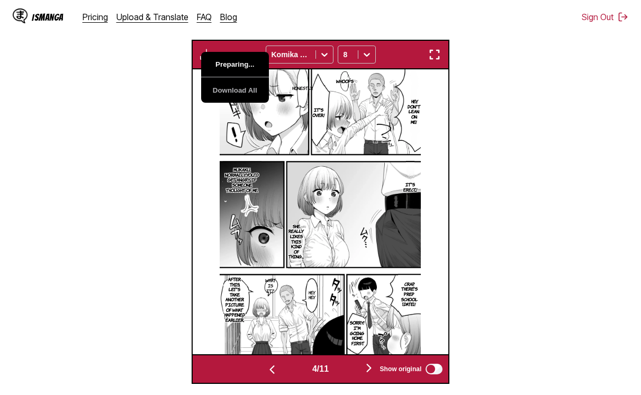
click at [233, 66] on button "Preparing..." at bounding box center [235, 64] width 68 height 25
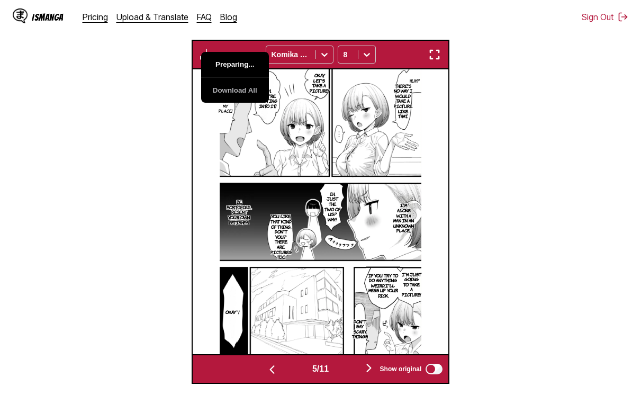
click at [233, 66] on button "Preparing..." at bounding box center [235, 64] width 68 height 25
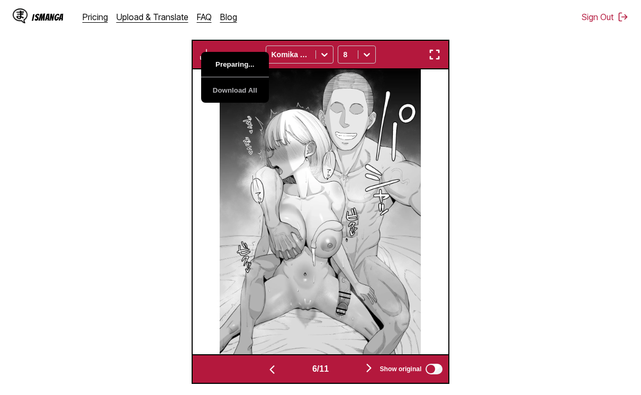
click at [233, 66] on button "Preparing..." at bounding box center [235, 64] width 68 height 25
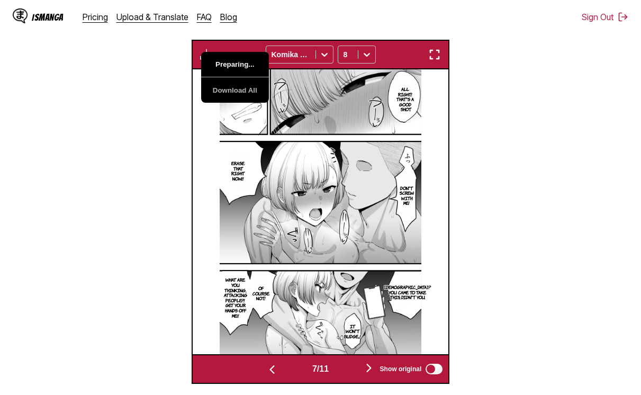
click at [233, 66] on button "Preparing..." at bounding box center [235, 64] width 68 height 25
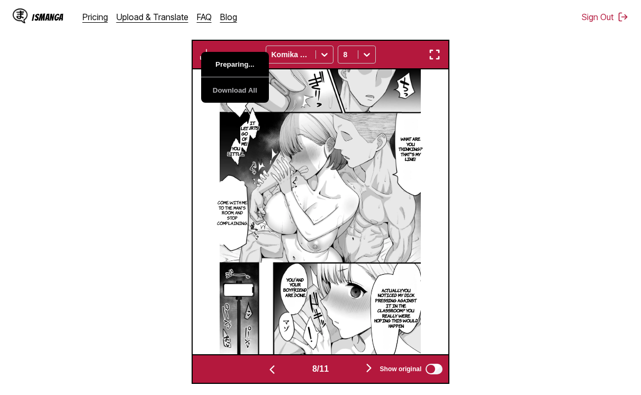
click at [233, 66] on button "Preparing..." at bounding box center [235, 64] width 68 height 25
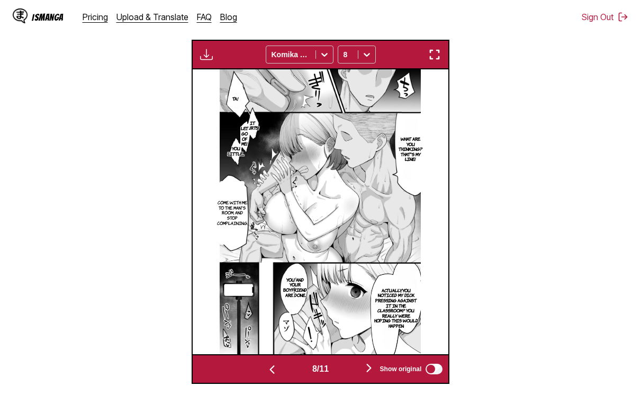
click at [167, 73] on section "From Japanese To English Drop files here, or click to browse. Max file size: 5M…" at bounding box center [320, 118] width 624 height 530
click at [205, 59] on img "button" at bounding box center [206, 54] width 13 height 13
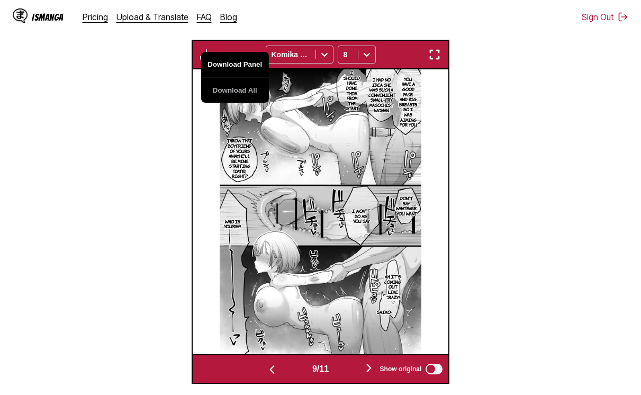
click at [223, 62] on button "Download Panel" at bounding box center [235, 64] width 68 height 25
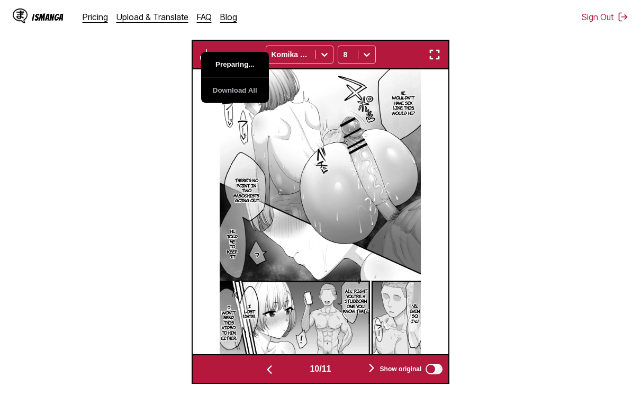
click at [223, 62] on button "Preparing..." at bounding box center [235, 64] width 68 height 25
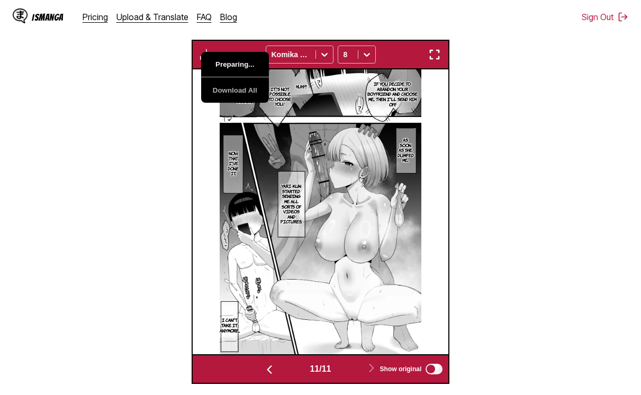
click at [223, 62] on button "Preparing..." at bounding box center [235, 64] width 68 height 25
click at [167, 94] on section "From Japanese To English Drop files here, or click to browse. Max file size: 5M…" at bounding box center [320, 118] width 624 height 530
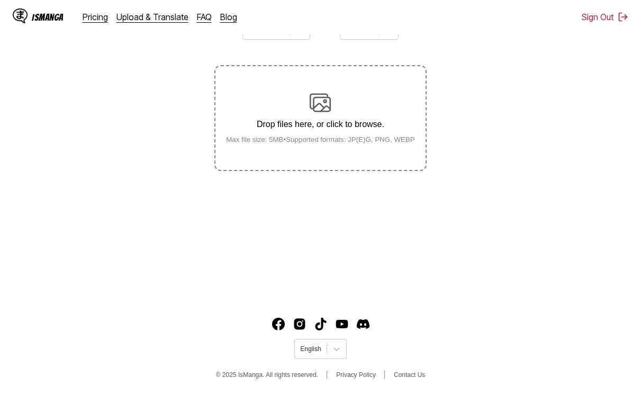
click at [517, 351] on footer "English © 2025 IsManga. All rights reserved. Privacy Policy Contact Us" at bounding box center [320, 350] width 641 height 90
click at [290, 142] on small "Max file size: 5MB • Supported formats: JP(E)G, PNG, WEBP" at bounding box center [321, 140] width 206 height 8
click at [0, 0] on input "Drop files here, or click to browse. Max file size: 5MB • Supported formats: JP…" at bounding box center [0, 0] width 0 height 0
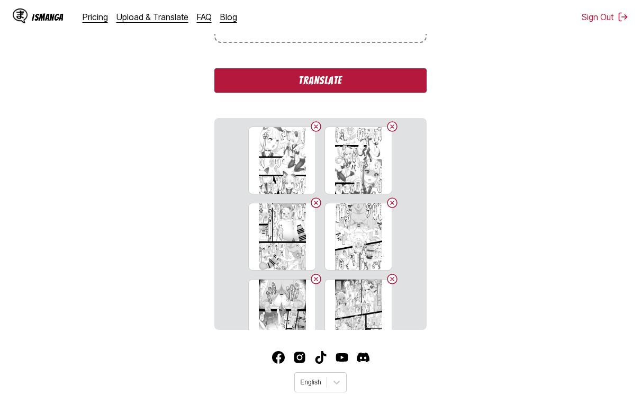
scroll to position [292, 0]
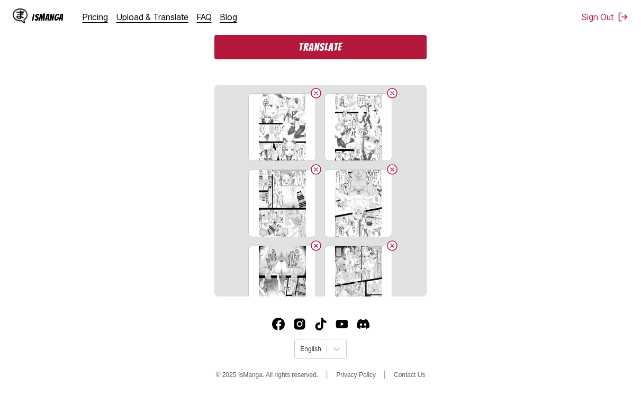
click at [367, 51] on button "Translate" at bounding box center [320, 47] width 212 height 24
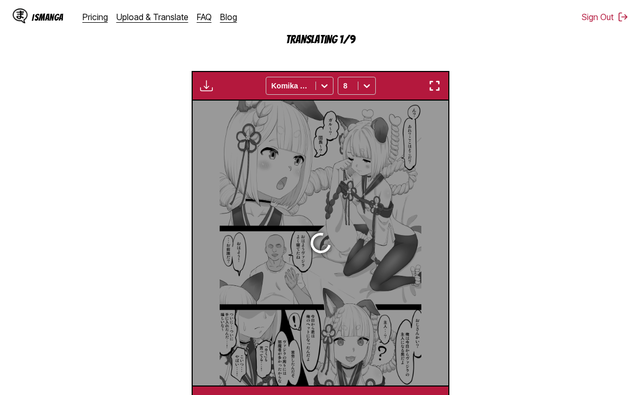
scroll to position [283, 0]
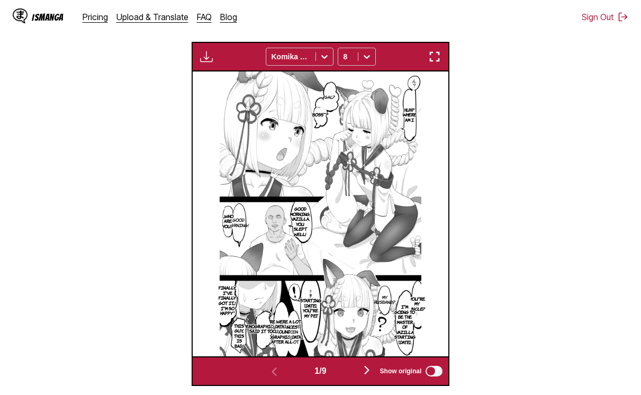
click at [456, 14] on div "IsManga Pricing Upload & Translate FAQ Blog Sign Out Pricing Upload & Translate…" at bounding box center [320, 17] width 641 height 34
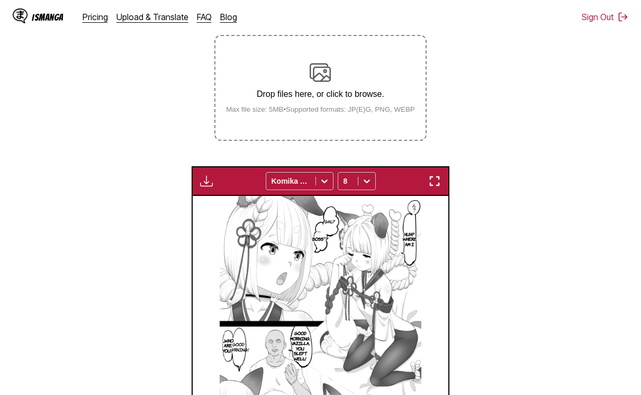
scroll to position [177, 0]
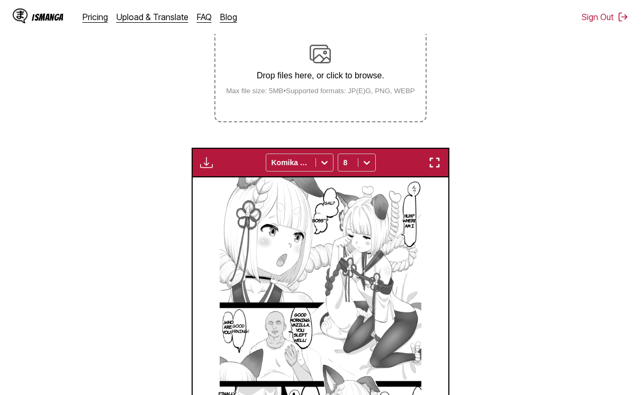
click at [209, 160] on img "button" at bounding box center [206, 162] width 13 height 13
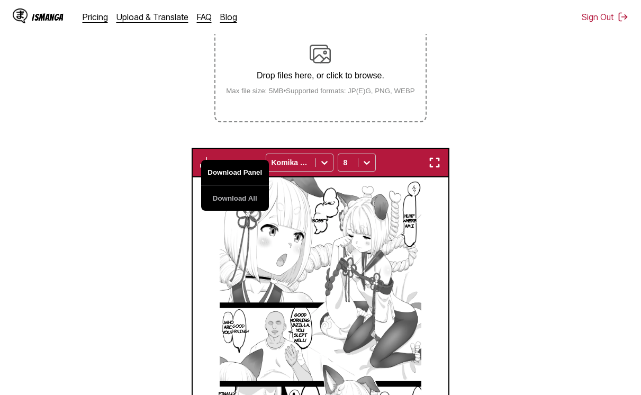
click at [227, 168] on button "Download Panel" at bounding box center [235, 172] width 68 height 25
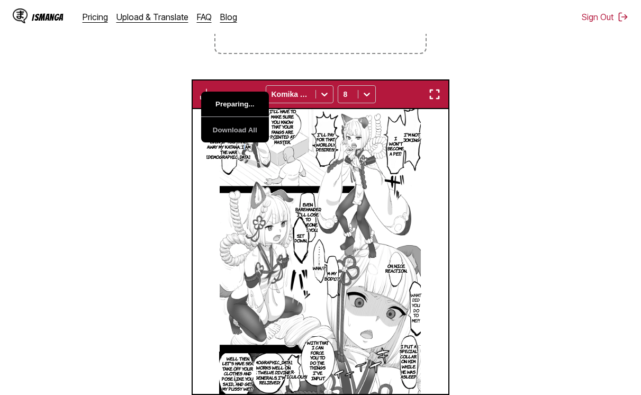
click at [227, 162] on p "You've got quite a bit of leeway. Even if you take away my katana, I am the War…" at bounding box center [228, 144] width 48 height 35
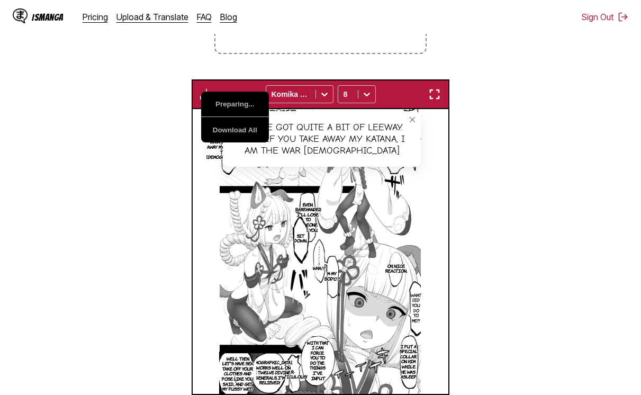
click at [410, 121] on icon "close-tooltip" at bounding box center [412, 119] width 7 height 7
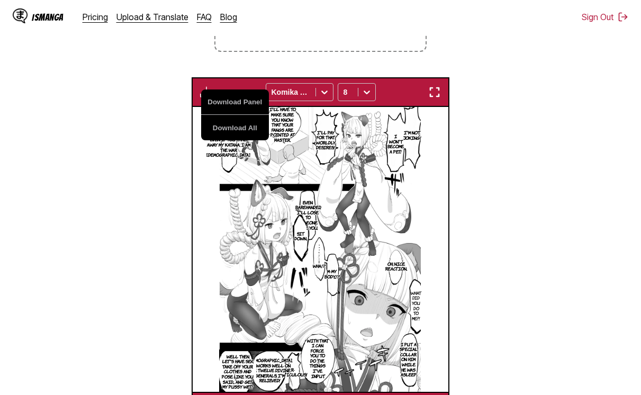
scroll to position [215, 0]
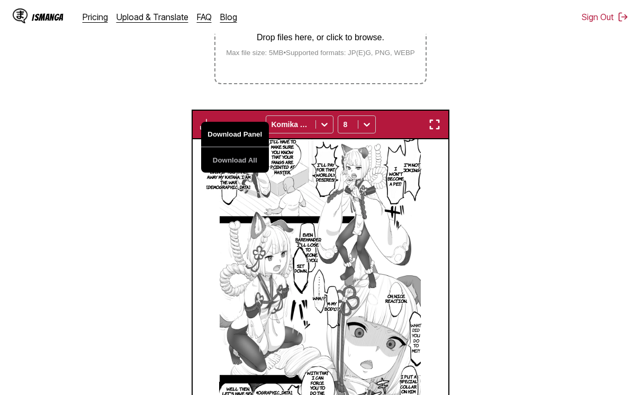
click at [259, 137] on button "Download Panel" at bounding box center [235, 134] width 68 height 25
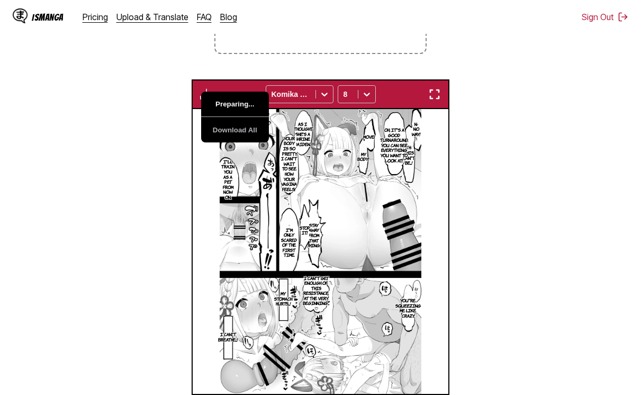
click at [234, 106] on button "Preparing..." at bounding box center [235, 104] width 68 height 25
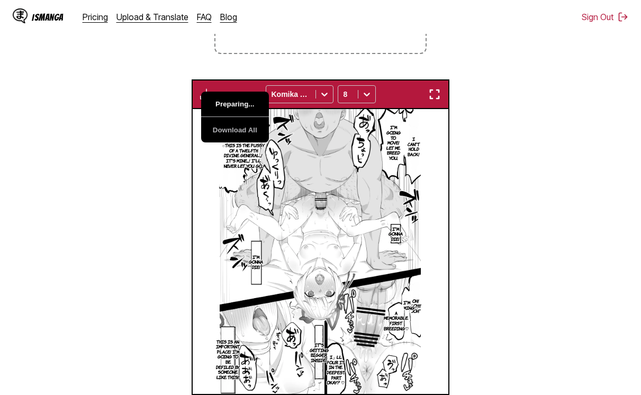
click at [234, 106] on button "Preparing..." at bounding box center [235, 104] width 68 height 25
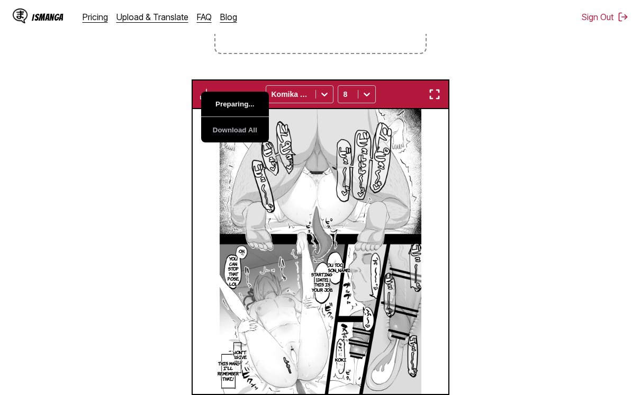
click at [234, 106] on button "Preparing..." at bounding box center [235, 104] width 68 height 25
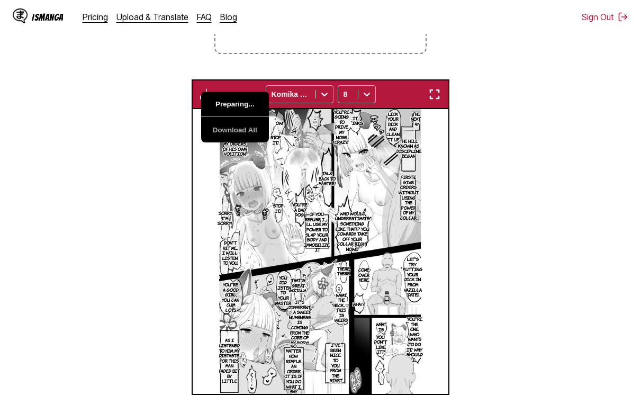
click at [234, 106] on button "Preparing..." at bounding box center [235, 104] width 68 height 25
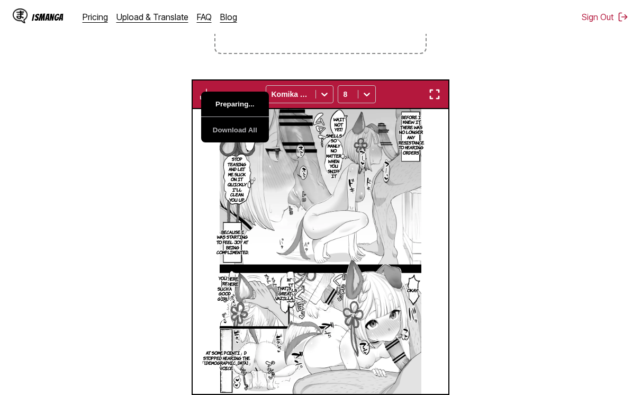
click at [234, 106] on button "Preparing..." at bounding box center [235, 104] width 68 height 25
click at [167, 121] on section "From Japanese To English Drop files here, or click to browse. Max file size: 5M…" at bounding box center [320, 158] width 624 height 530
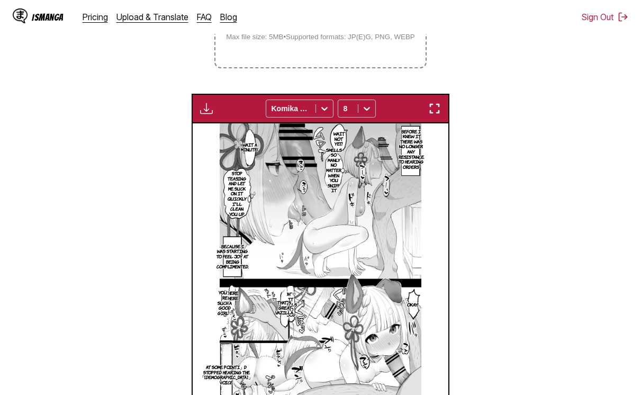
scroll to position [215, 0]
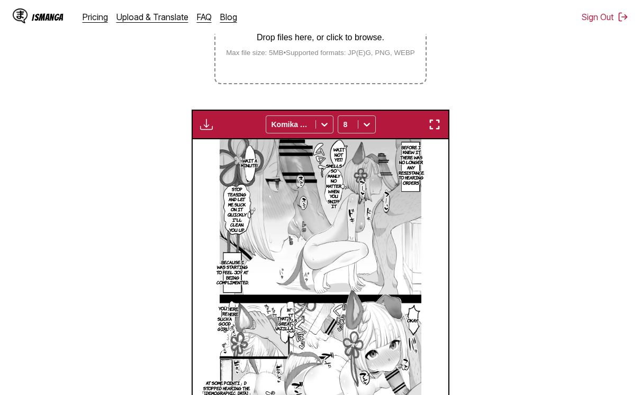
click at [167, 121] on section "From Japanese To English Drop files here, or click to browse. Max file size: 5M…" at bounding box center [320, 188] width 624 height 530
click at [210, 125] on img "button" at bounding box center [206, 124] width 13 height 13
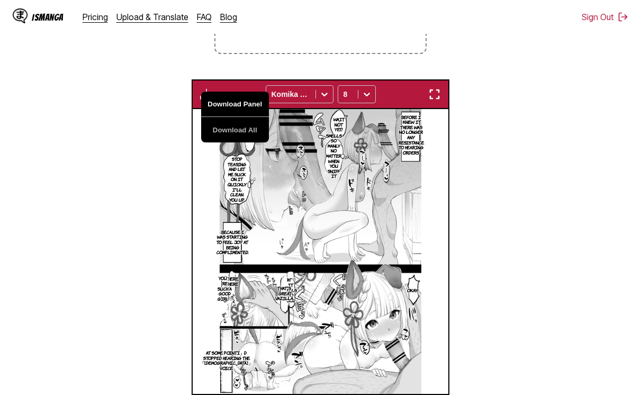
scroll to position [0, 1792]
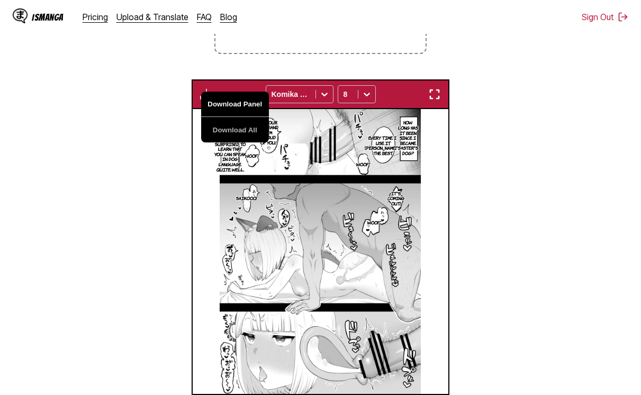
click at [212, 131] on button "Download All" at bounding box center [235, 129] width 68 height 25
click at [215, 110] on button "Download Panel" at bounding box center [235, 104] width 68 height 25
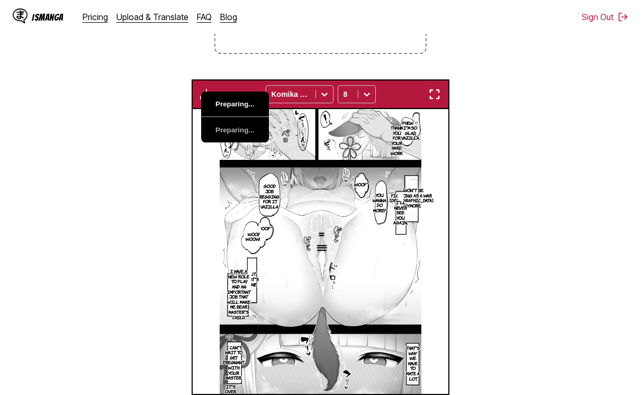
click at [215, 110] on button "Preparing..." at bounding box center [235, 104] width 68 height 25
click at [173, 133] on section "From Japanese To English Drop files here, or click to browse. Max file size: 5M…" at bounding box center [320, 158] width 624 height 530
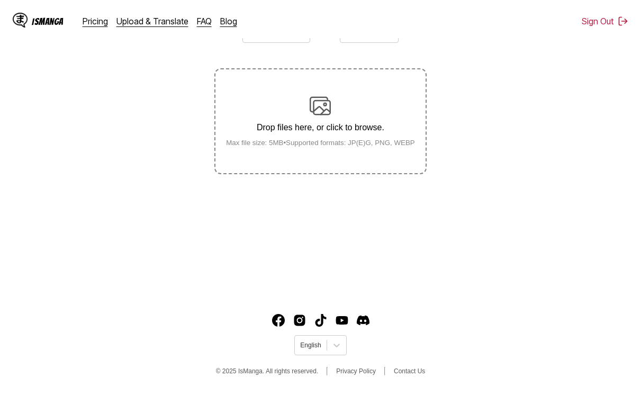
scroll to position [129, 0]
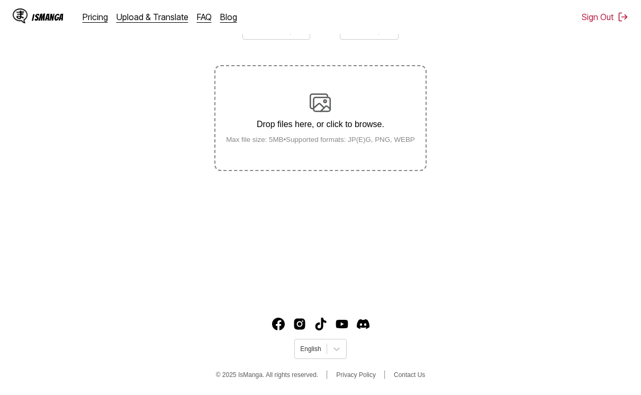
drag, startPoint x: 450, startPoint y: 352, endPoint x: 427, endPoint y: 306, distance: 51.6
click at [450, 352] on footer "English © 2025 IsManga. All rights reserved. Privacy Policy Contact Us" at bounding box center [320, 350] width 641 height 90
click at [340, 167] on label "Drop files here, or click to browse. Max file size: 5MB • Supported formats: JP…" at bounding box center [320, 118] width 210 height 104
click at [0, 0] on input "Drop files here, or click to browse. Max file size: 5MB • Supported formats: JP…" at bounding box center [0, 0] width 0 height 0
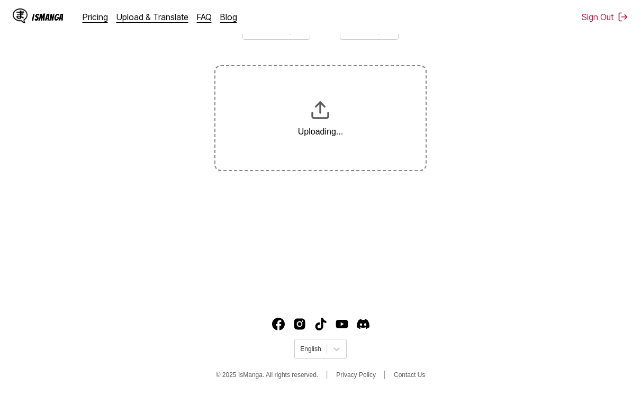
scroll to position [165, 0]
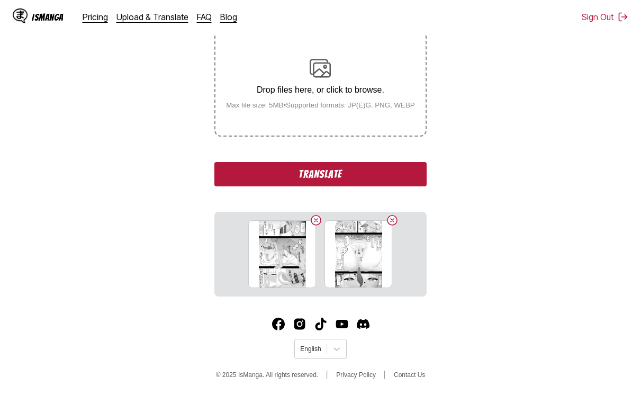
click at [372, 168] on button "Translate" at bounding box center [320, 174] width 212 height 24
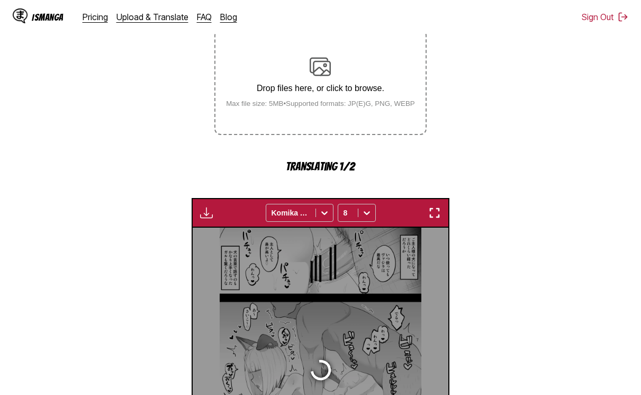
scroll to position [283, 0]
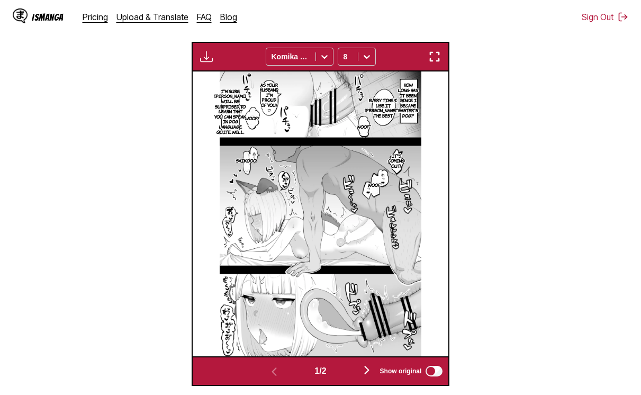
click at [201, 53] on img "button" at bounding box center [206, 56] width 13 height 13
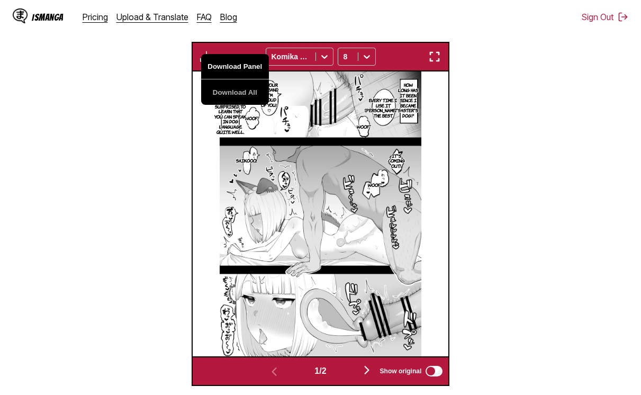
click at [219, 64] on button "Download Panel" at bounding box center [235, 66] width 68 height 25
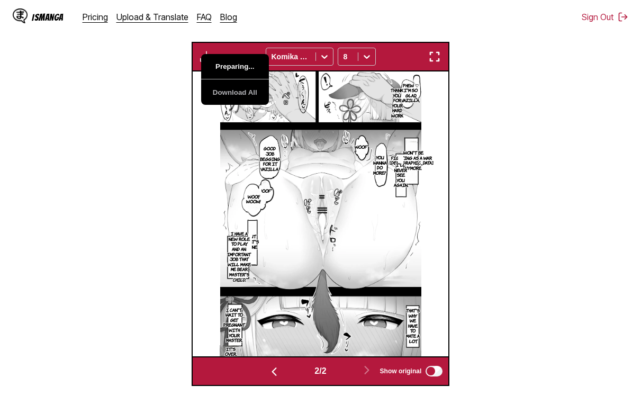
click at [219, 64] on button "Preparing..." at bounding box center [235, 66] width 68 height 25
click at [500, 127] on section "From Japanese To English Drop files here, or click to browse. Max file size: 5M…" at bounding box center [320, 120] width 624 height 530
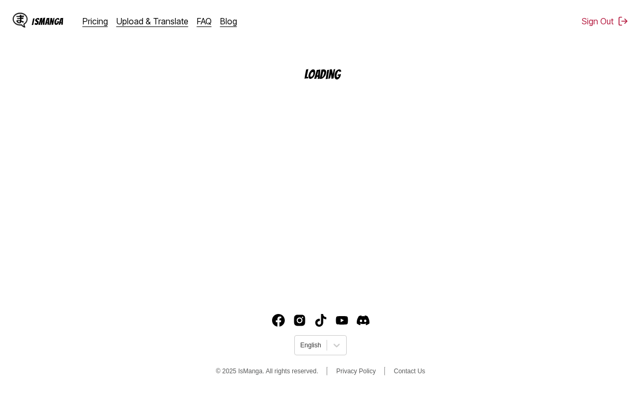
scroll to position [129, 0]
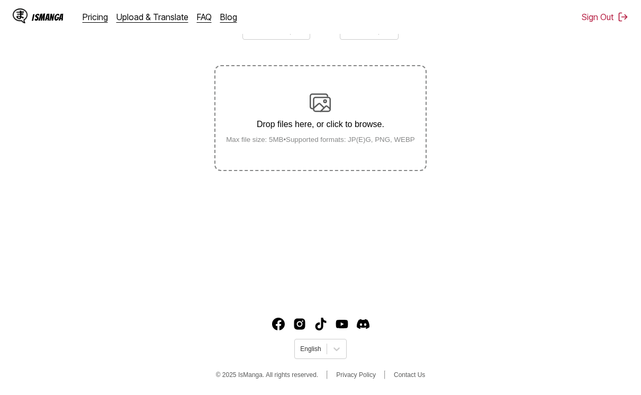
click at [363, 125] on p "Drop files here, or click to browse." at bounding box center [321, 125] width 206 height 10
click at [0, 0] on input "Drop files here, or click to browse. Max file size: 5MB • Supported formats: JP…" at bounding box center [0, 0] width 0 height 0
drag, startPoint x: 630, startPoint y: 235, endPoint x: 434, endPoint y: 232, distance: 196.4
click at [629, 235] on main "AI-Powered Manga Translator Experience seamless manga translation with our cutt…" at bounding box center [320, 118] width 641 height 355
click at [327, 169] on label "Drop files here, or click to browse. Max file size: 5MB • Supported formats: JP…" at bounding box center [320, 118] width 210 height 104
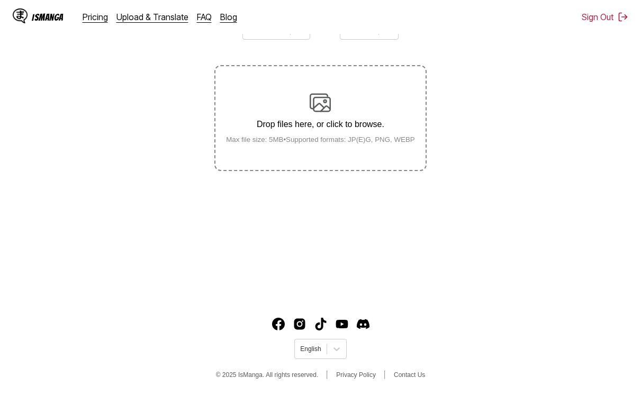
click at [0, 0] on input "Drop files here, or click to browse. Max file size: 5MB • Supported formats: JP…" at bounding box center [0, 0] width 0 height 0
click at [538, 127] on section "From Japanese To English Drop files here, or click to browse. Max file size: 5M…" at bounding box center [320, 90] width 624 height 161
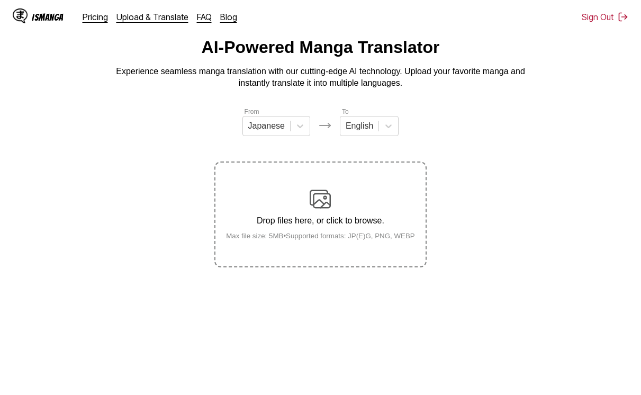
scroll to position [0, 0]
